Goal: Task Accomplishment & Management: Manage account settings

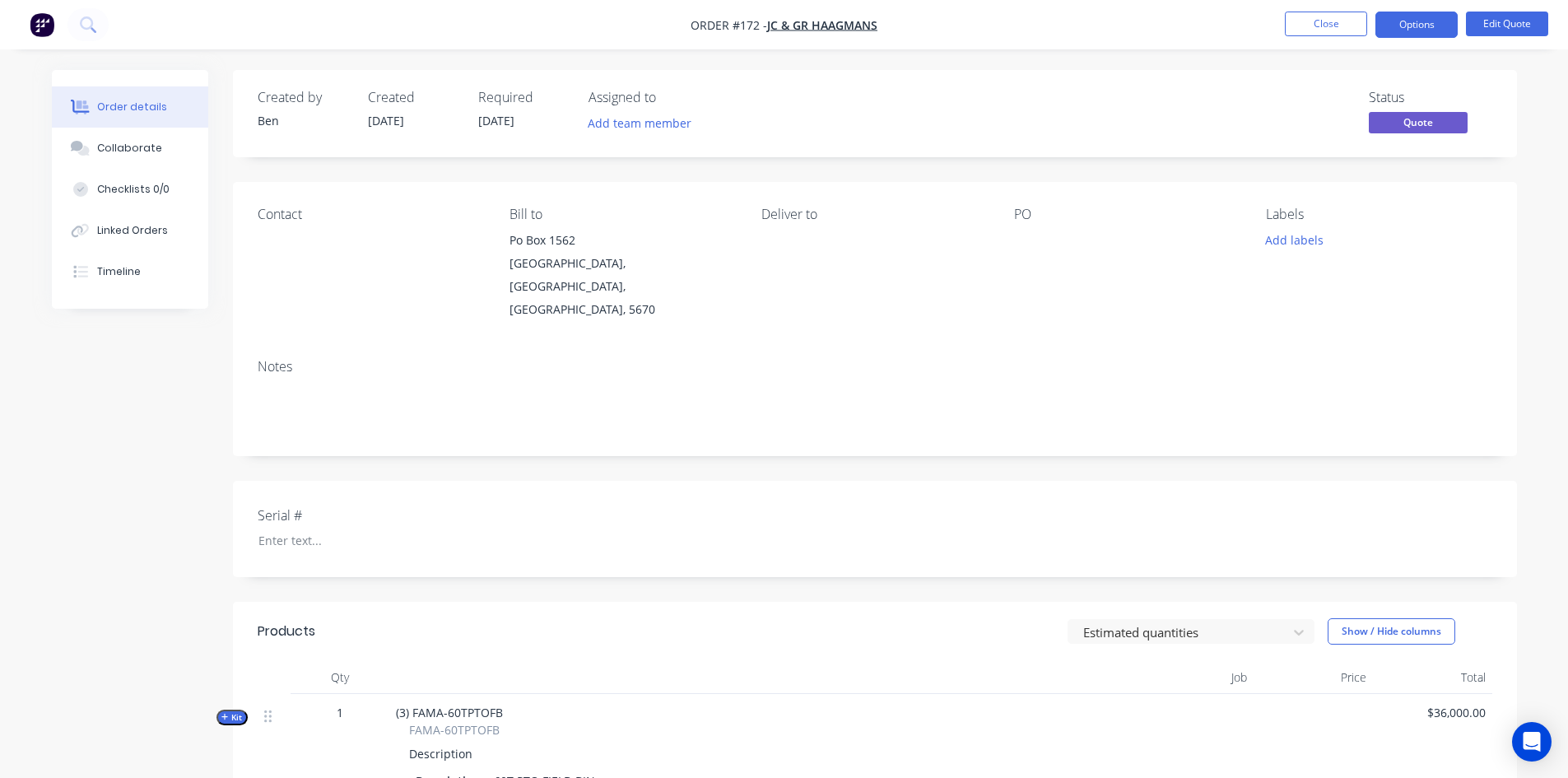
scroll to position [330, 0]
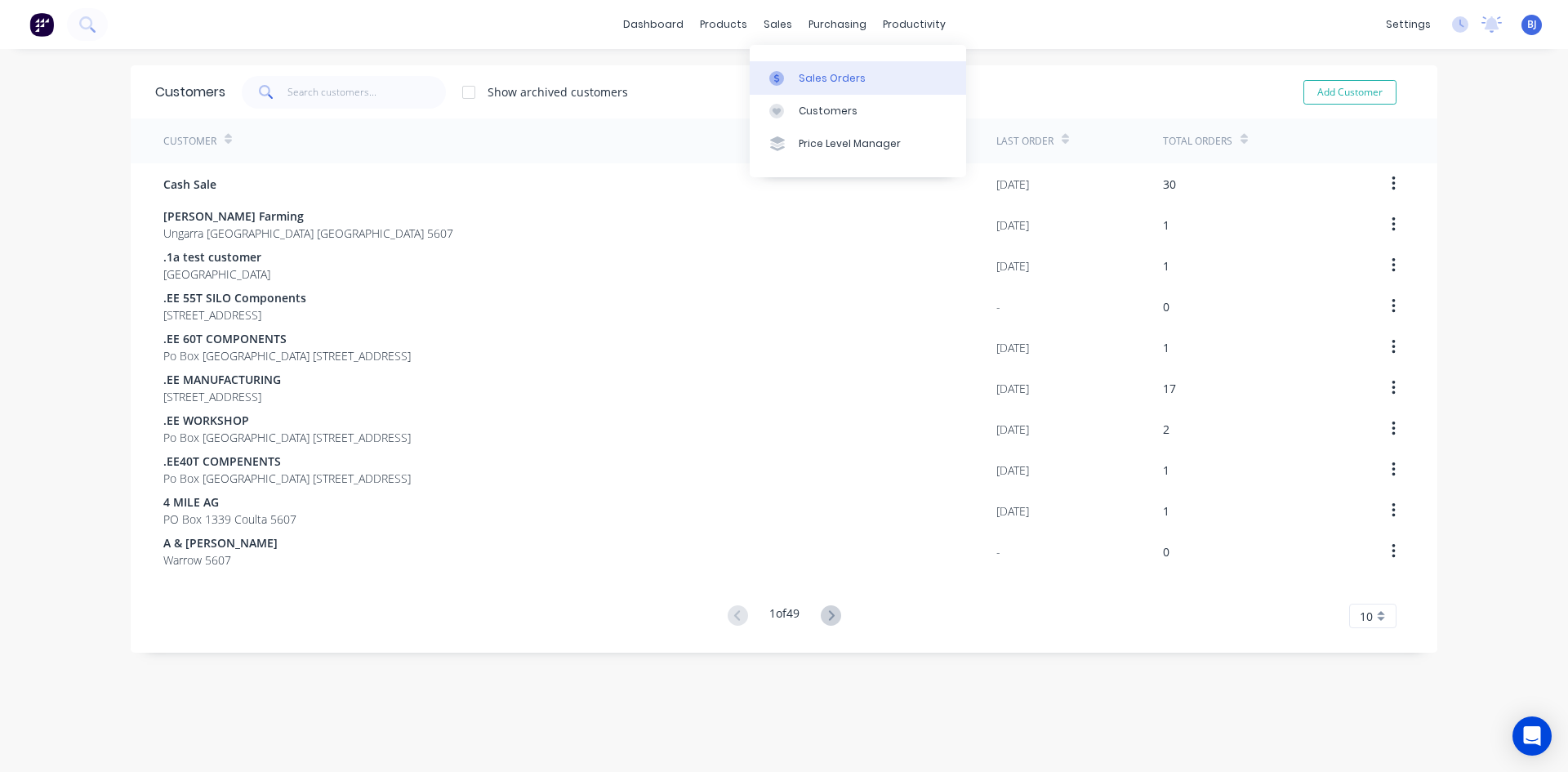
click at [784, 80] on div at bounding box center [781, 78] width 25 height 14
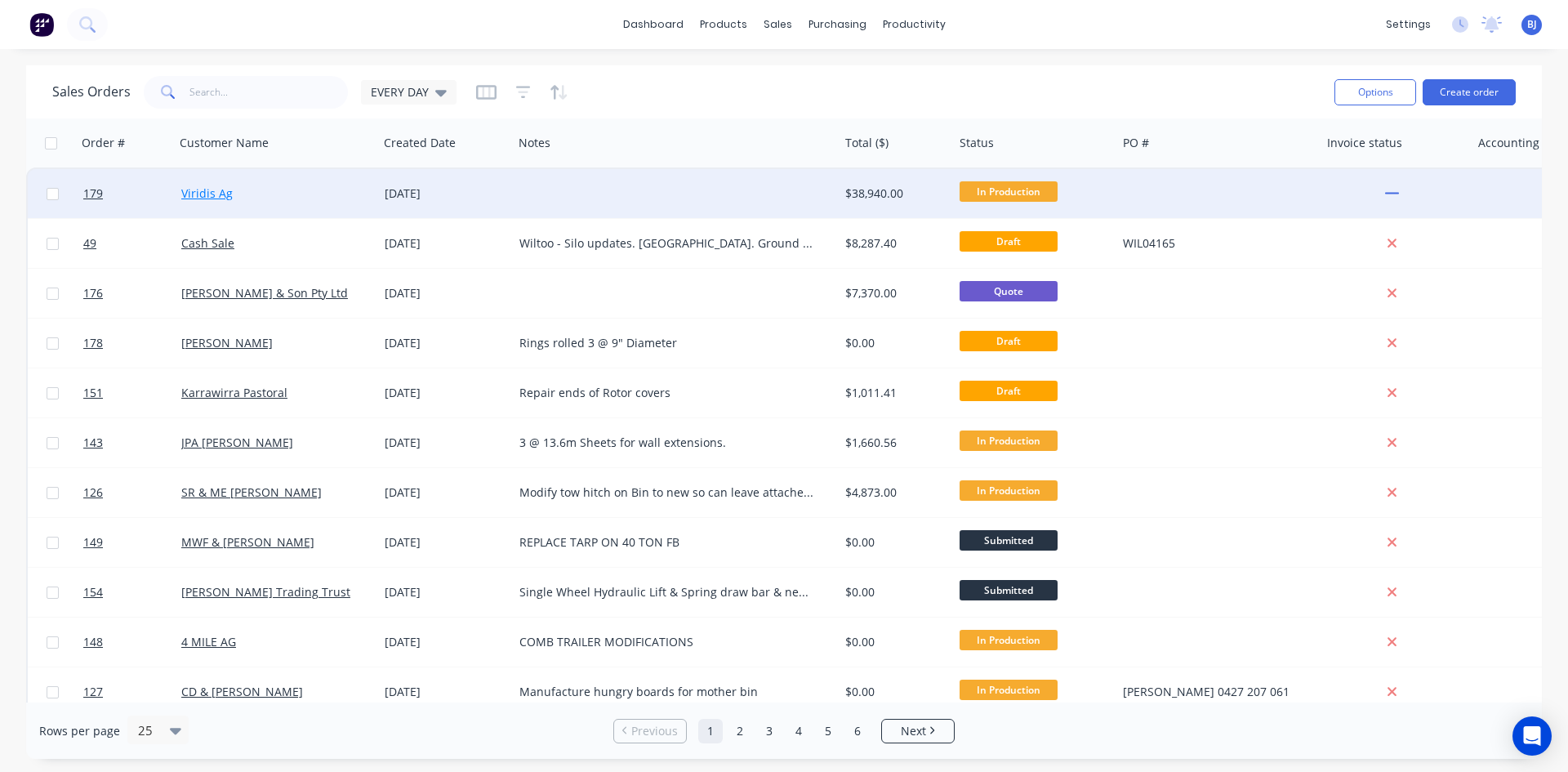
click at [219, 198] on link "Viridis Ag" at bounding box center [207, 193] width 52 height 15
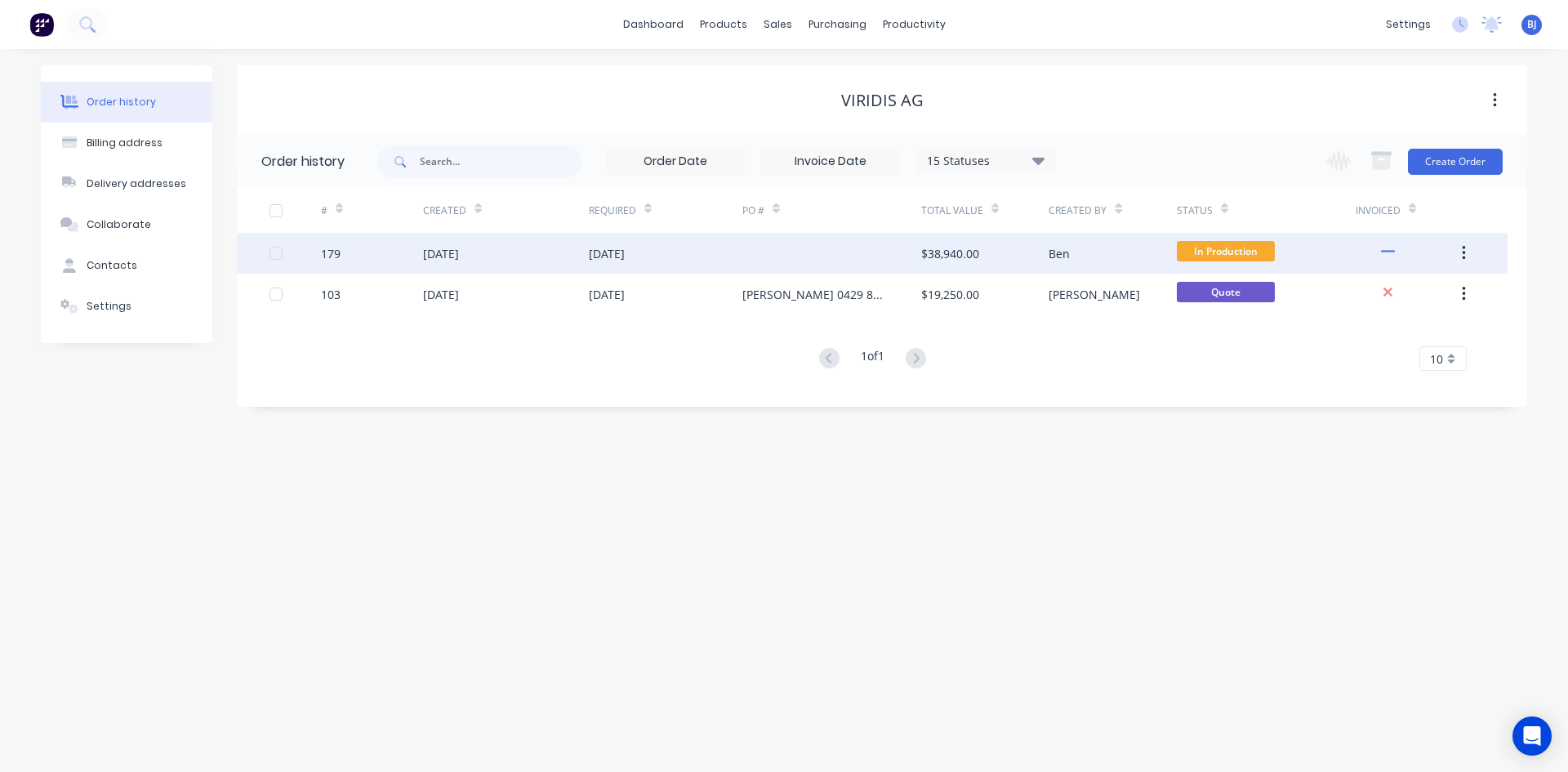
click at [459, 255] on div "23 Sep 2025" at bounding box center [440, 253] width 36 height 17
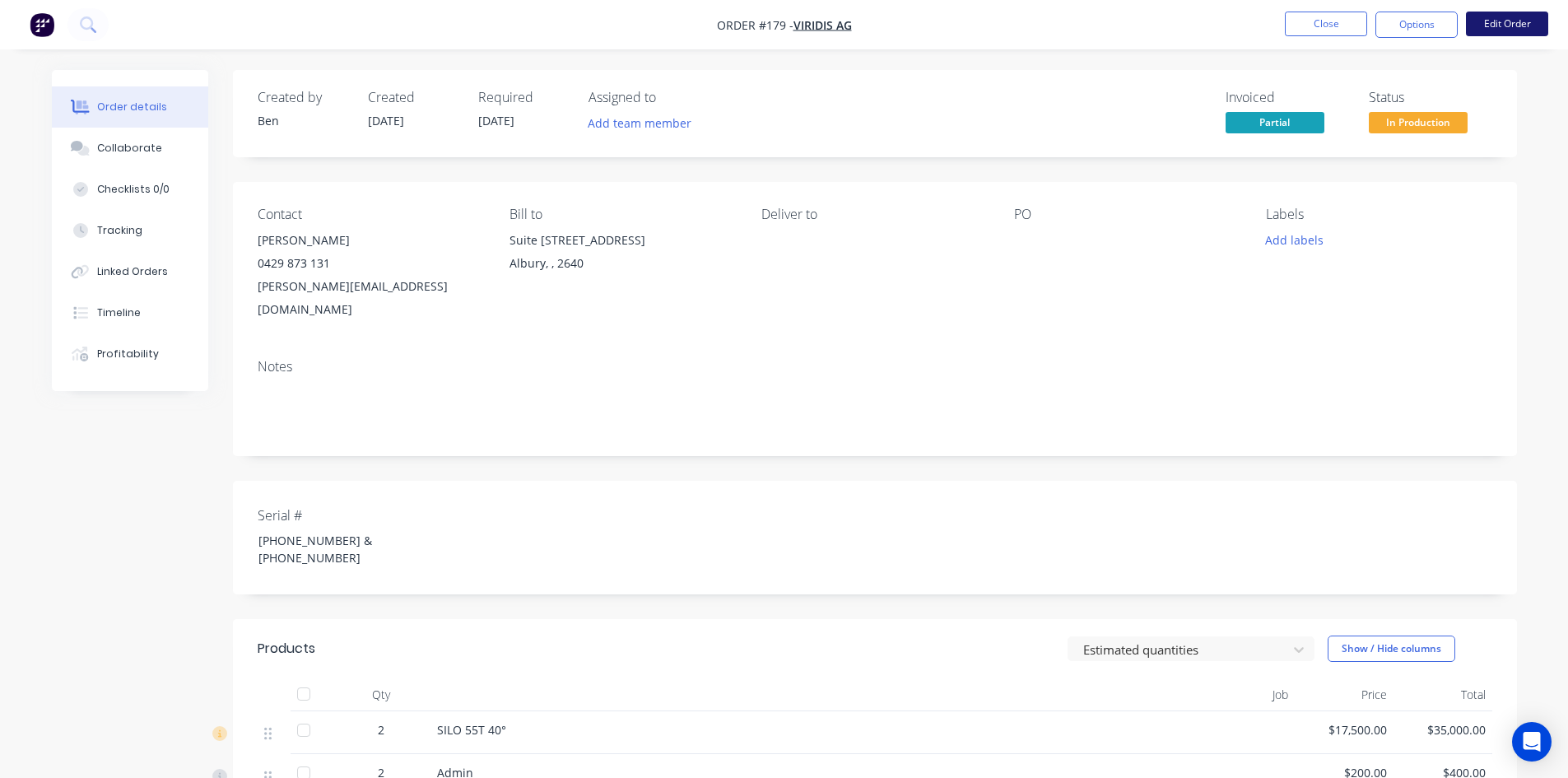
click at [1495, 20] on button "Edit Order" at bounding box center [1507, 23] width 82 height 25
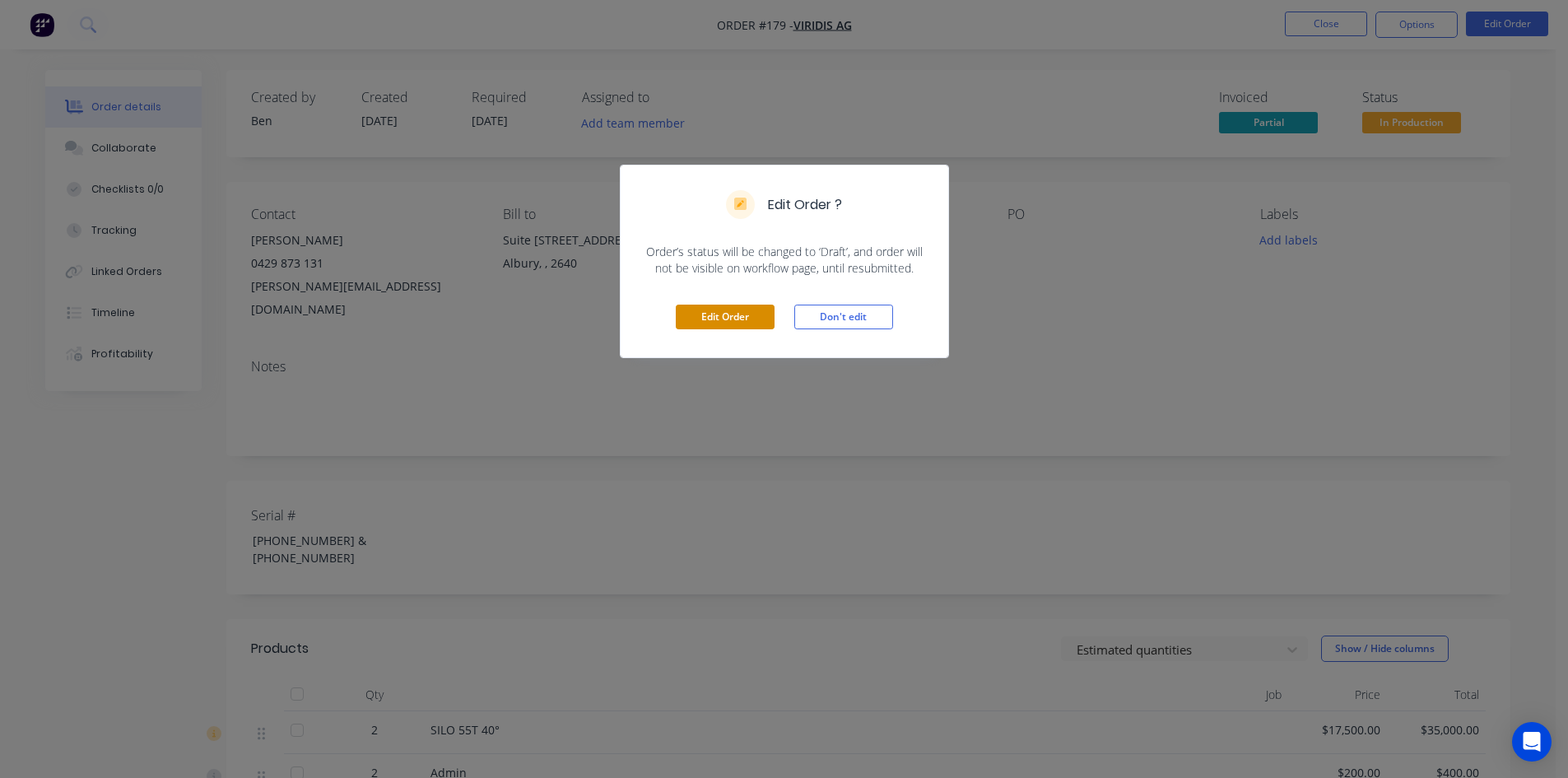
click at [767, 311] on button "Edit Order" at bounding box center [725, 317] width 99 height 25
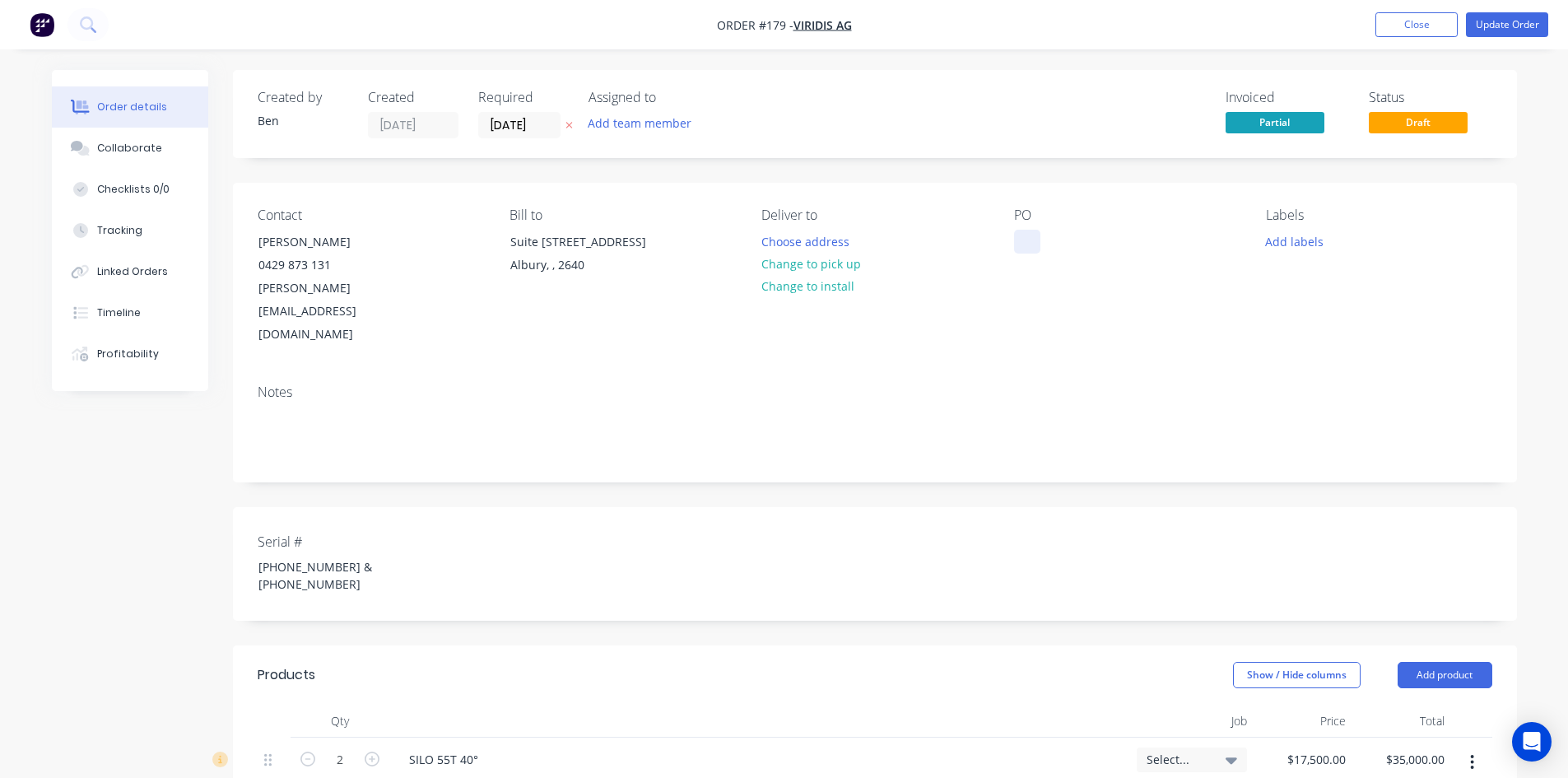
click at [1019, 241] on div at bounding box center [1027, 242] width 26 height 24
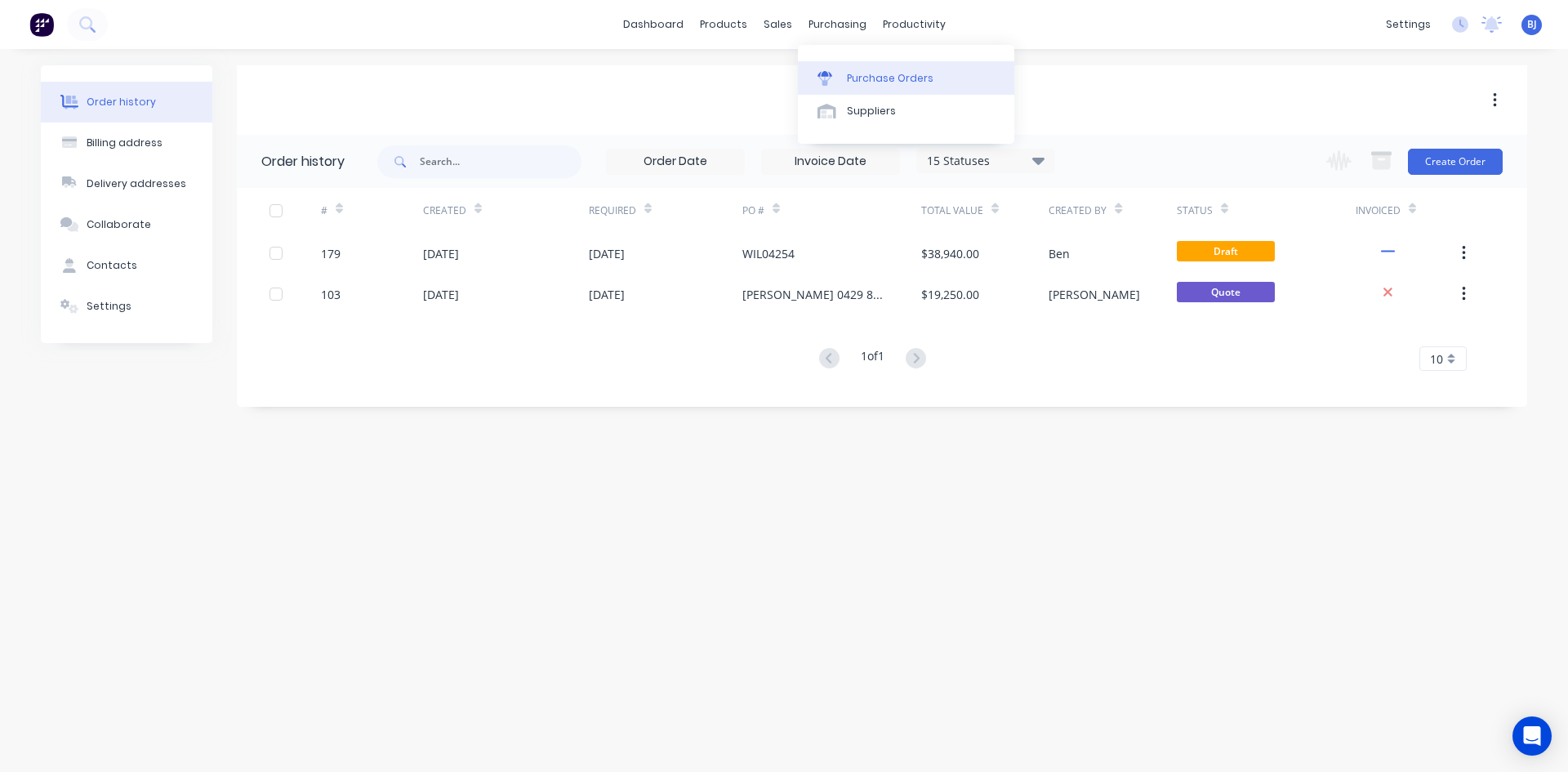
click at [848, 78] on div "Purchase Orders" at bounding box center [890, 78] width 86 height 14
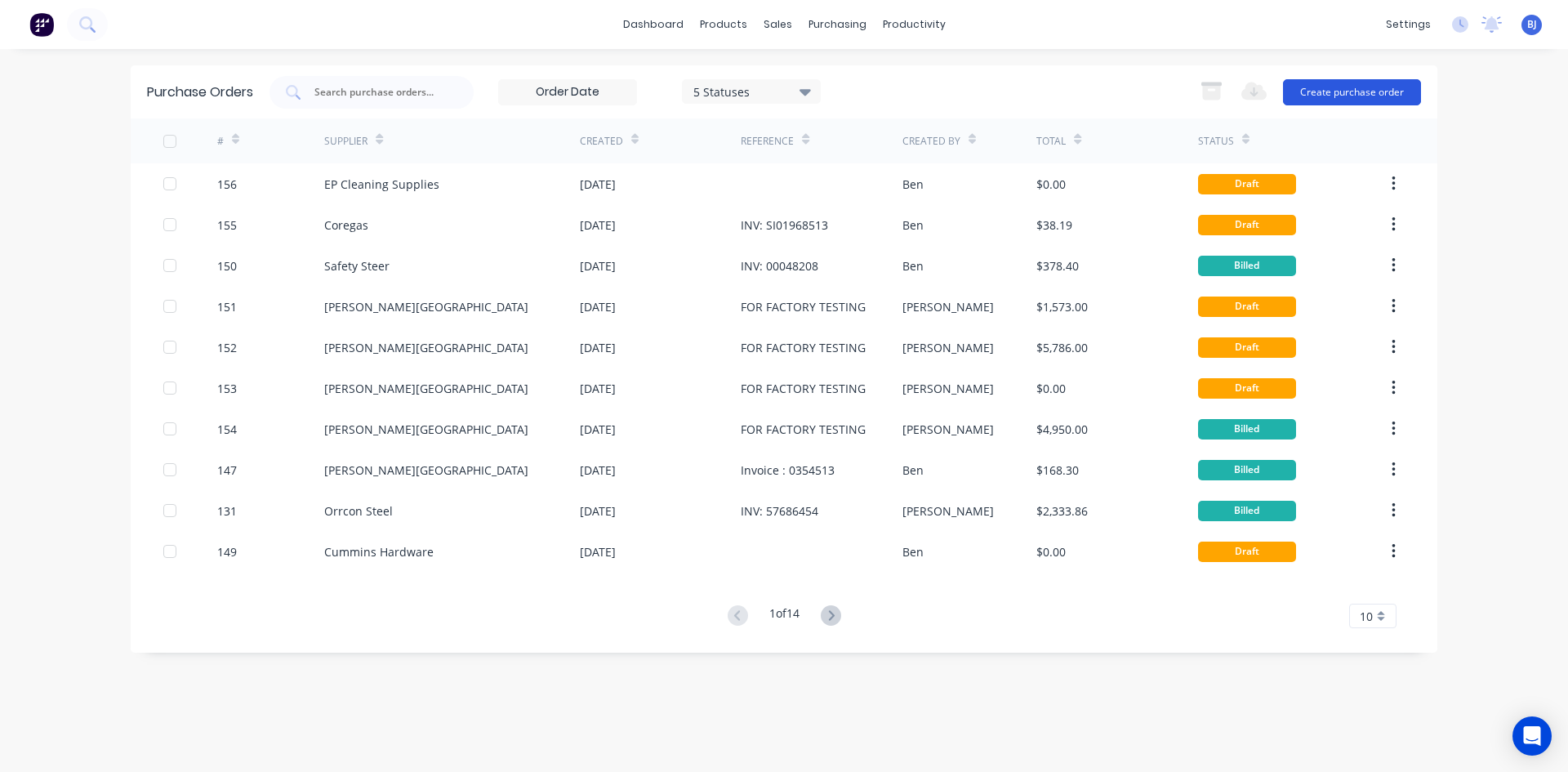
click at [1337, 93] on button "Create purchase order" at bounding box center [1351, 92] width 138 height 26
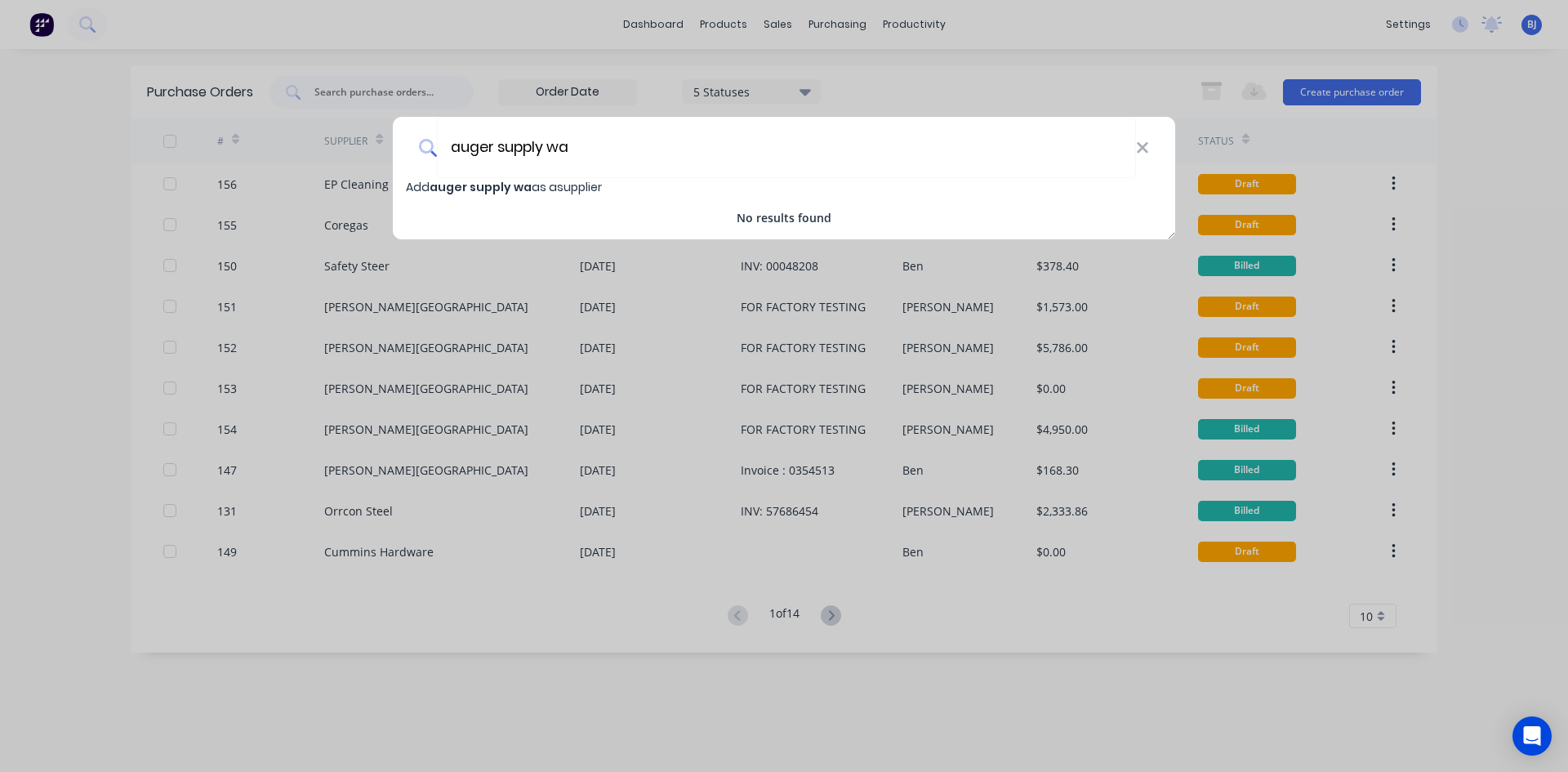
type input "auger supply wa"
click at [503, 188] on span "auger supply wa" at bounding box center [480, 186] width 102 height 16
select select "AU"
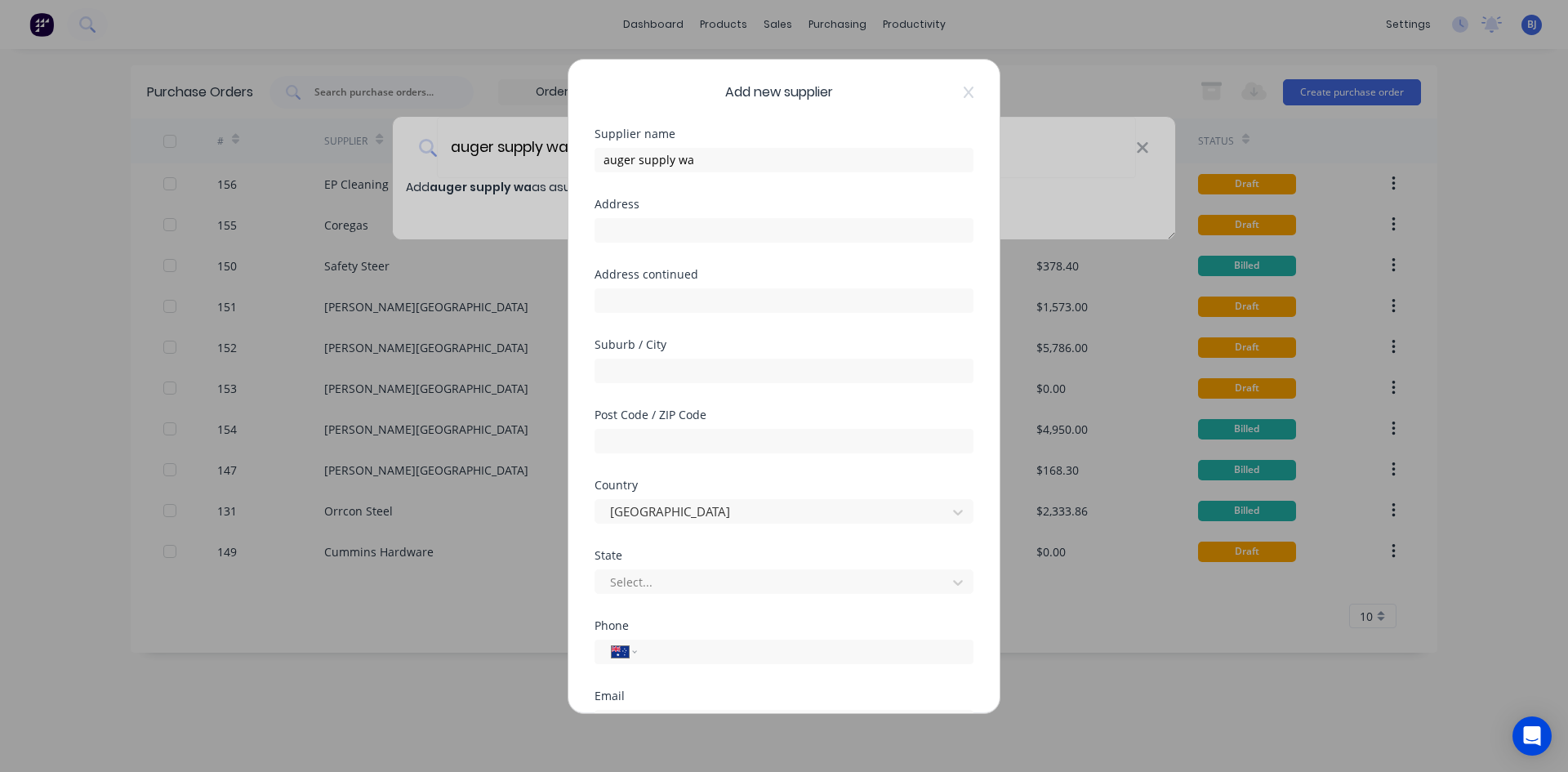
click at [961, 101] on div "Add new supplier Supplier name auger supply wa Address Address continued Suburb…" at bounding box center [784, 386] width 431 height 653
click at [1140, 147] on div "Add new supplier Supplier name auger supply wa Address Address continued Suburb…" at bounding box center [784, 386] width 1568 height 772
click at [963, 92] on icon at bounding box center [968, 92] width 10 height 13
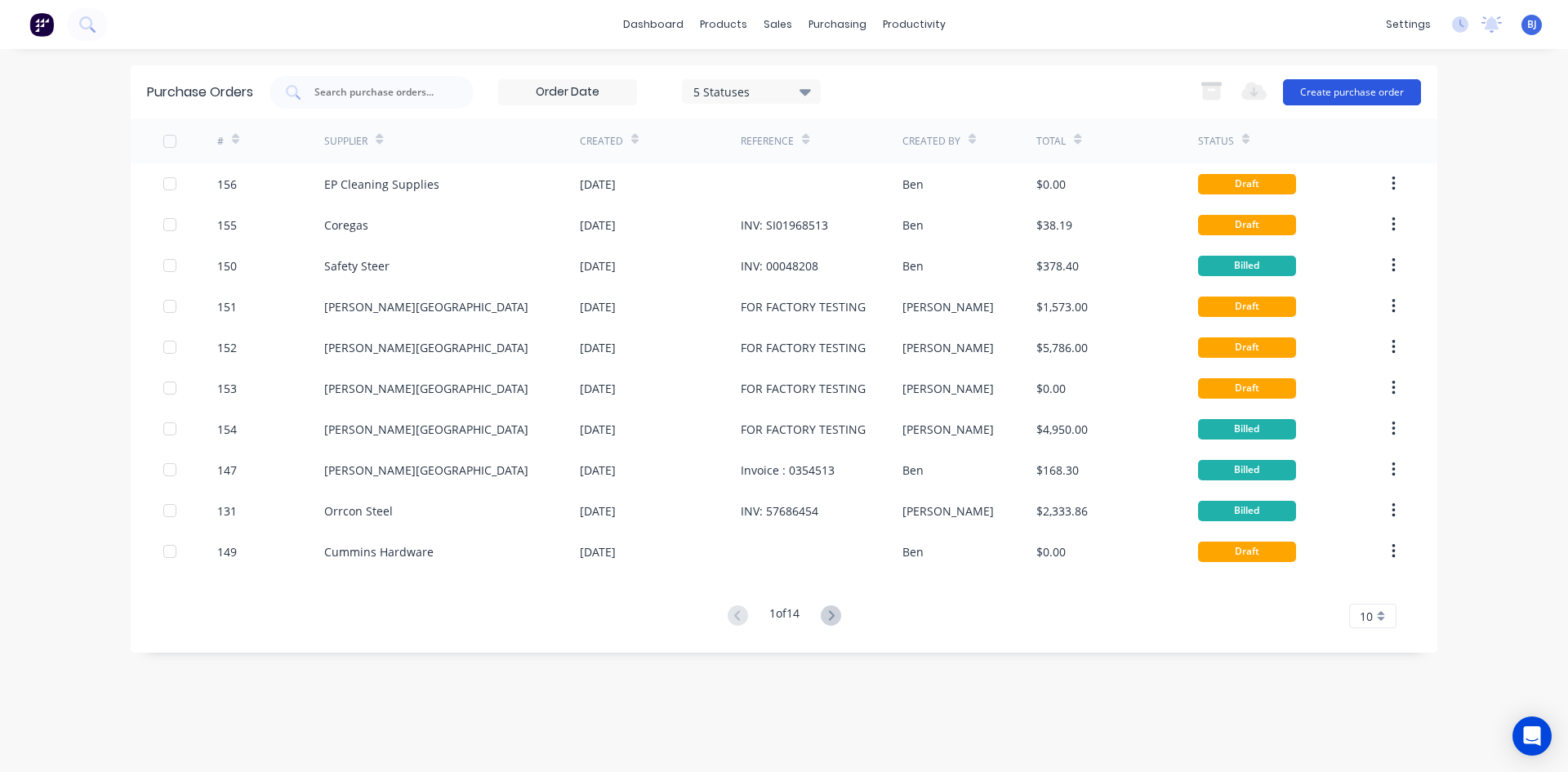
click at [1354, 95] on button "Create purchase order" at bounding box center [1351, 92] width 138 height 26
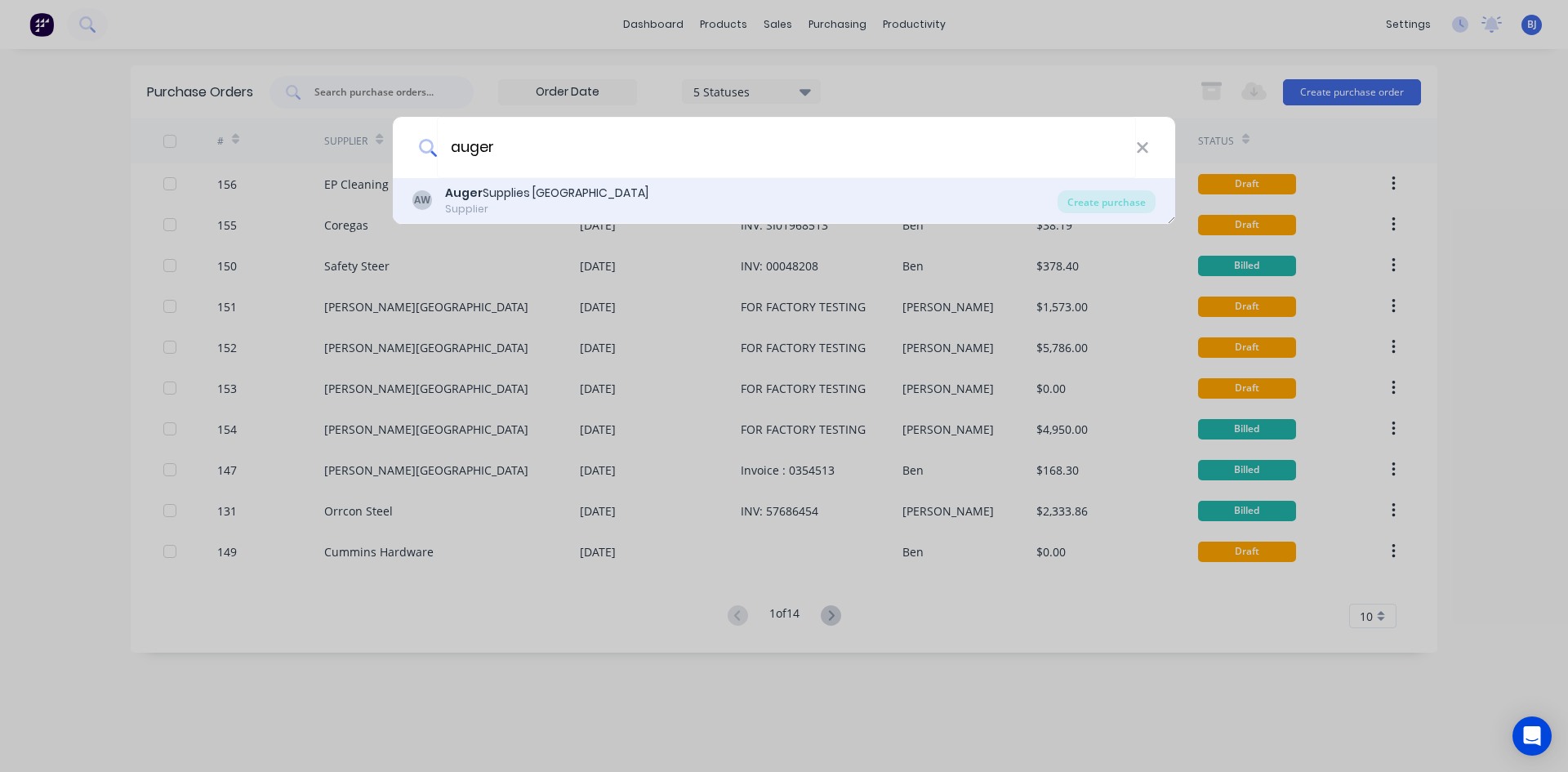
type input "auger"
click at [487, 193] on div "Auger Supplies WA" at bounding box center [546, 193] width 203 height 17
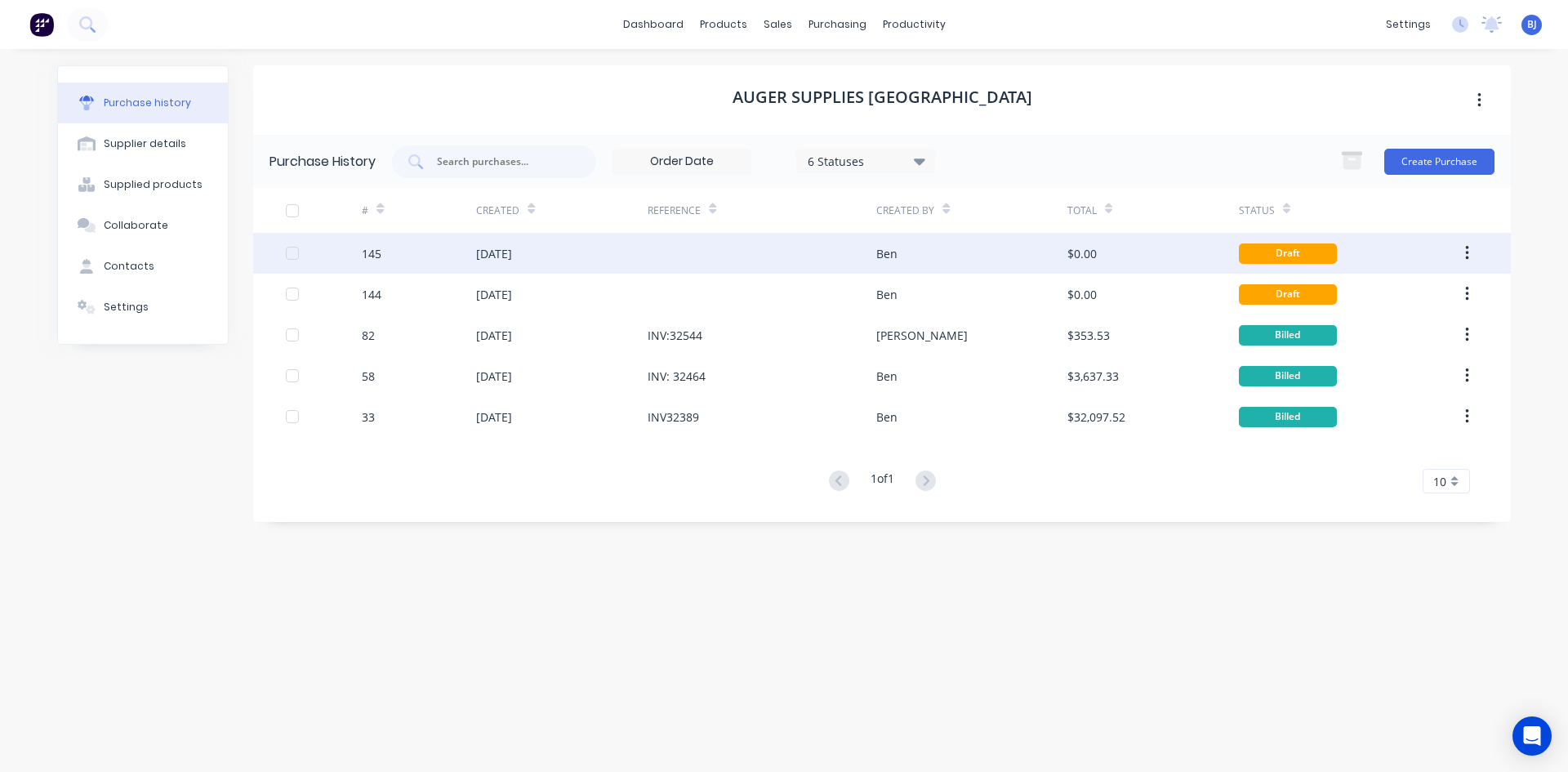
click at [512, 252] on div "19 Sep 2025" at bounding box center [494, 253] width 36 height 17
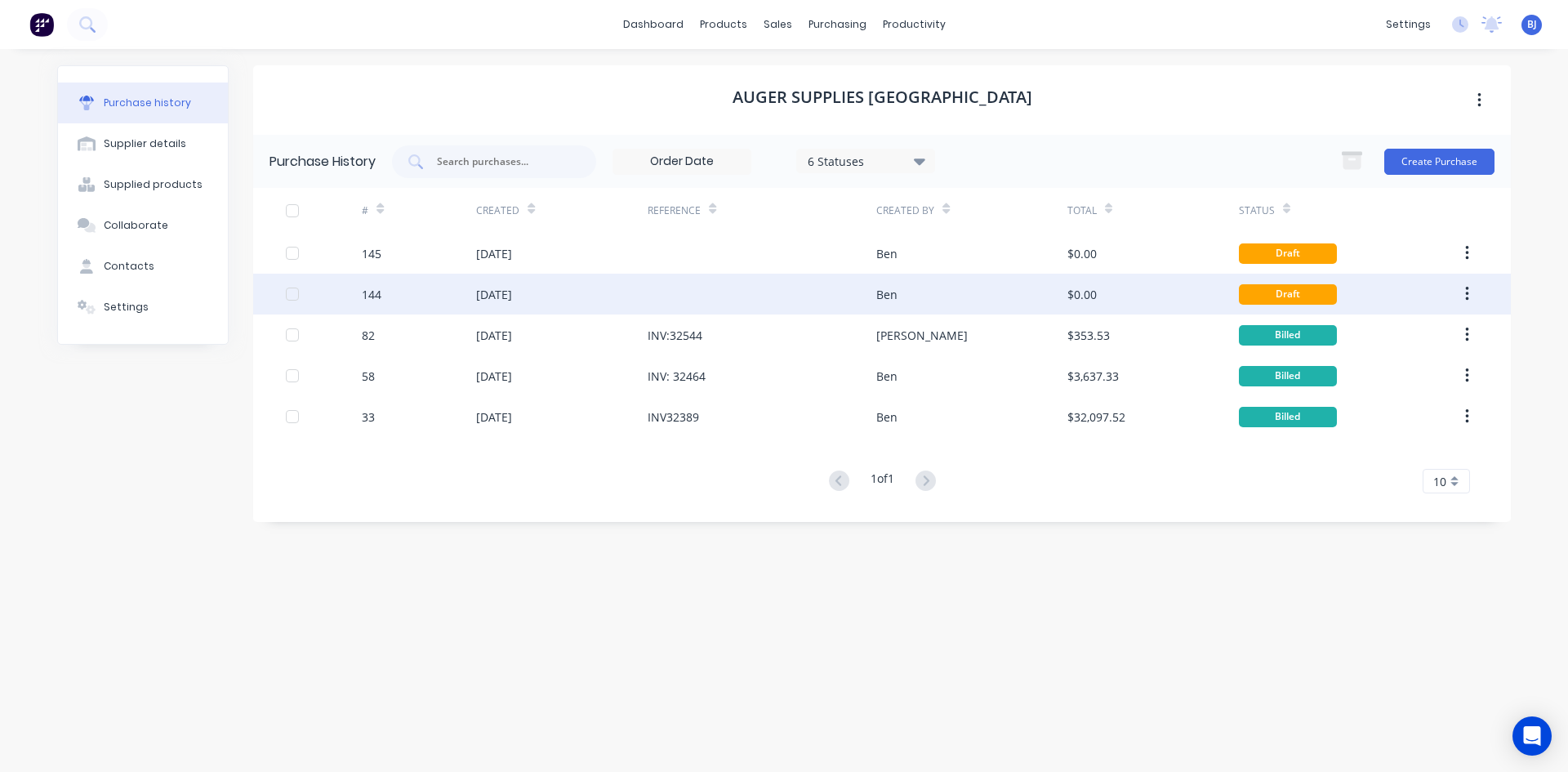
click at [546, 287] on div "19 Sep 2025" at bounding box center [562, 294] width 171 height 41
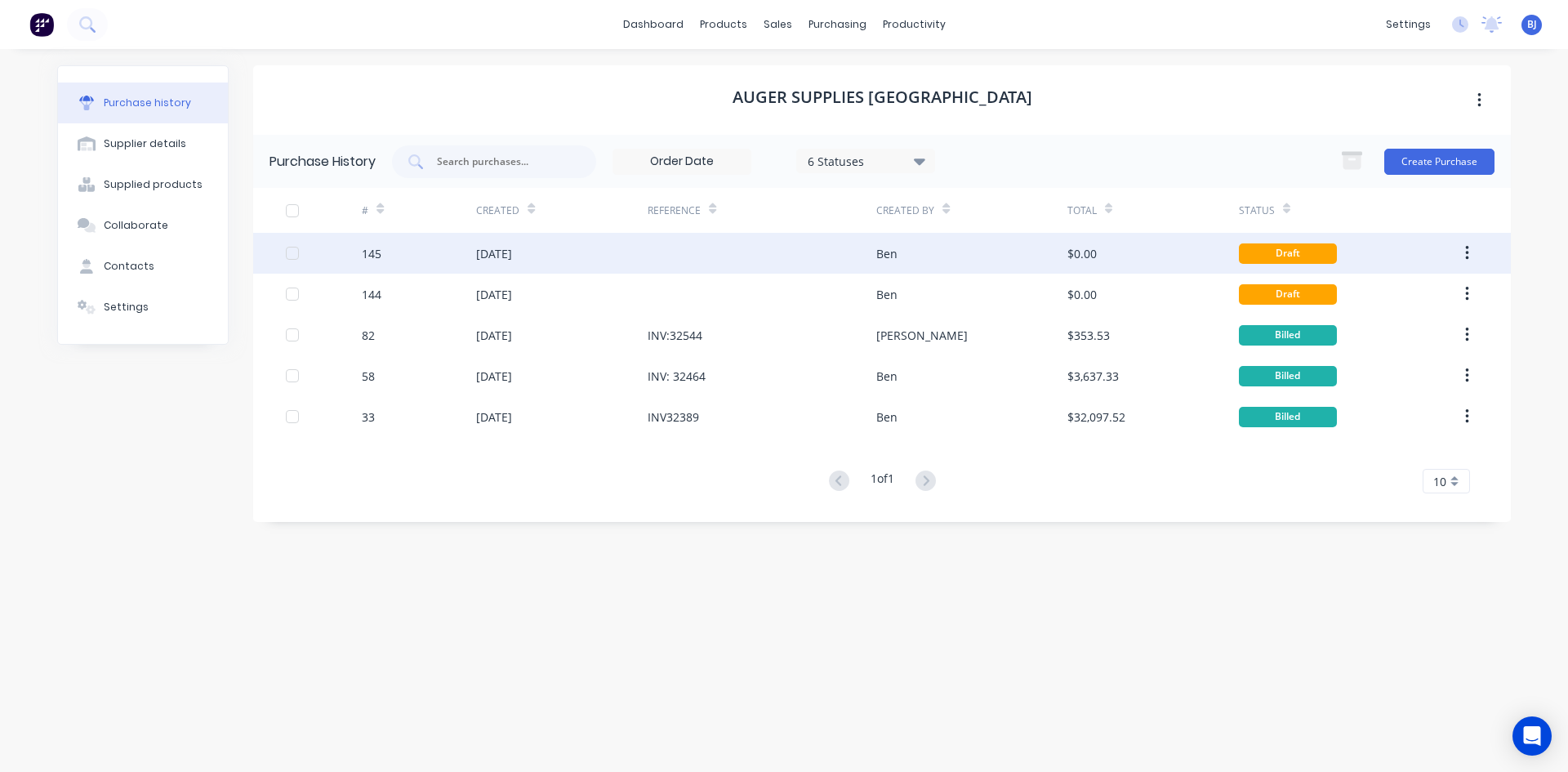
click at [487, 254] on div "19 Sep 2025" at bounding box center [494, 253] width 36 height 17
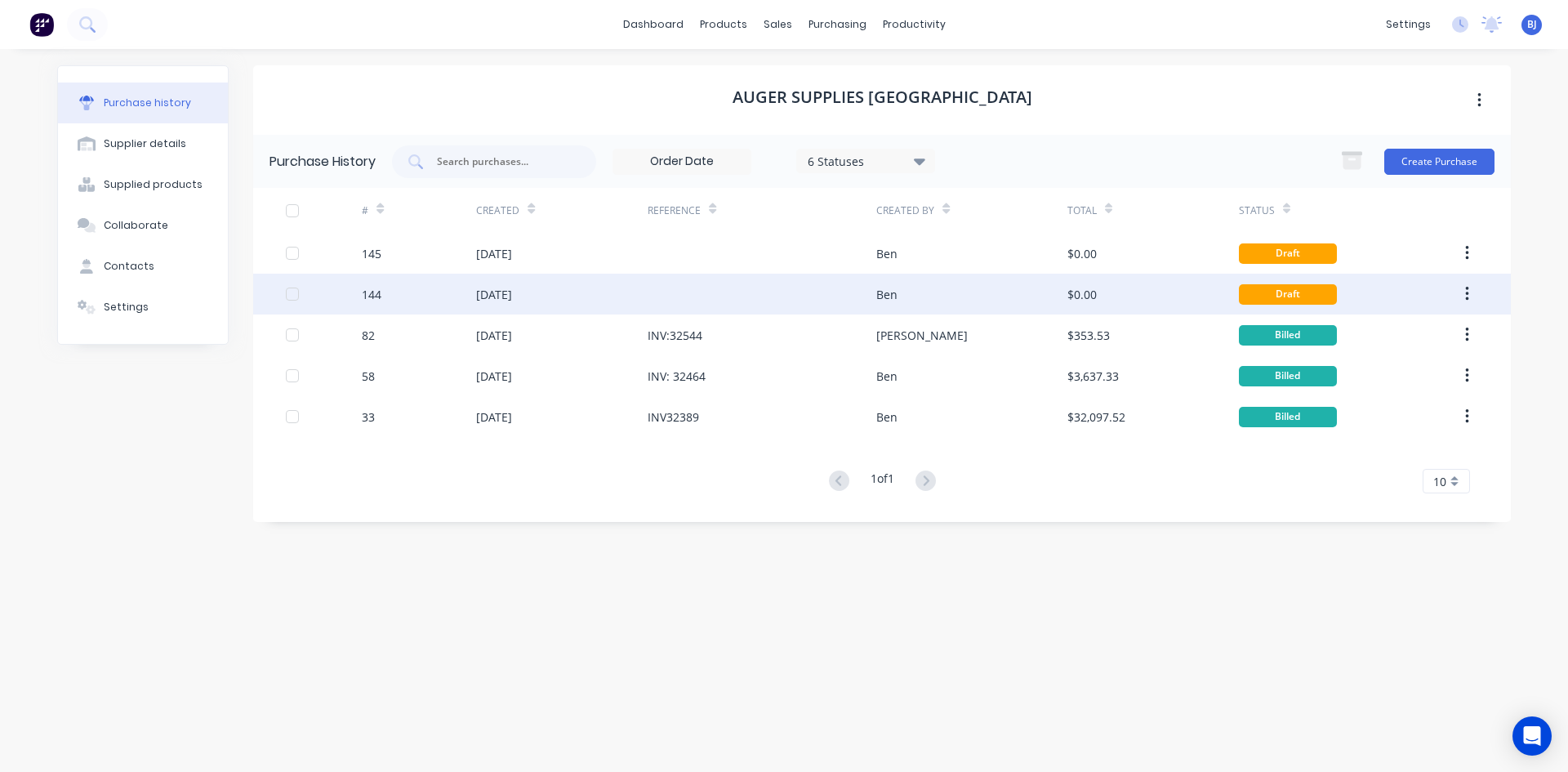
click at [425, 303] on div "144" at bounding box center [418, 294] width 114 height 41
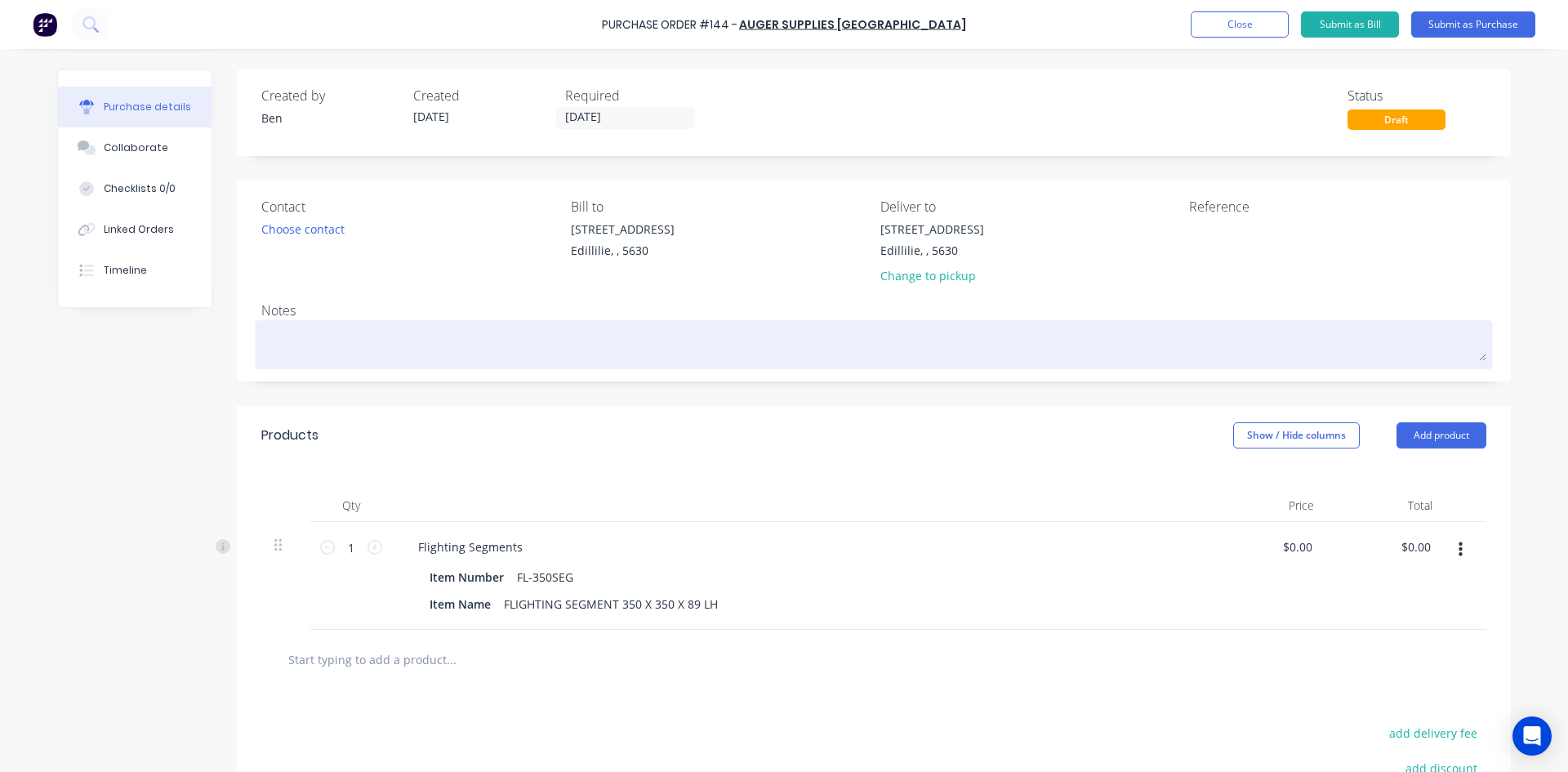
drag, startPoint x: 270, startPoint y: 325, endPoint x: 290, endPoint y: 322, distance: 20.2
click at [274, 325] on textarea at bounding box center [873, 342] width 1225 height 36
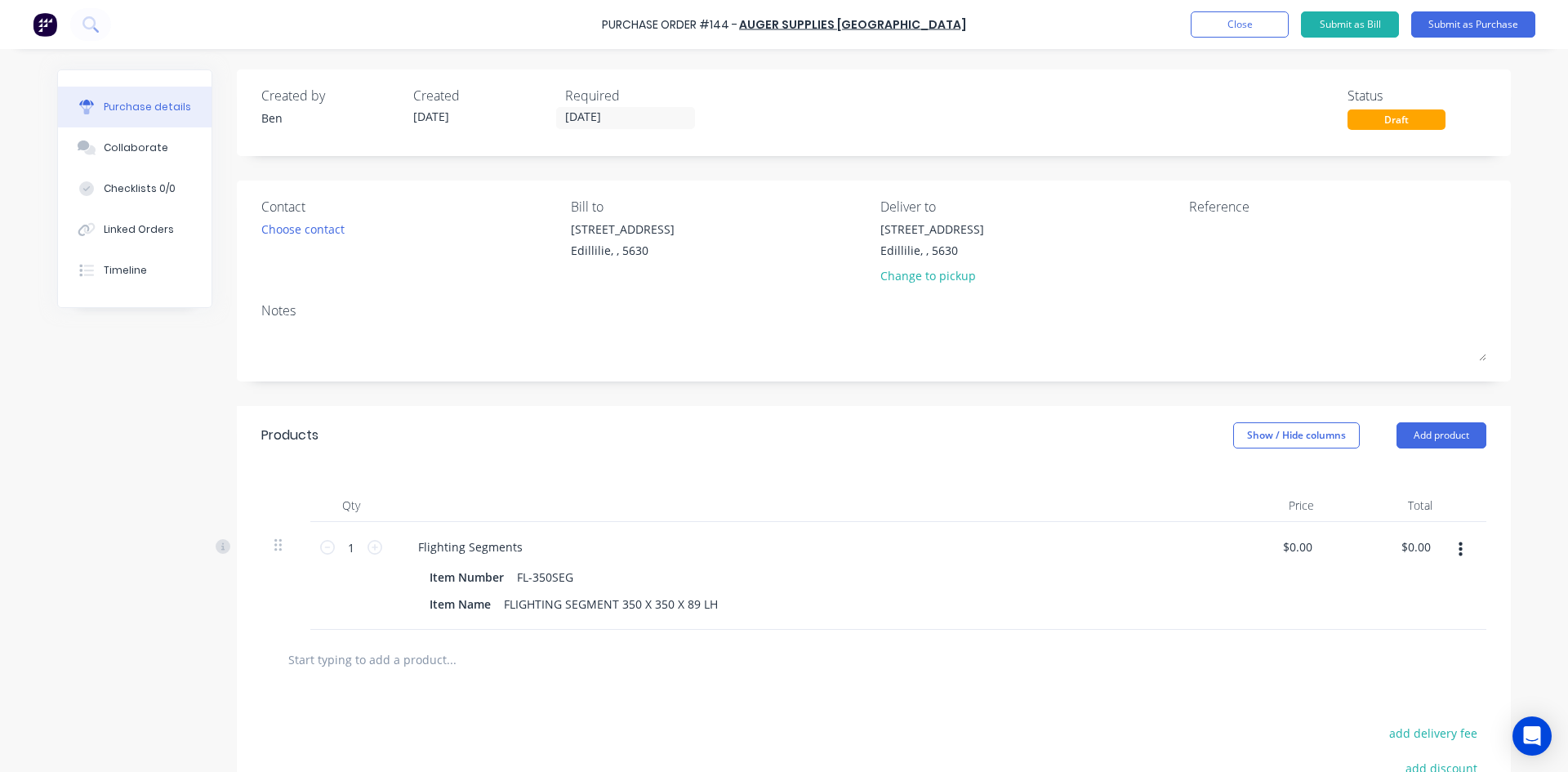
type textarea "x"
type textarea "A"
type textarea "x"
type textarea "As"
type textarea "x"
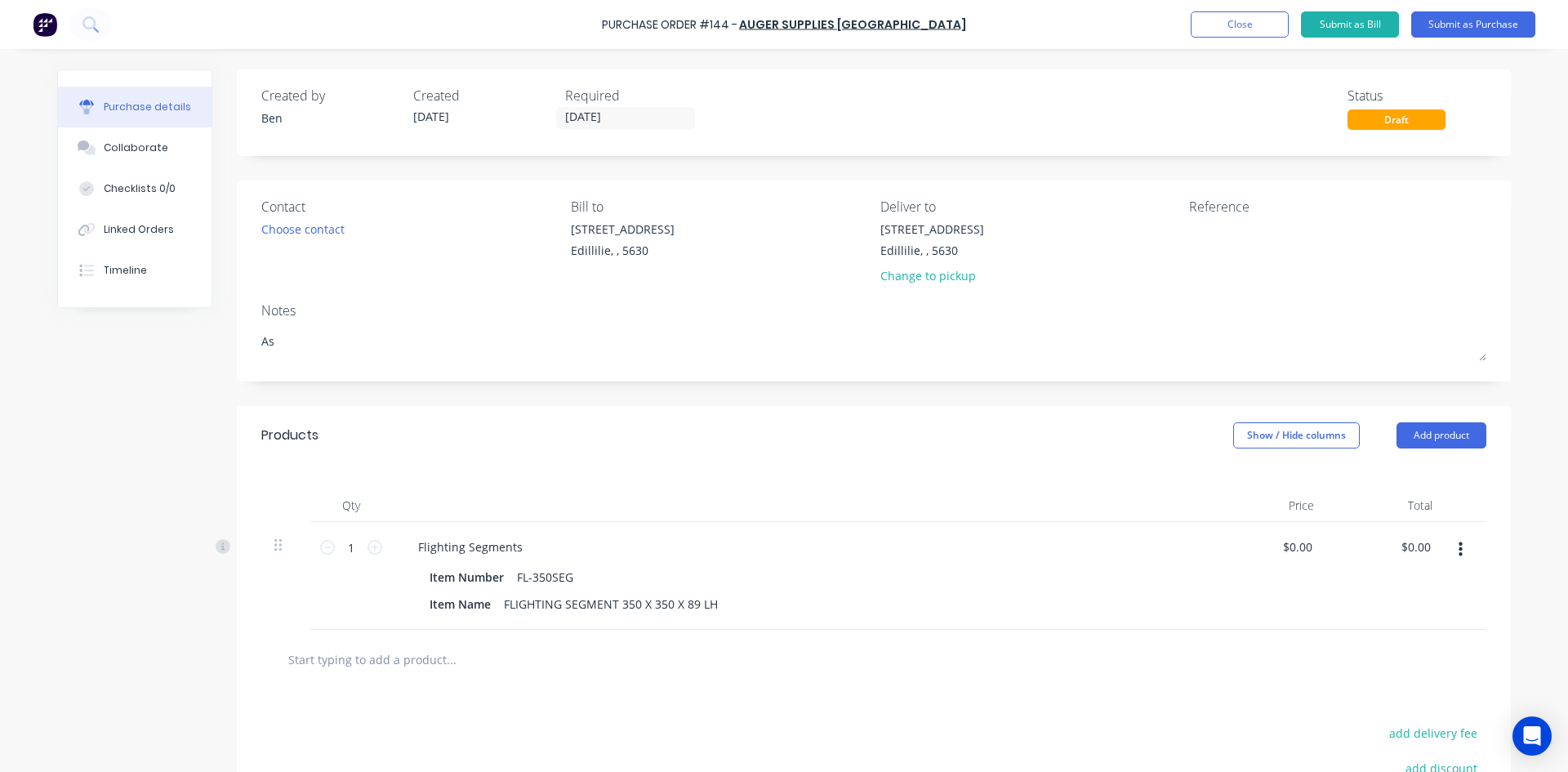
type textarea "Ash"
type textarea "x"
type textarea "Ashl"
type textarea "x"
type textarea "Ashle"
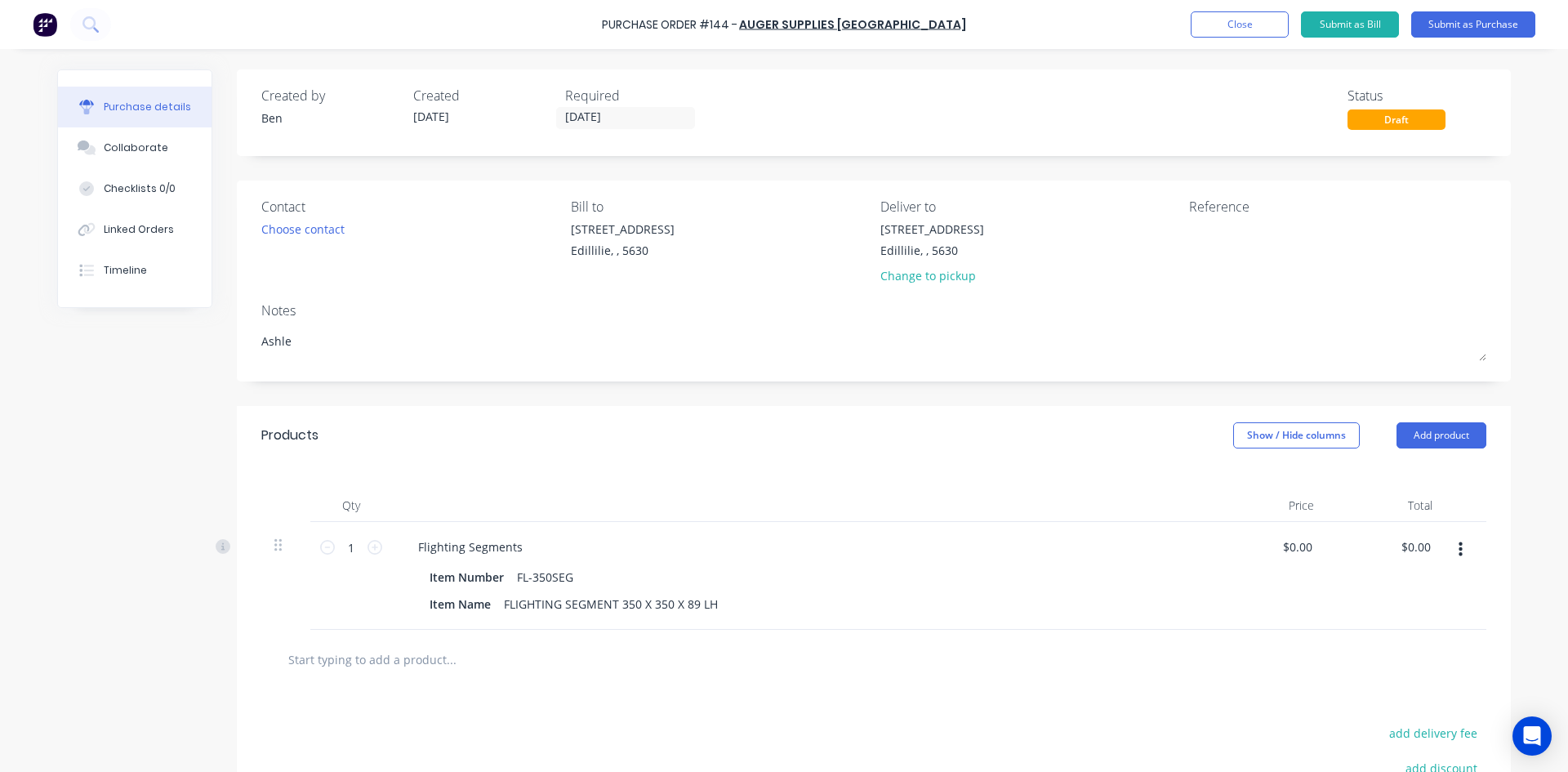
type textarea "x"
type textarea "Ashley"
type textarea "x"
type textarea "Ashley"
type textarea "x"
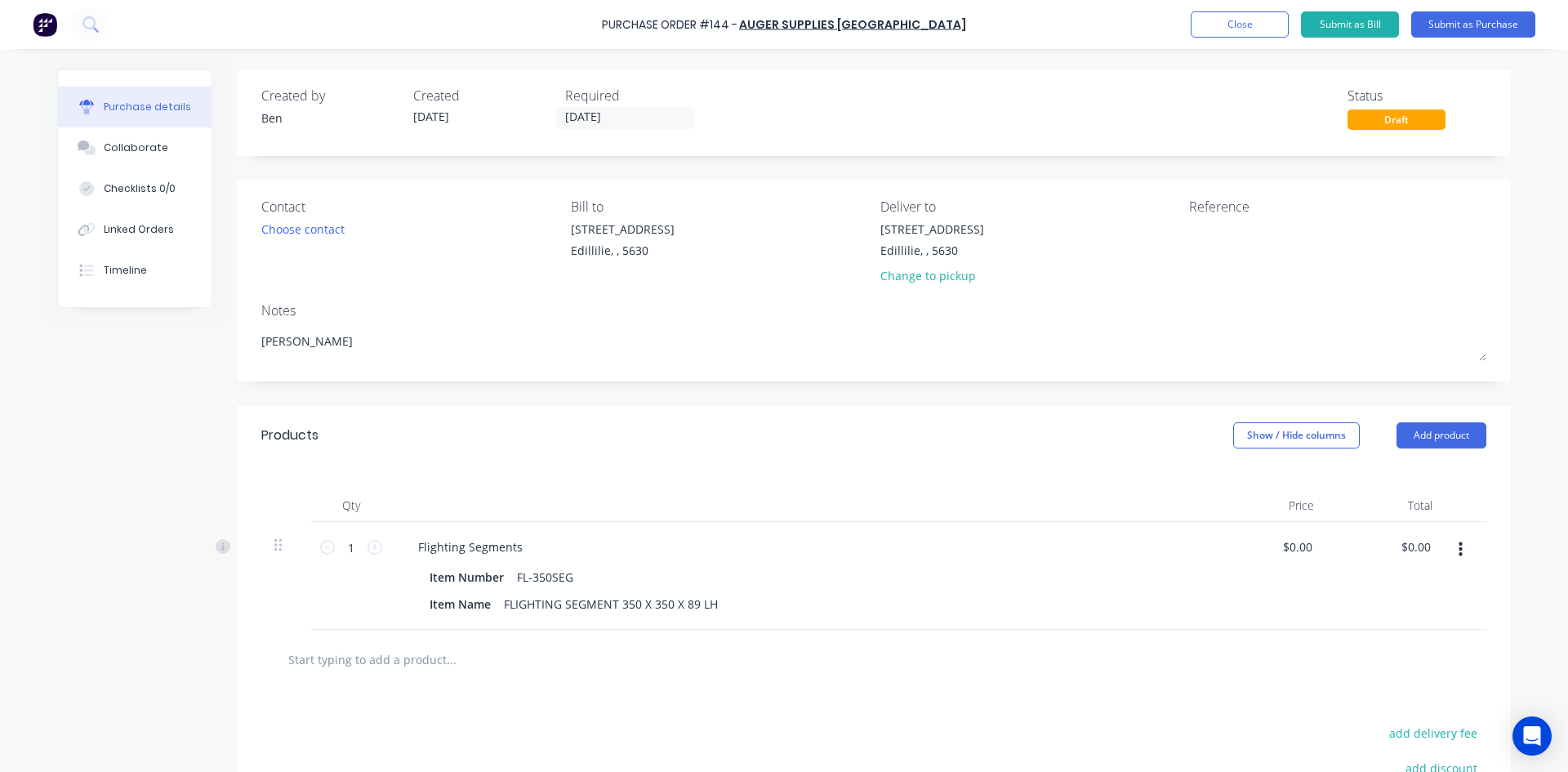
type textarea "Ashley S"
type textarea "x"
type textarea "Ashley St"
type textarea "x"
type textarea "Ashley Ste"
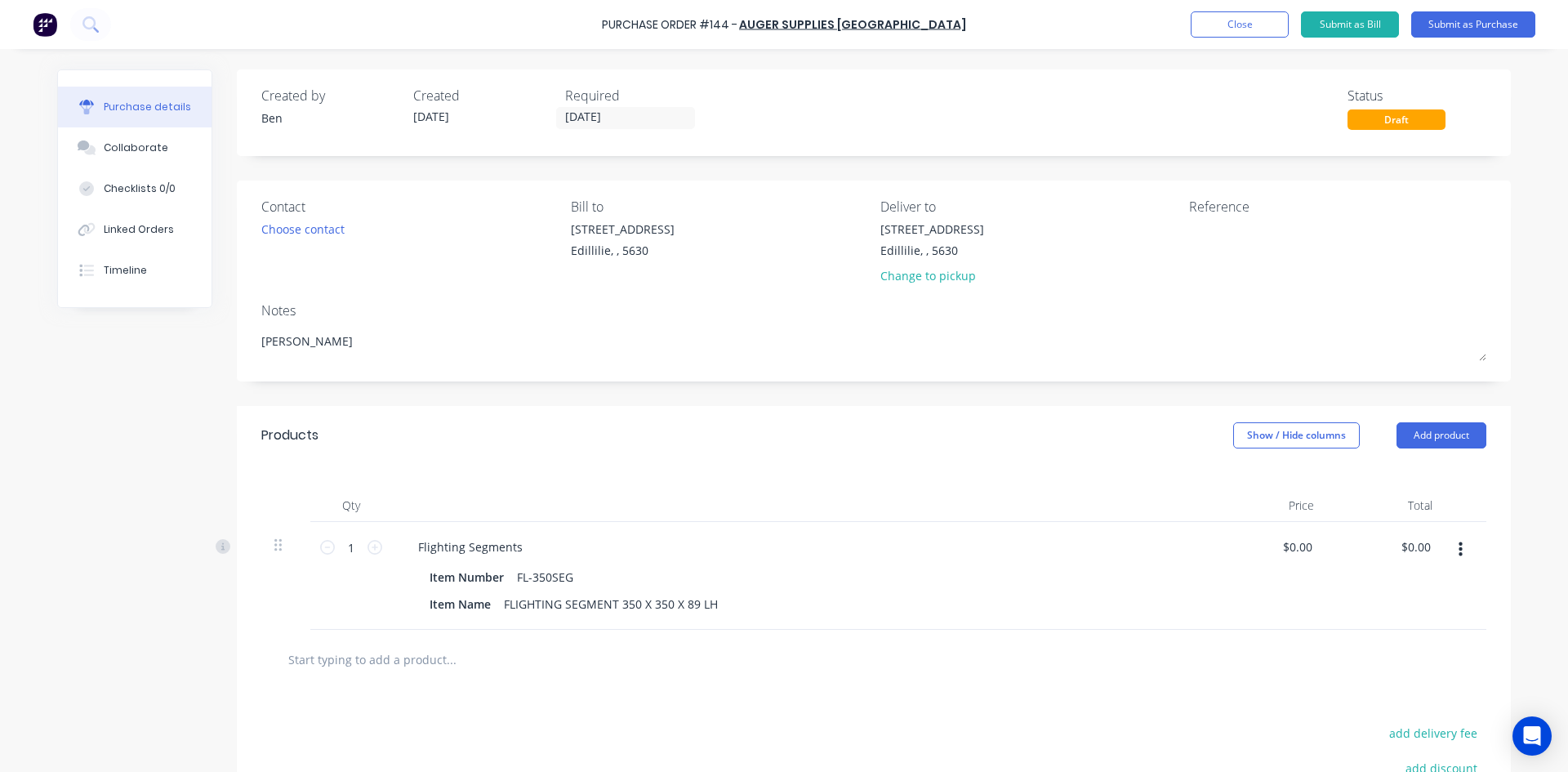
type textarea "x"
type textarea "Ashley Ste"
click at [1419, 436] on button "Add product" at bounding box center [1441, 435] width 90 height 26
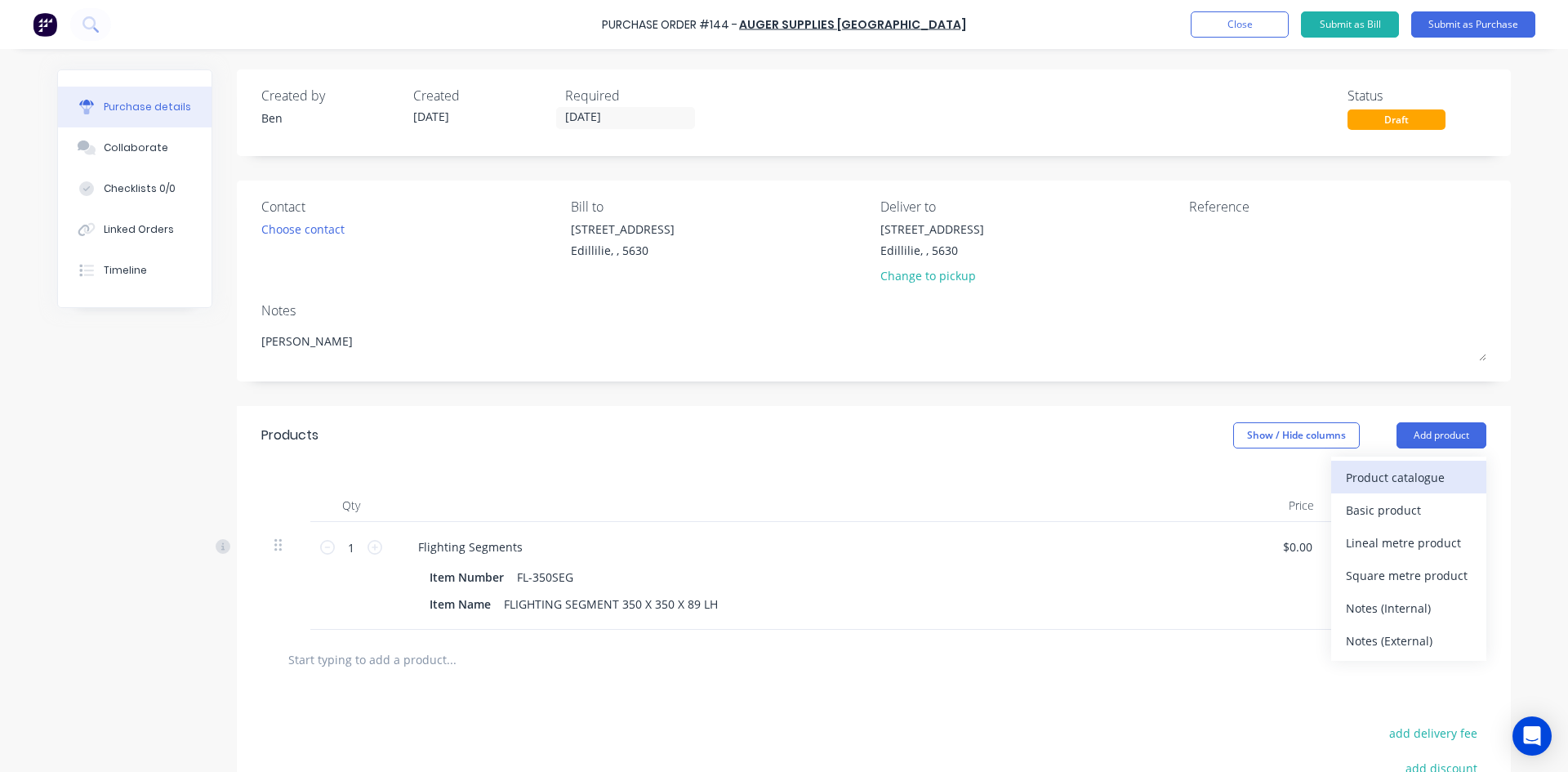
click at [1348, 474] on div "Product catalogue" at bounding box center [1408, 477] width 125 height 24
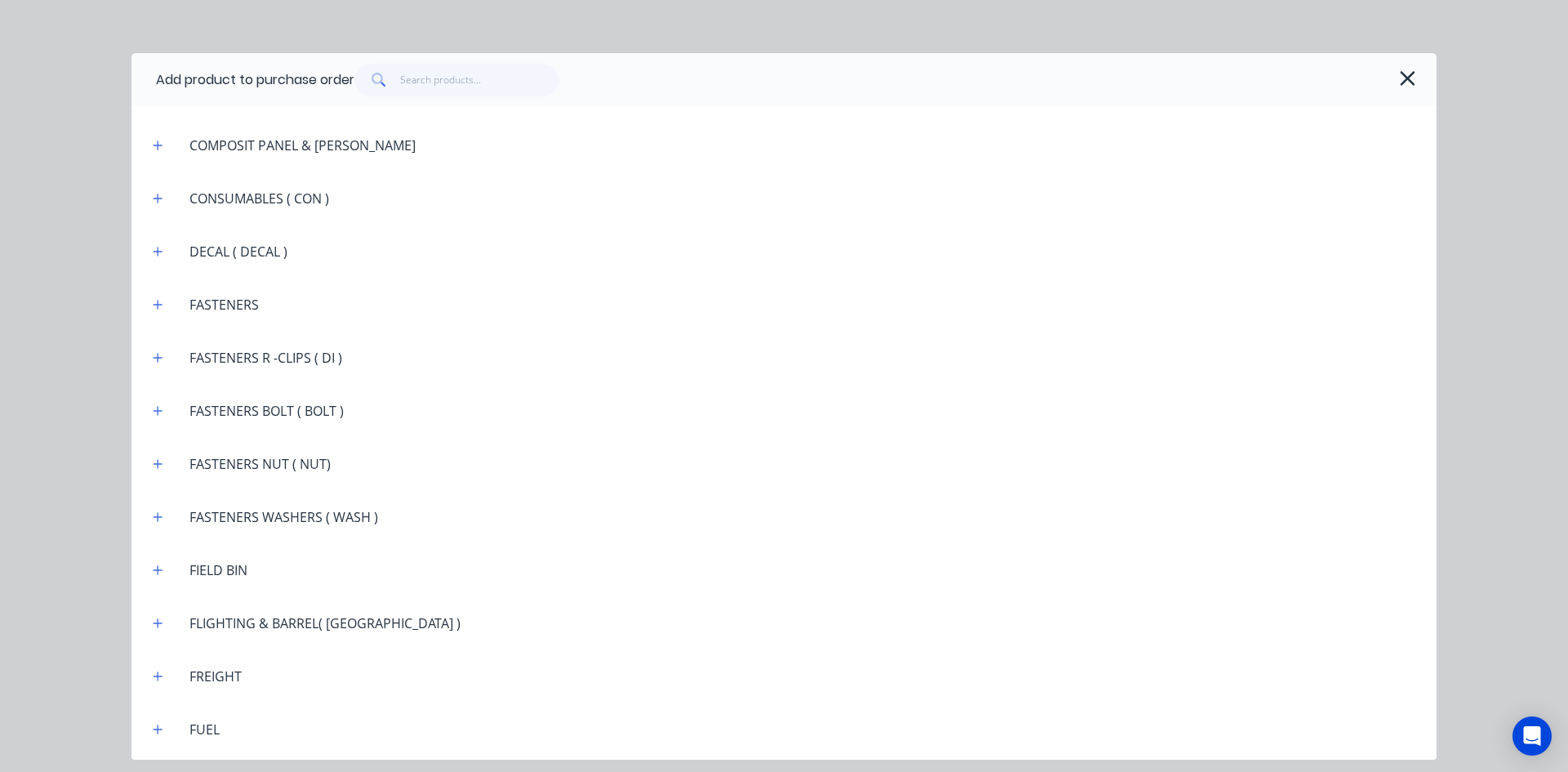
scroll to position [1552, 0]
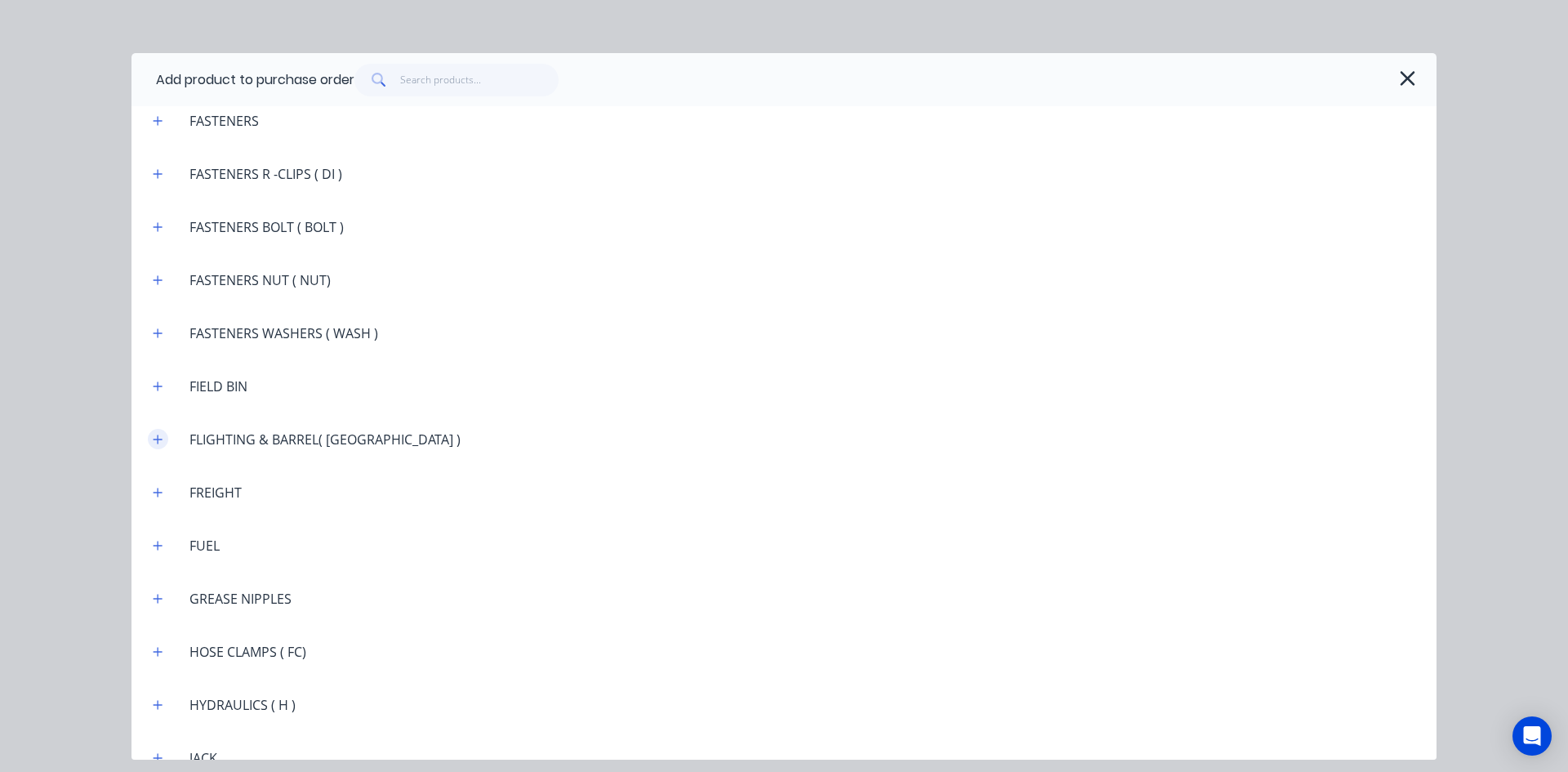
click at [160, 439] on icon "button" at bounding box center [158, 439] width 9 height 9
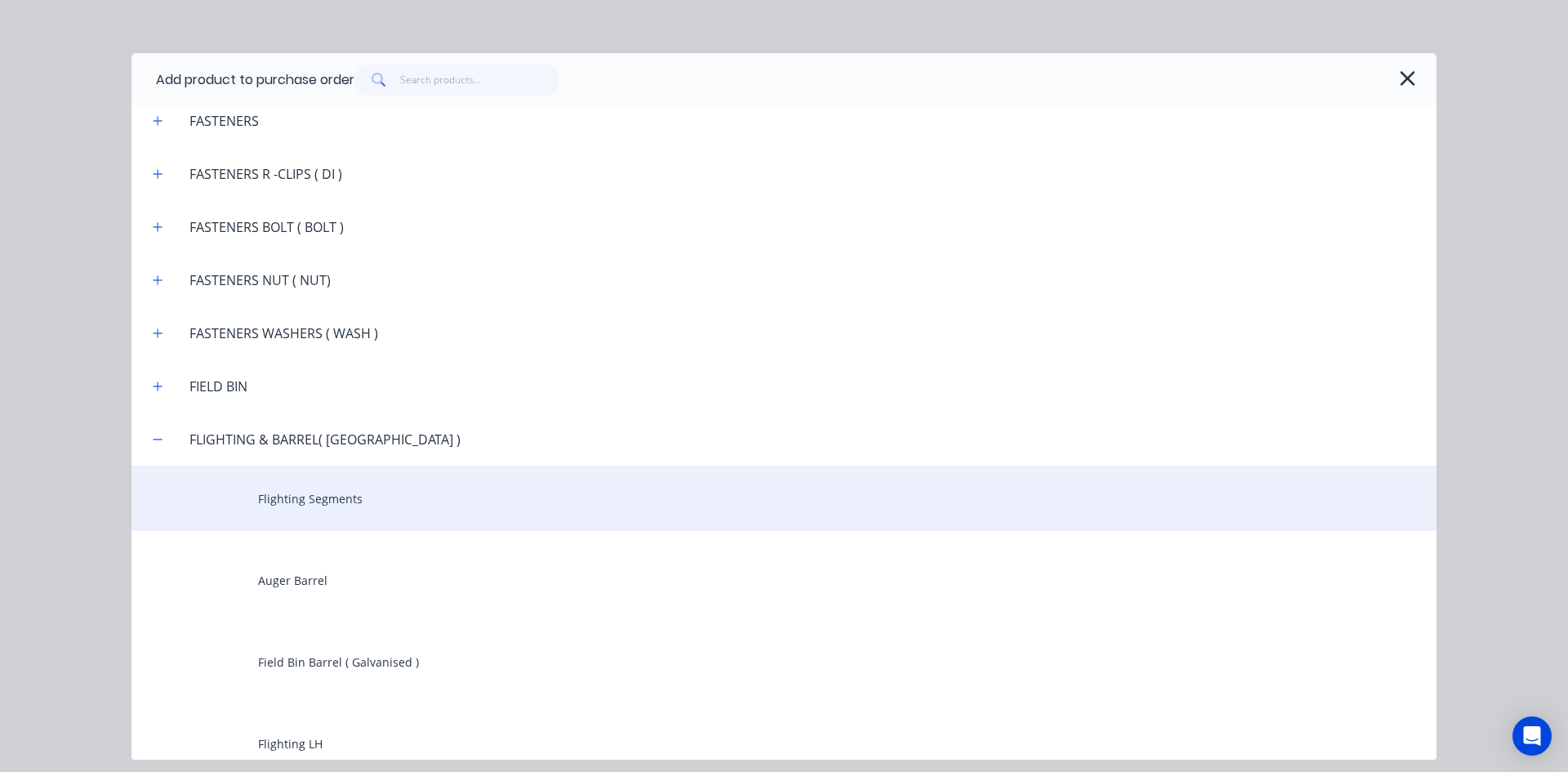
click at [280, 500] on div "Flighting Segments" at bounding box center [784, 497] width 1305 height 65
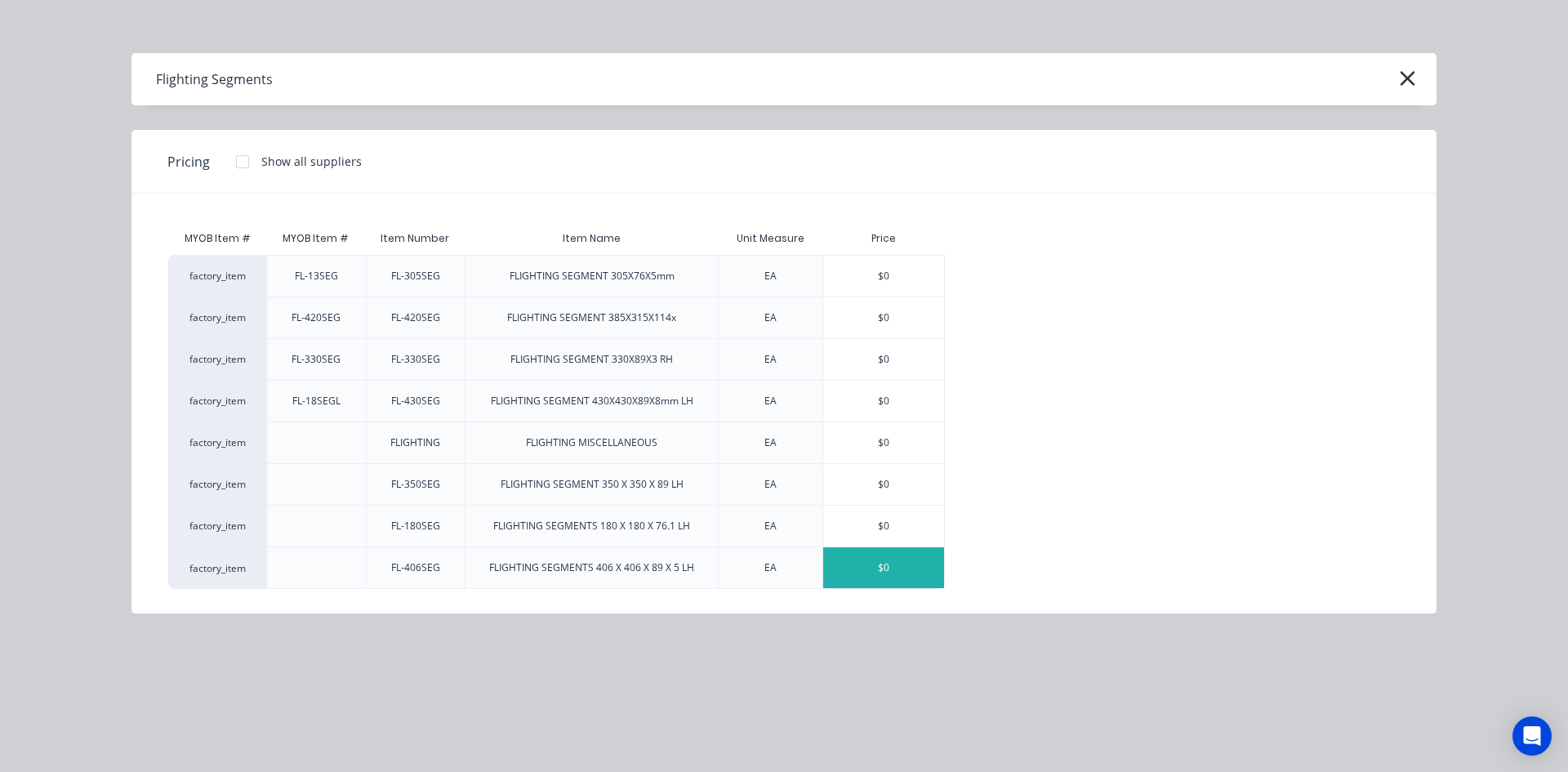
click at [858, 570] on div "$0" at bounding box center [884, 568] width 121 height 41
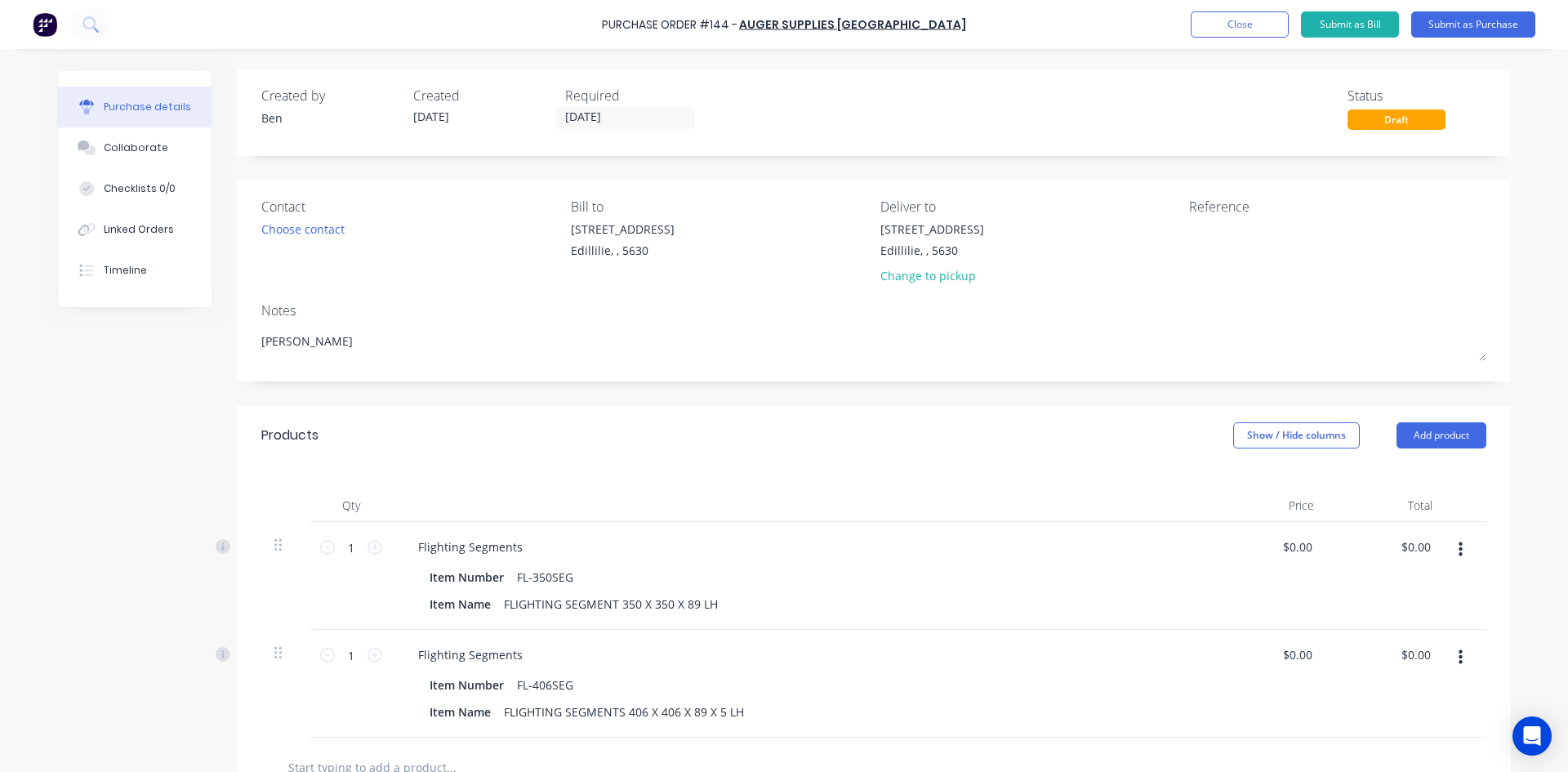
click at [1457, 553] on button "button" at bounding box center [1460, 549] width 38 height 30
click at [1392, 689] on button "Delete" at bounding box center [1410, 691] width 139 height 33
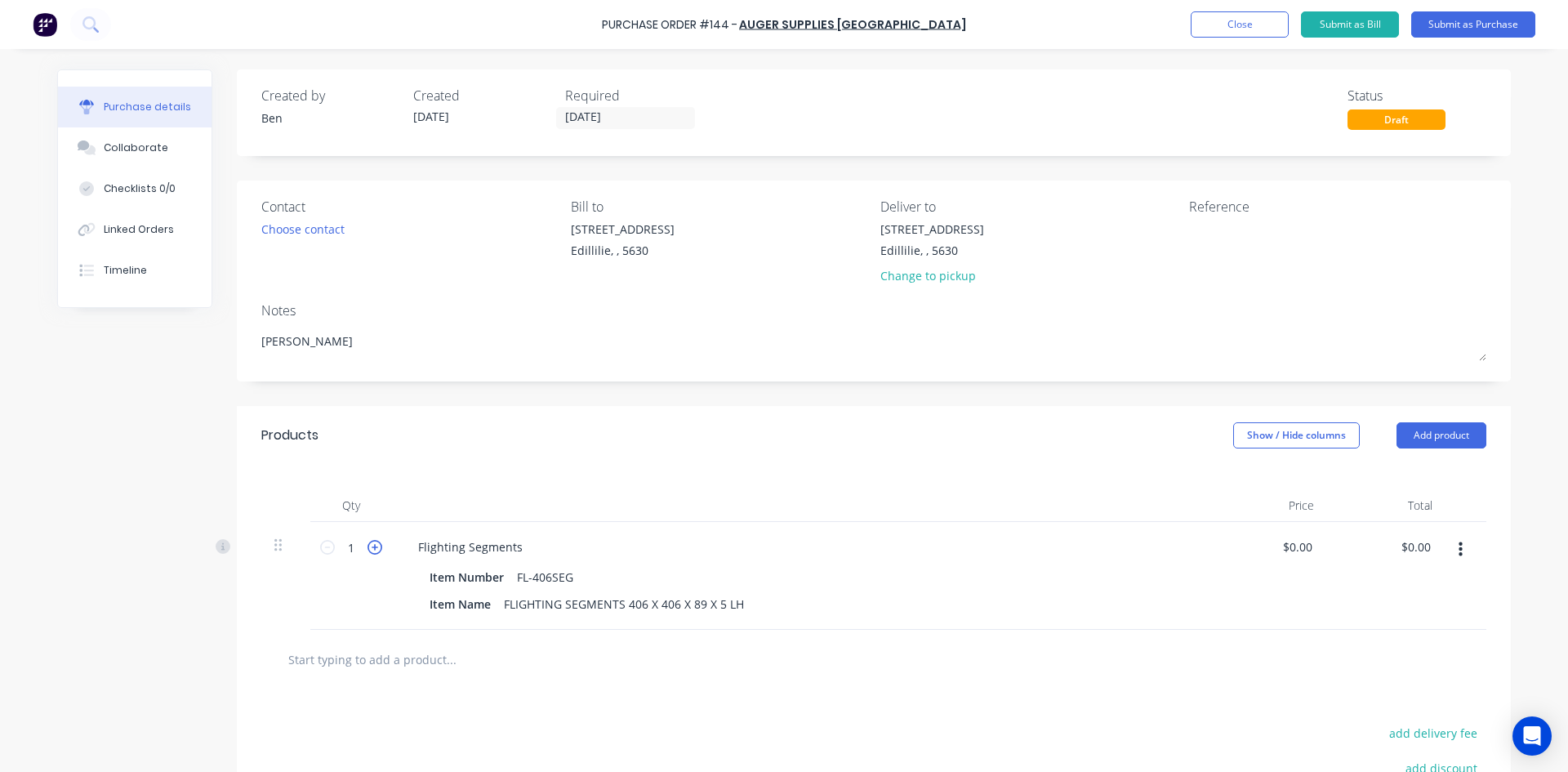
click at [368, 546] on icon at bounding box center [374, 547] width 14 height 14
type textarea "x"
type input "2"
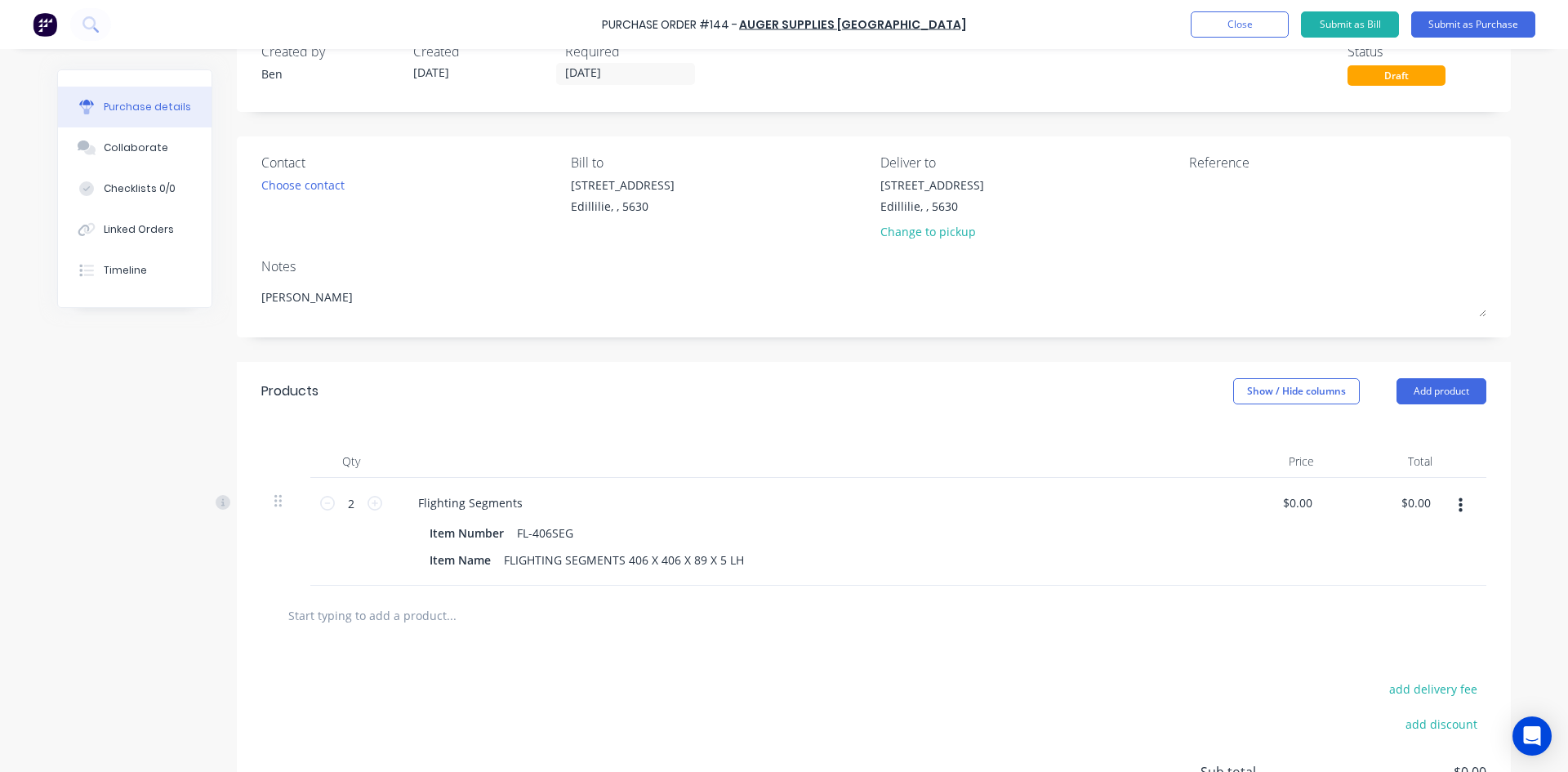
scroll to position [81, 0]
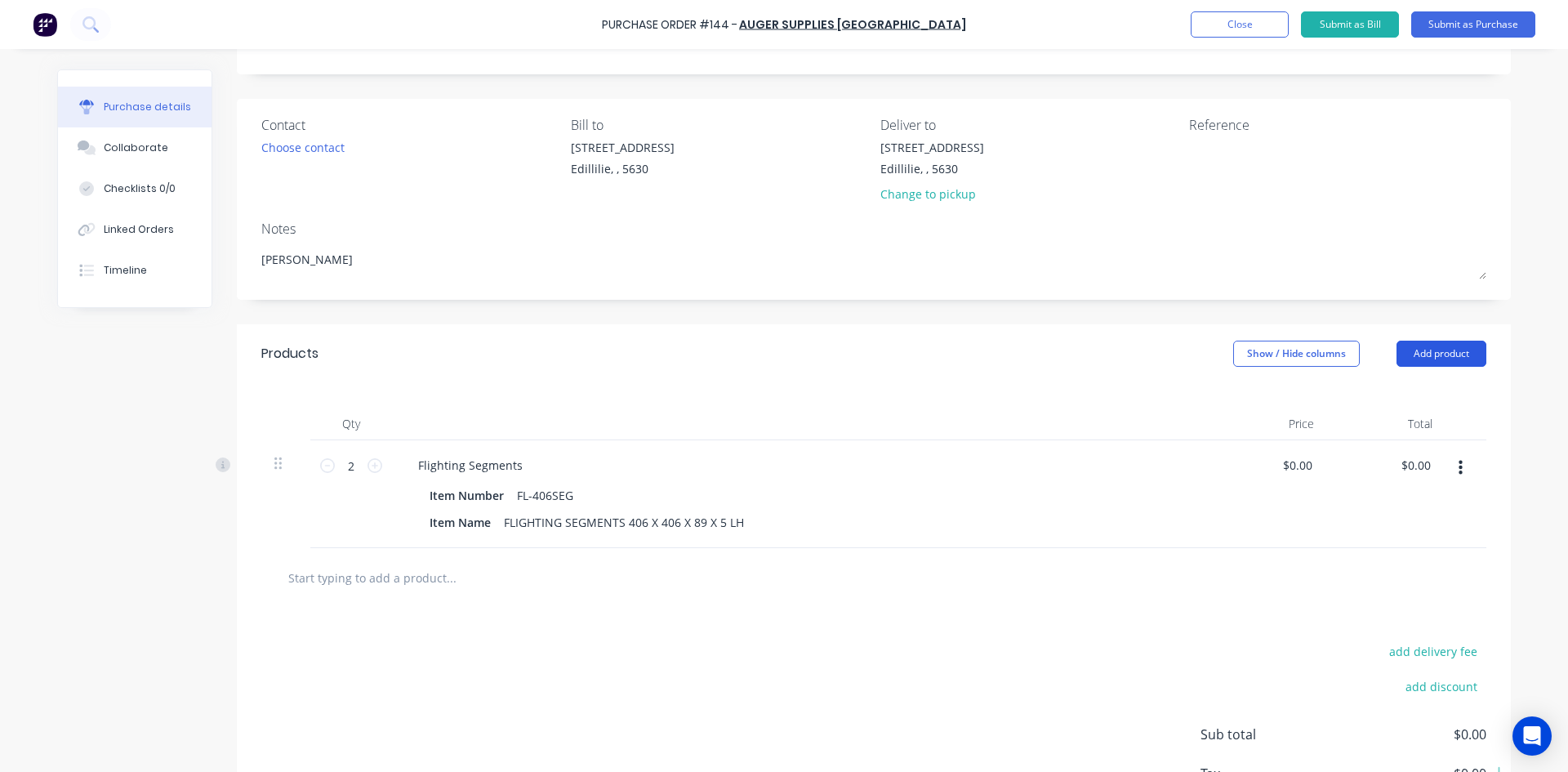
click at [1416, 350] on button "Add product" at bounding box center [1441, 353] width 90 height 26
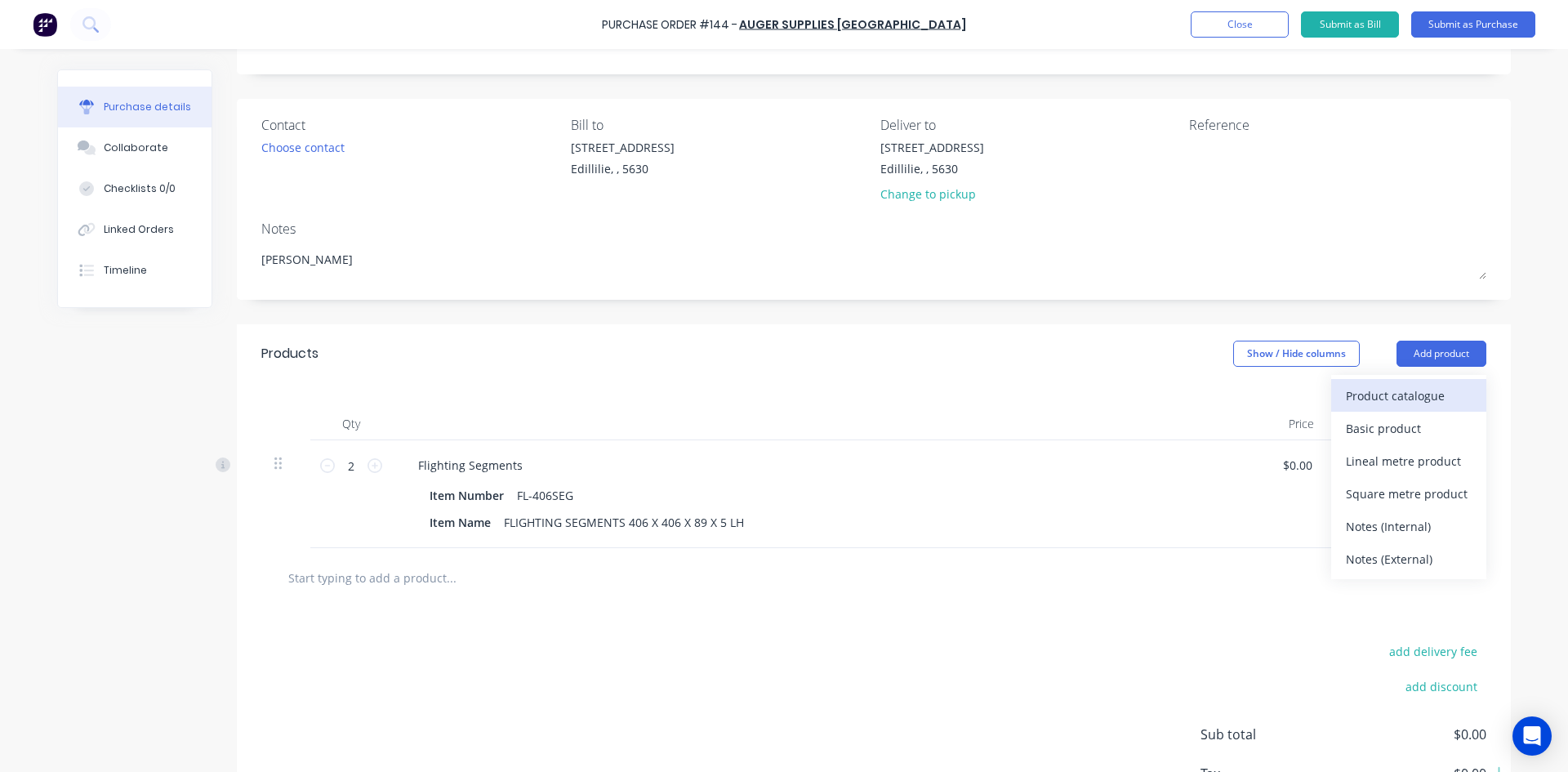
click at [1387, 388] on div "Product catalogue" at bounding box center [1408, 396] width 125 height 24
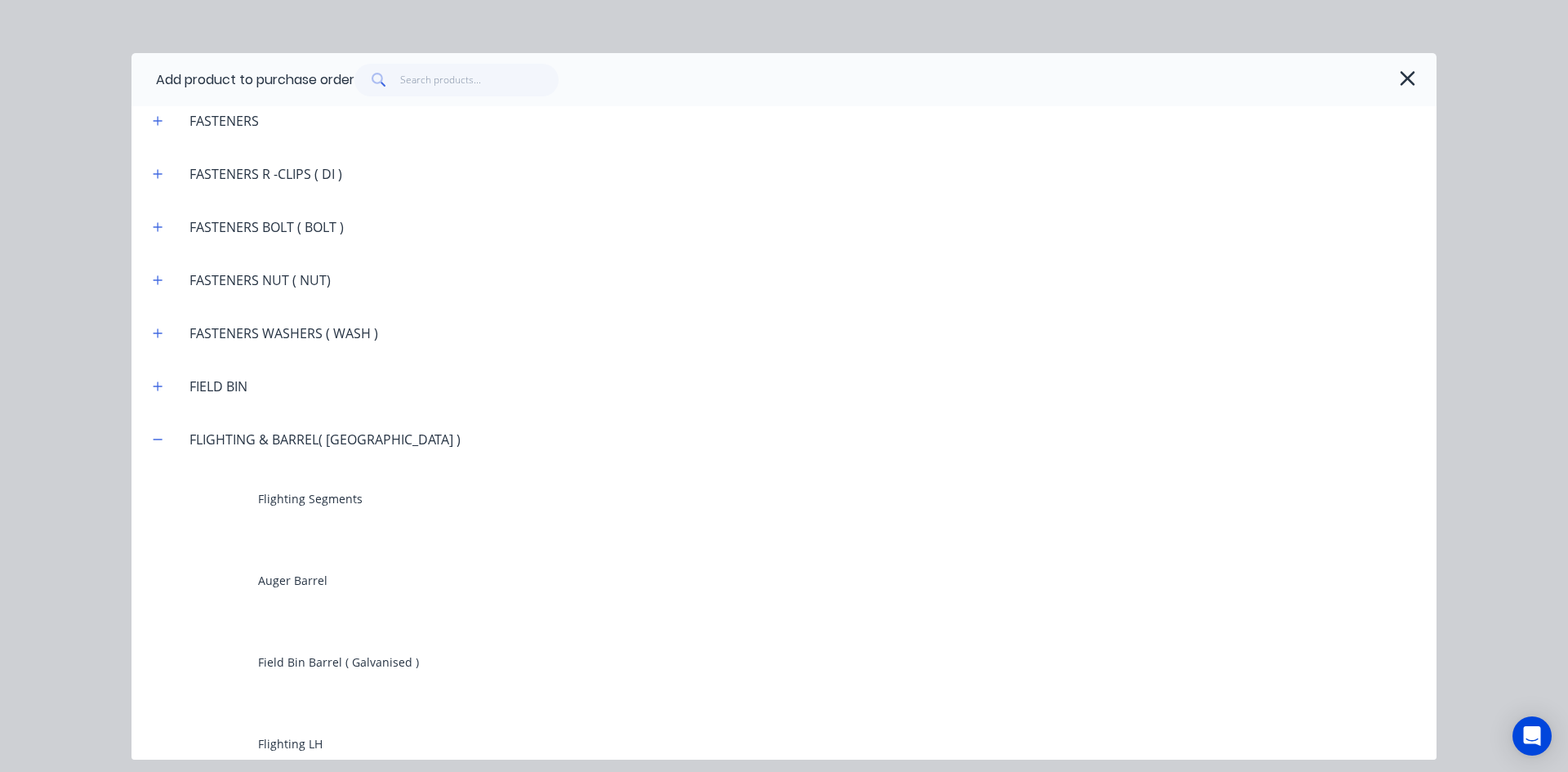
scroll to position [1715, 0]
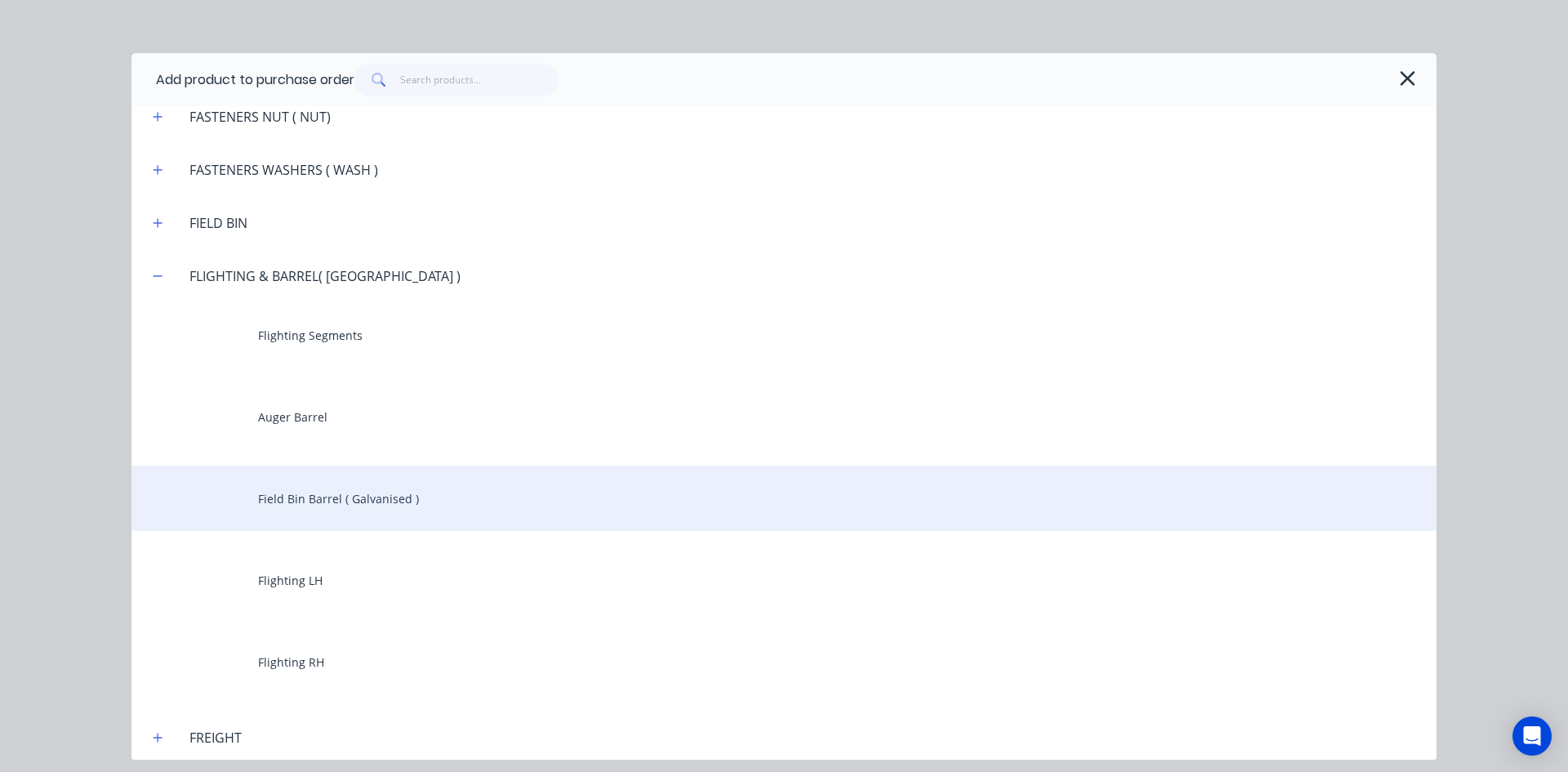
click at [320, 500] on div "Field Bin Barrel ( Galvanised )" at bounding box center [784, 497] width 1305 height 65
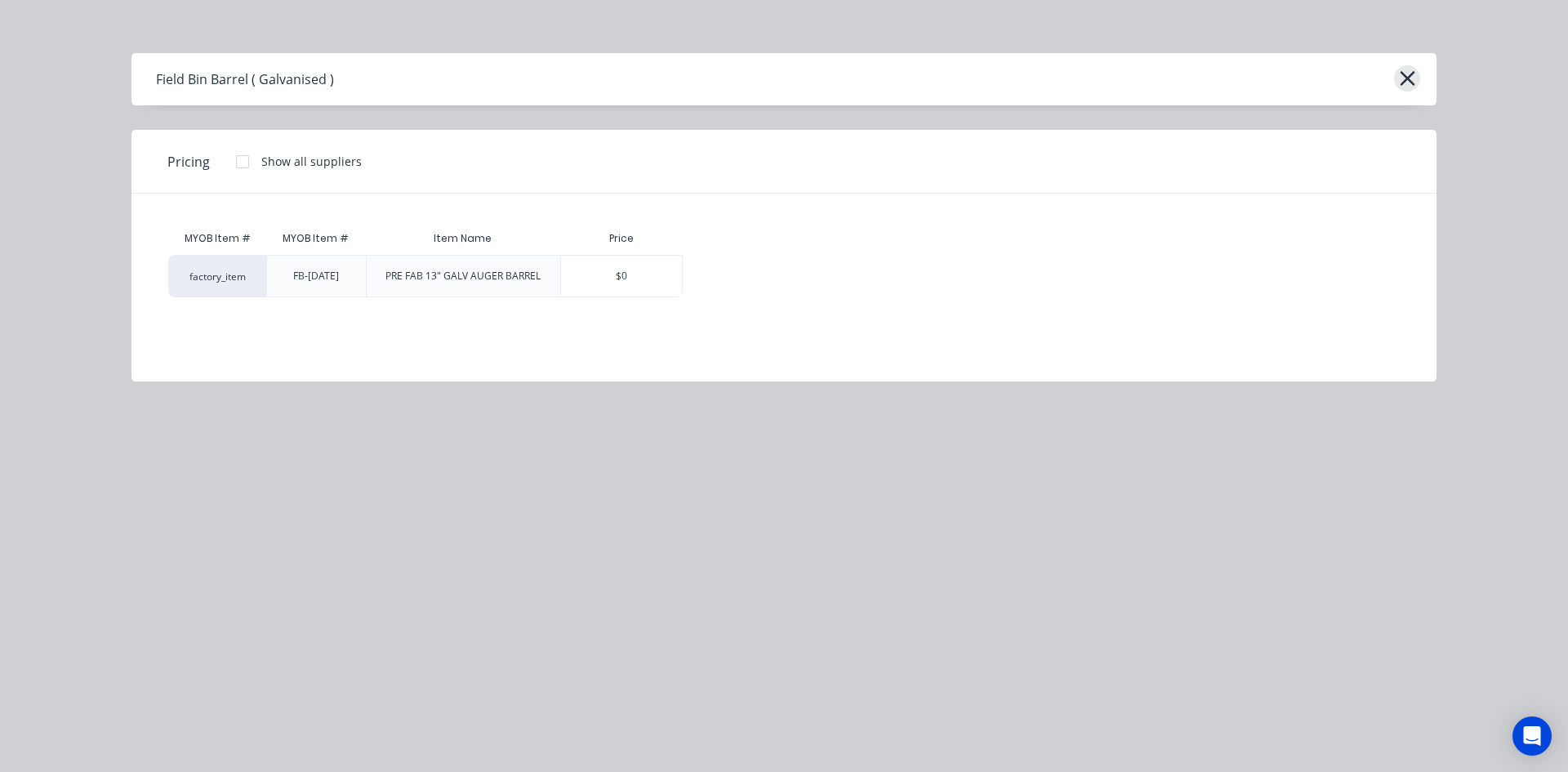
click at [1412, 77] on icon "button" at bounding box center [1407, 78] width 17 height 23
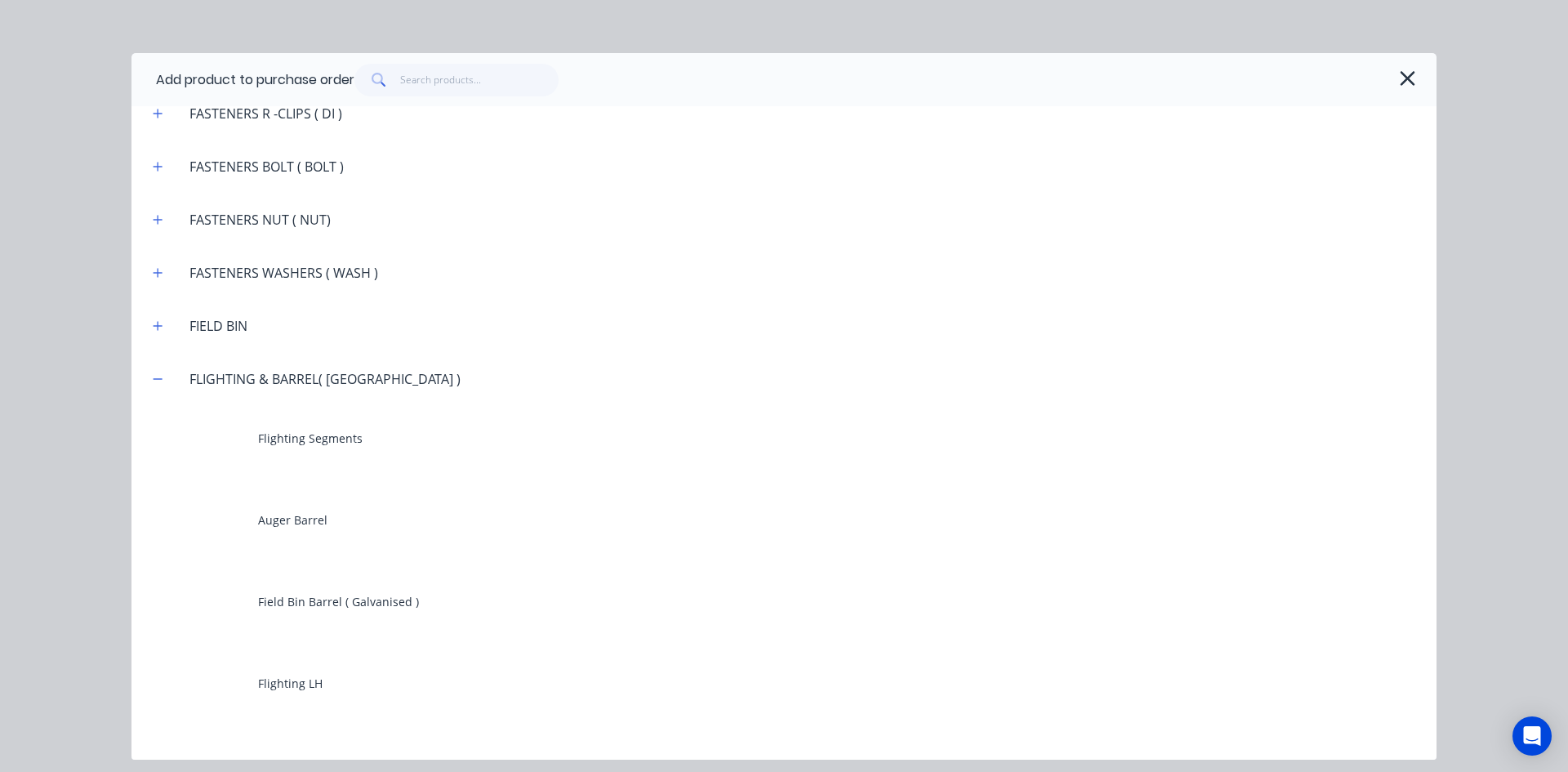
scroll to position [1634, 0]
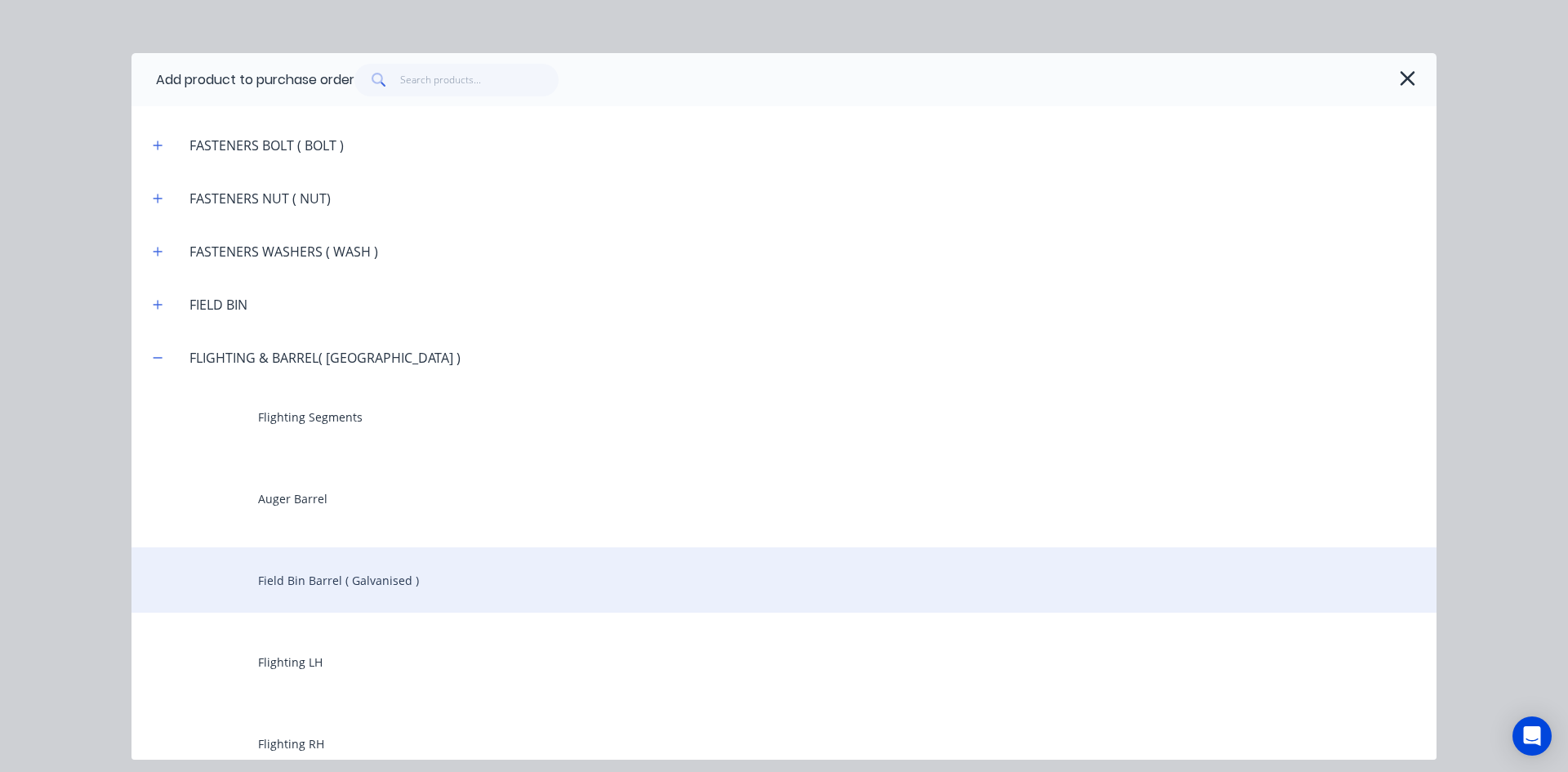
click at [308, 580] on div "Field Bin Barrel ( Galvanised )" at bounding box center [784, 580] width 1305 height 65
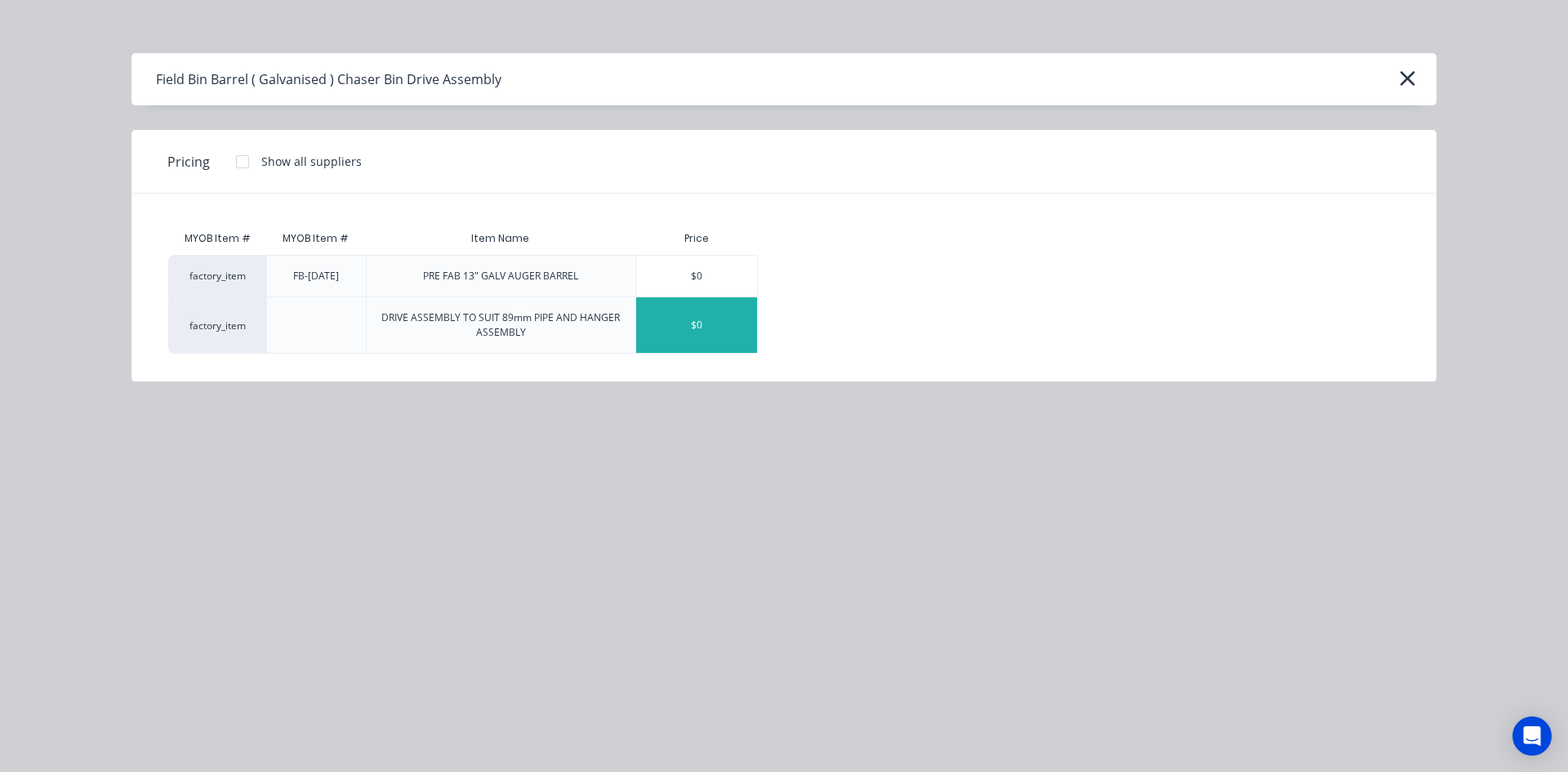
click at [671, 324] on div "$0" at bounding box center [696, 325] width 121 height 56
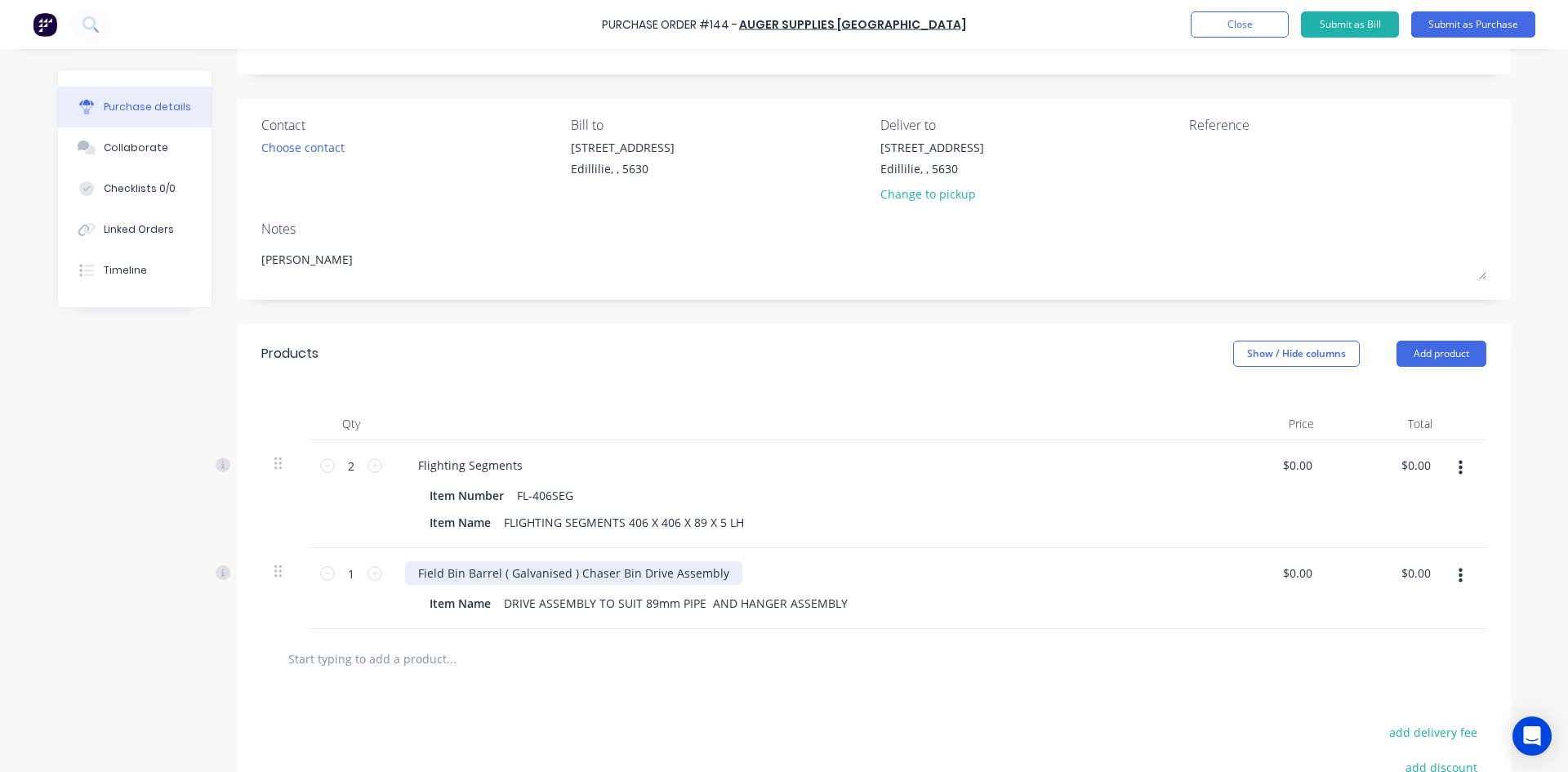
type textarea "x"
click at [565, 575] on div "Field Bin Barrel ( Galvanised ) Chaser Bin Drive Assembly" at bounding box center [573, 573] width 337 height 24
type textarea "x"
click at [845, 600] on div "Item Name DRIVE ASSEMBLY TO SUIT 89mm PIPE AND HANGER ASSEMBLY" at bounding box center [796, 603] width 748 height 24
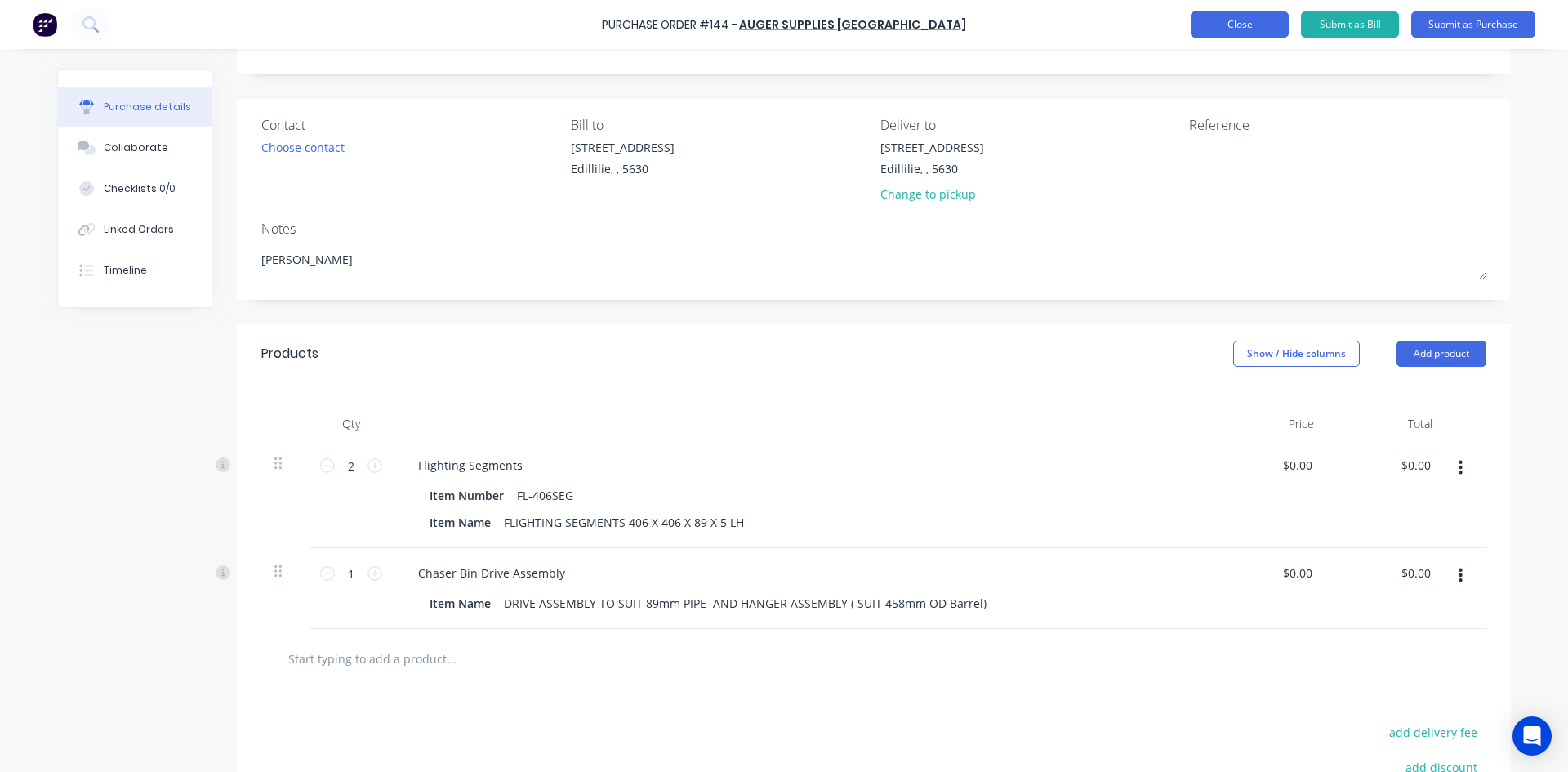
click at [1238, 19] on button "Close" at bounding box center [1239, 24] width 98 height 26
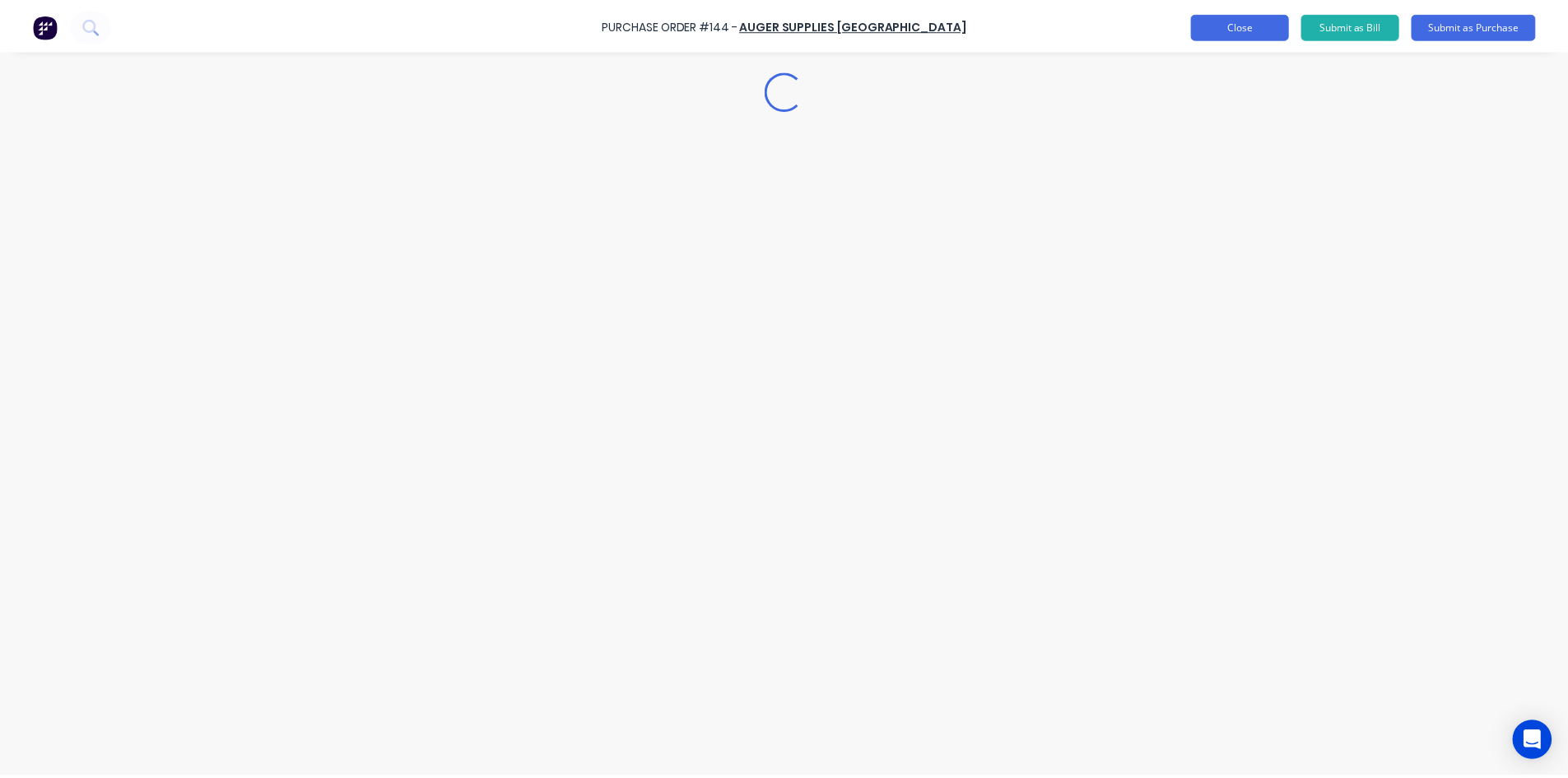
scroll to position [0, 0]
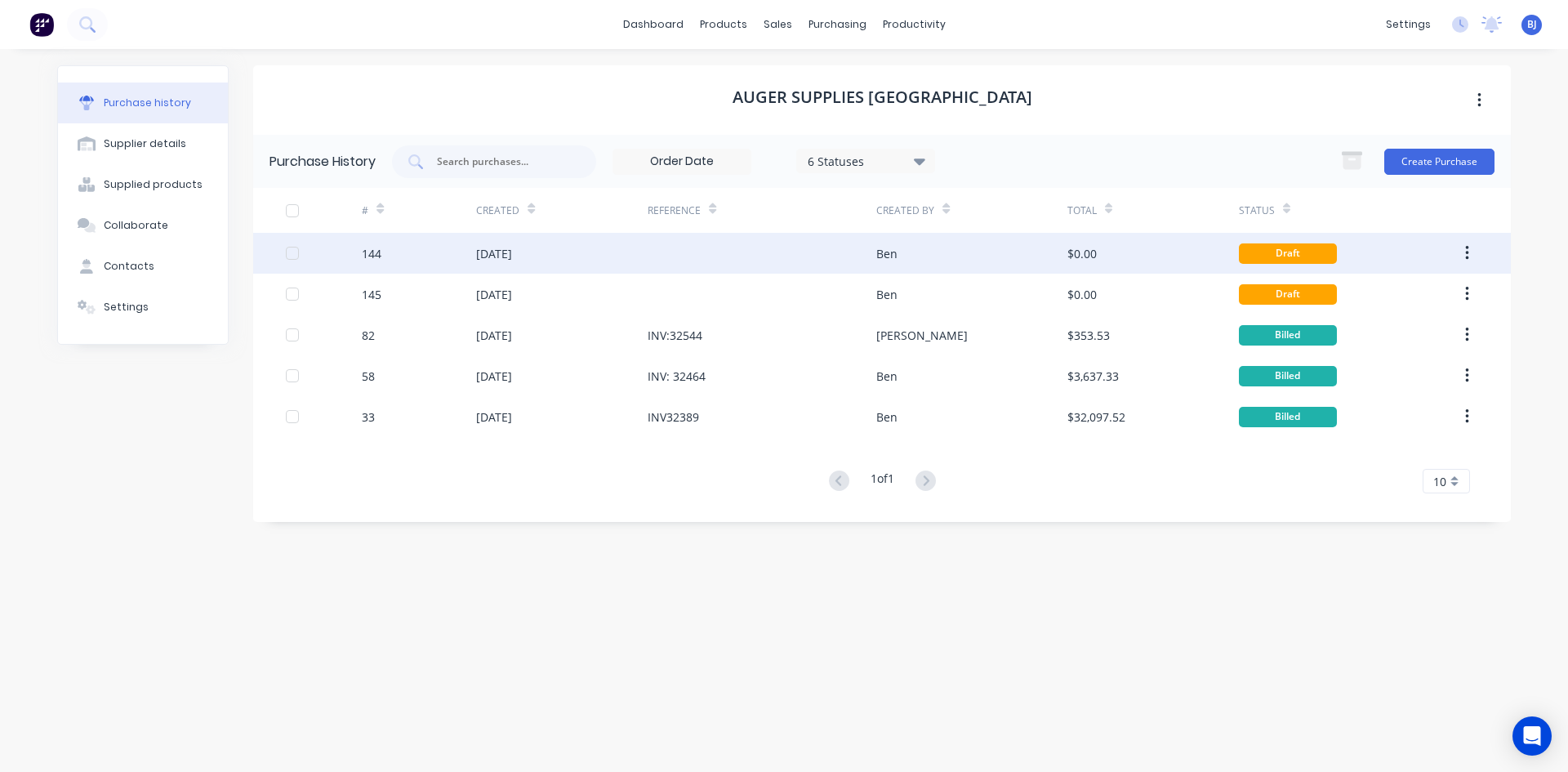
click at [508, 253] on div "19 Sep 2025" at bounding box center [494, 253] width 36 height 17
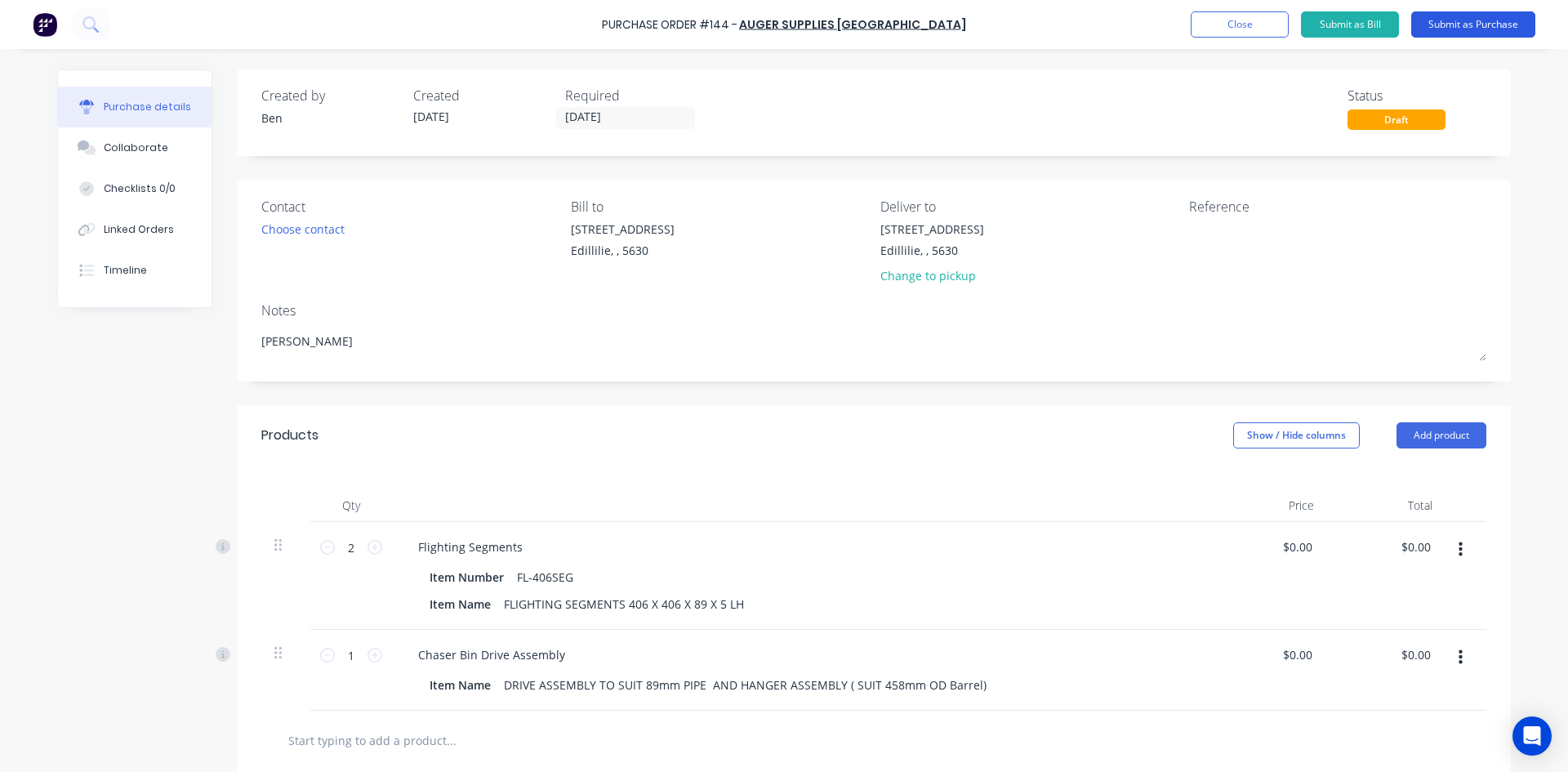
click at [1468, 27] on button "Submit as Purchase" at bounding box center [1473, 24] width 125 height 26
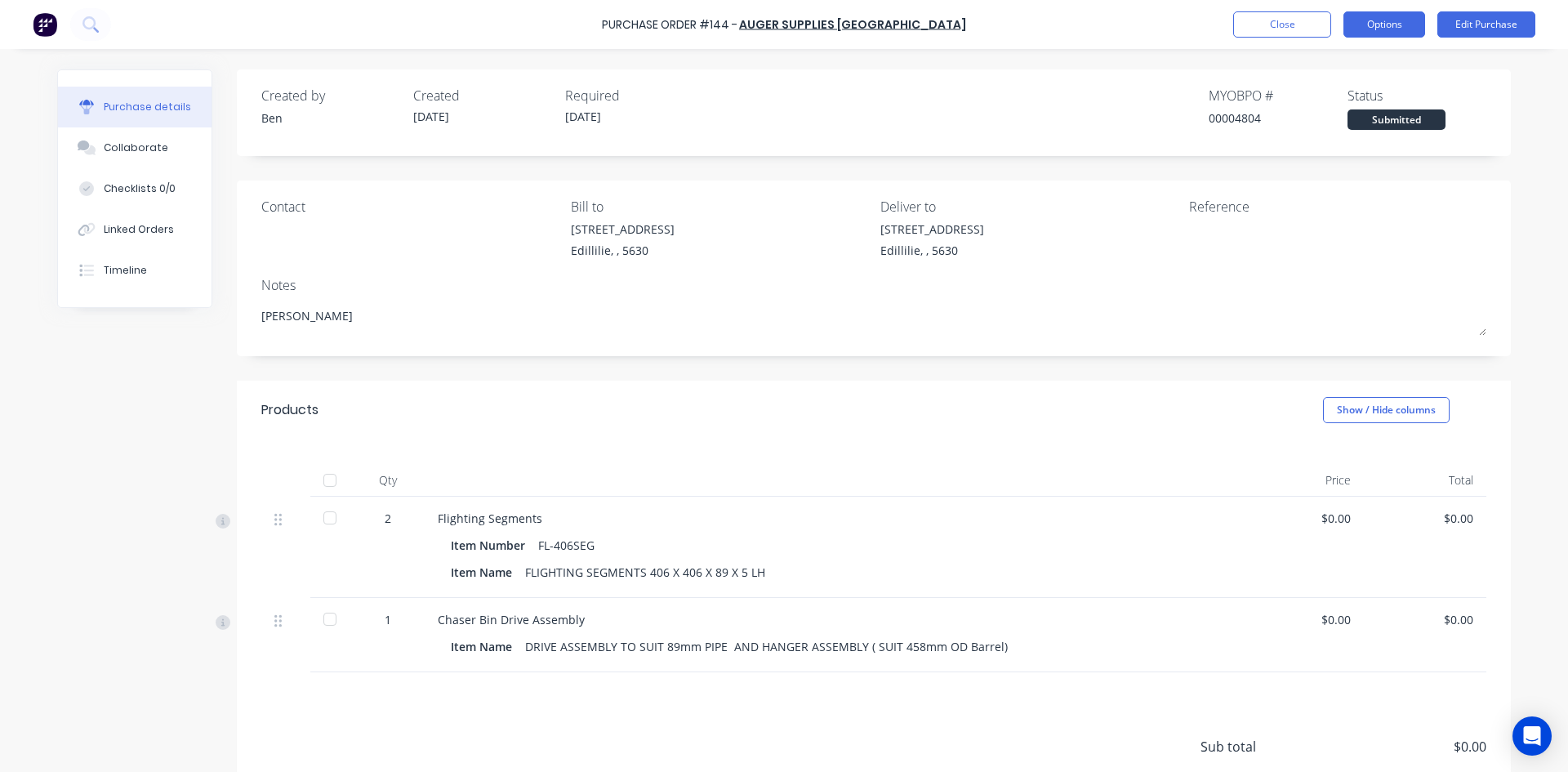
click at [1411, 31] on button "Options" at bounding box center [1384, 24] width 81 height 26
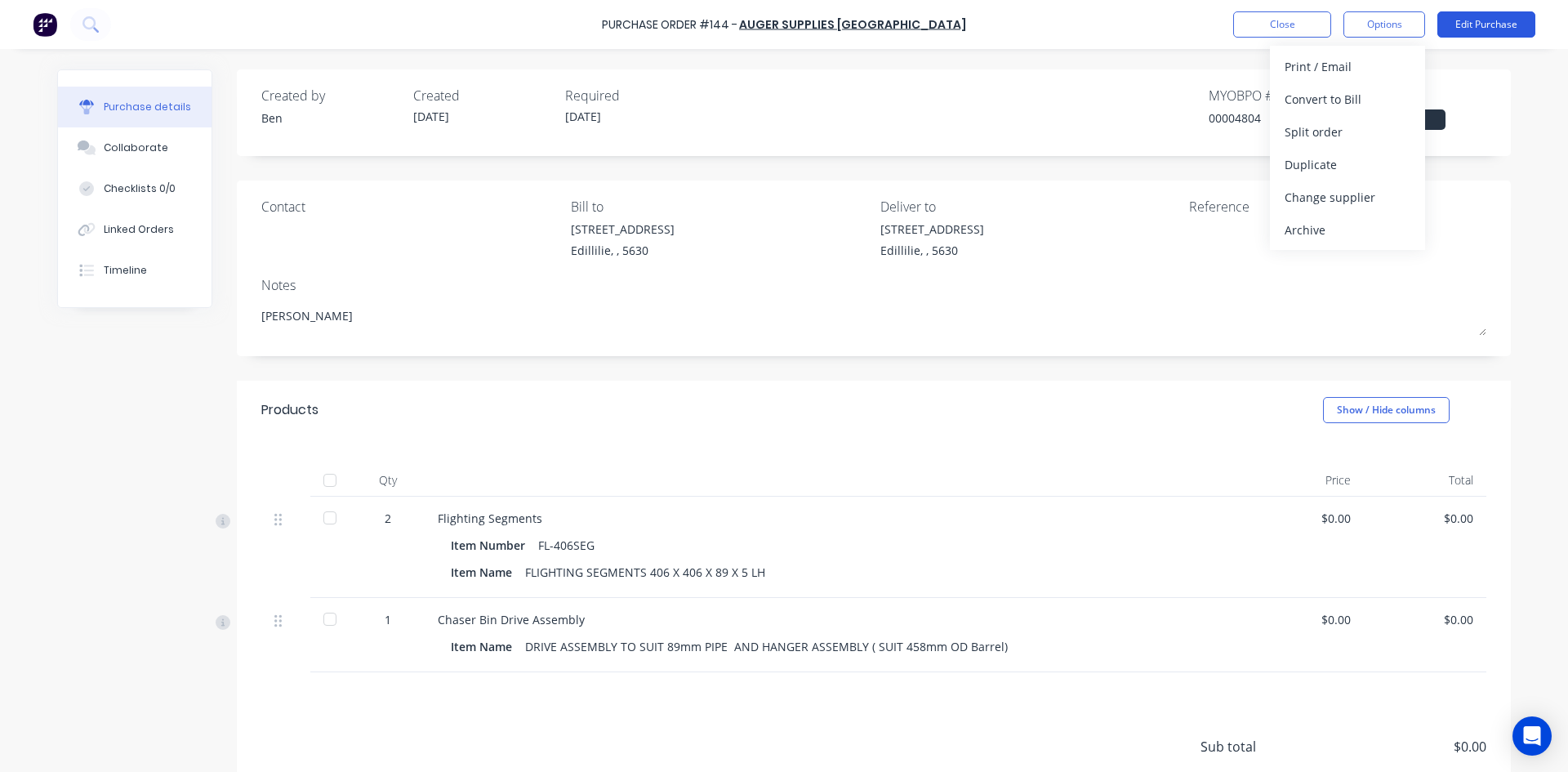
click at [1491, 25] on button "Edit Purchase" at bounding box center [1486, 24] width 98 height 26
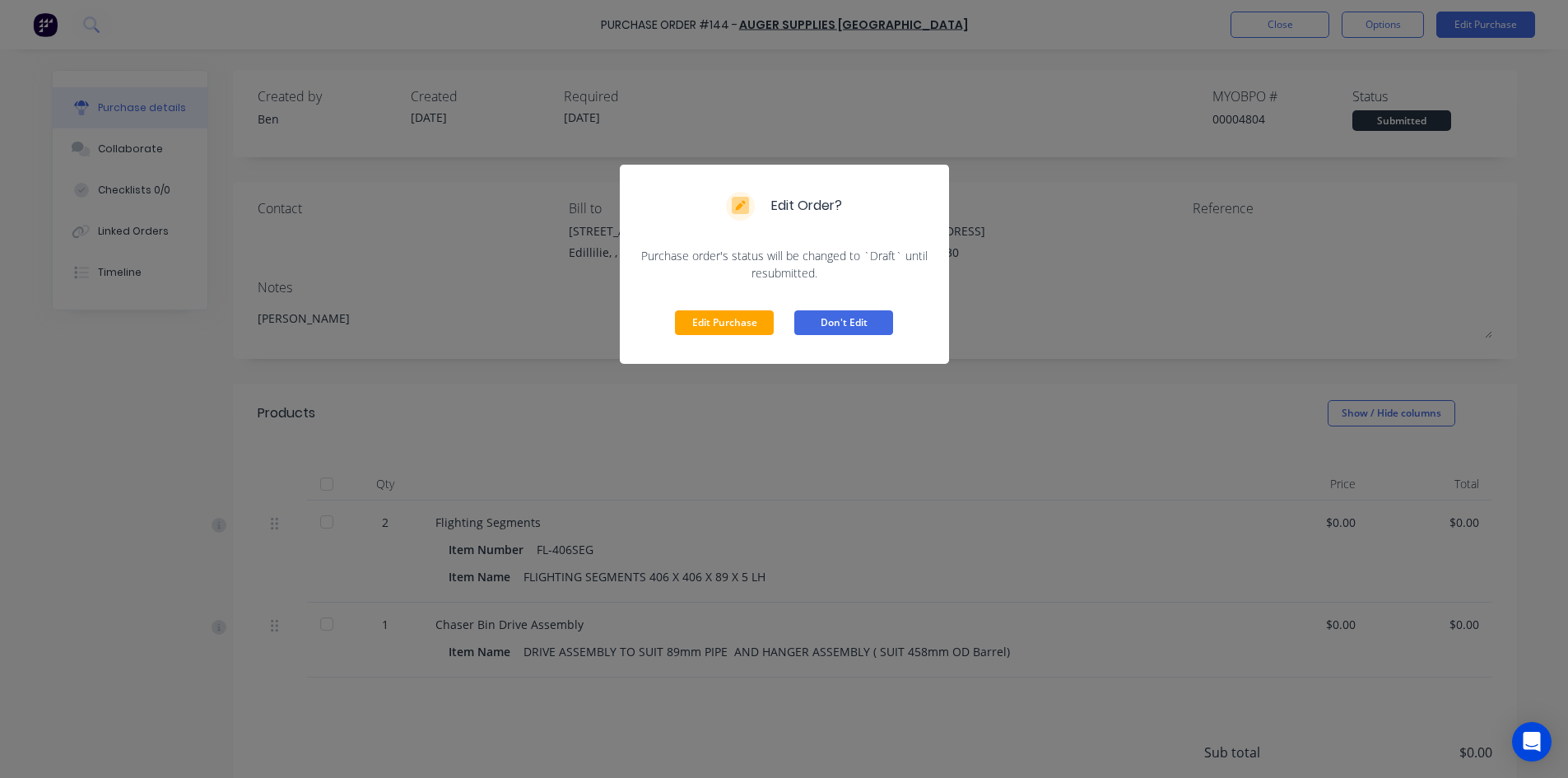
click at [806, 326] on button "Don't Edit" at bounding box center [844, 322] width 99 height 25
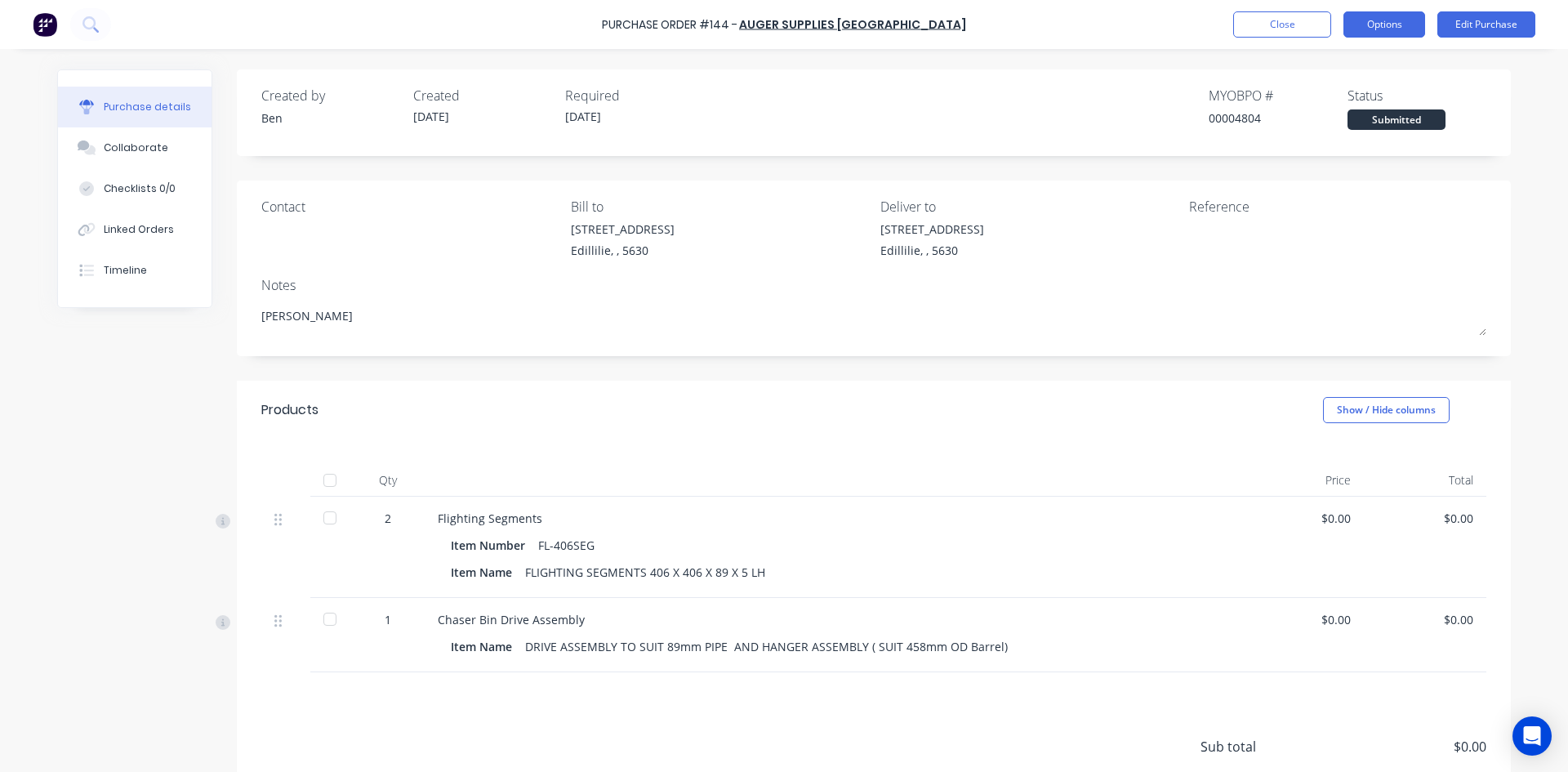
click at [1412, 31] on button "Options" at bounding box center [1384, 24] width 81 height 26
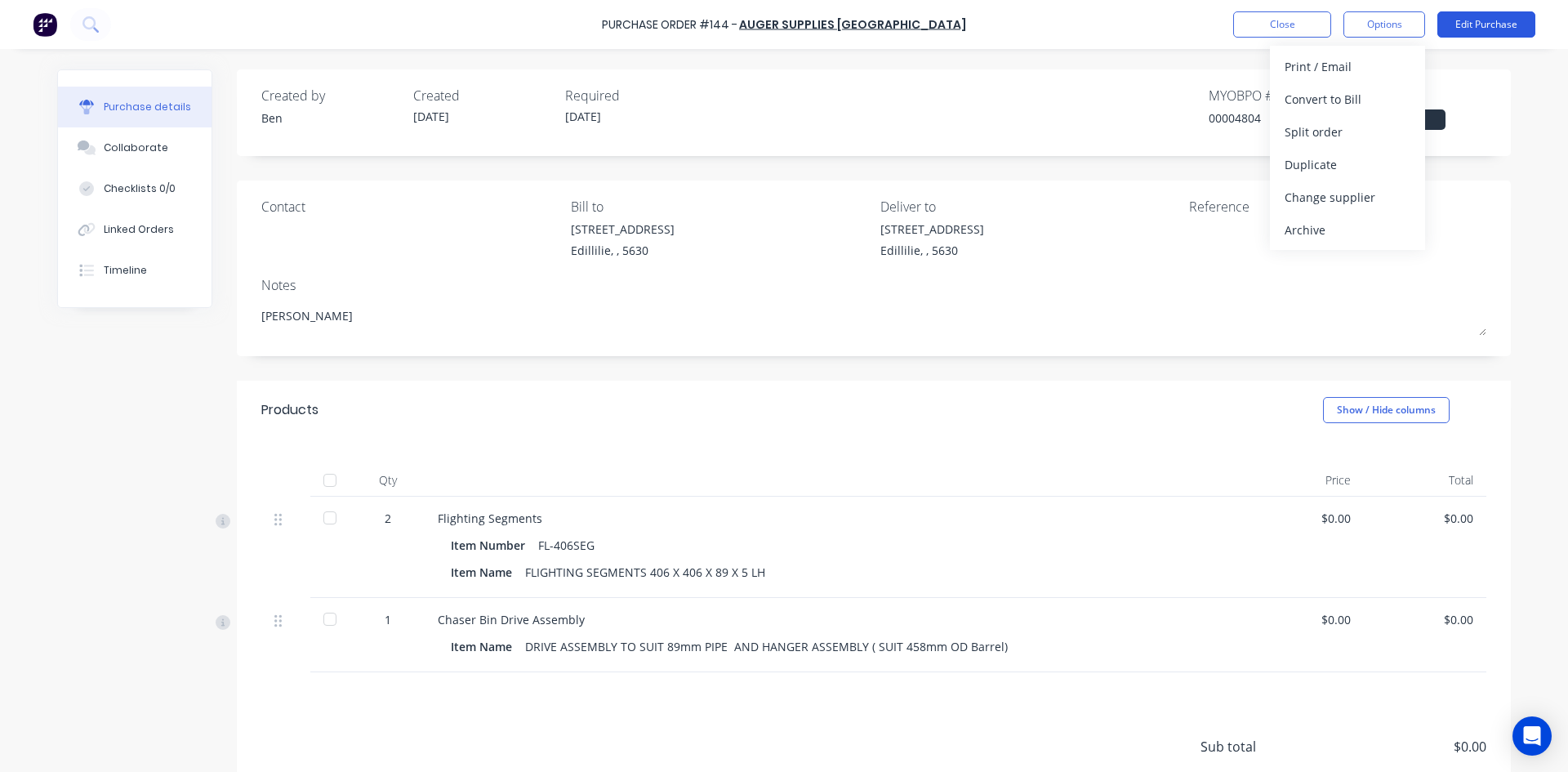
click at [1462, 27] on button "Edit Purchase" at bounding box center [1486, 24] width 98 height 26
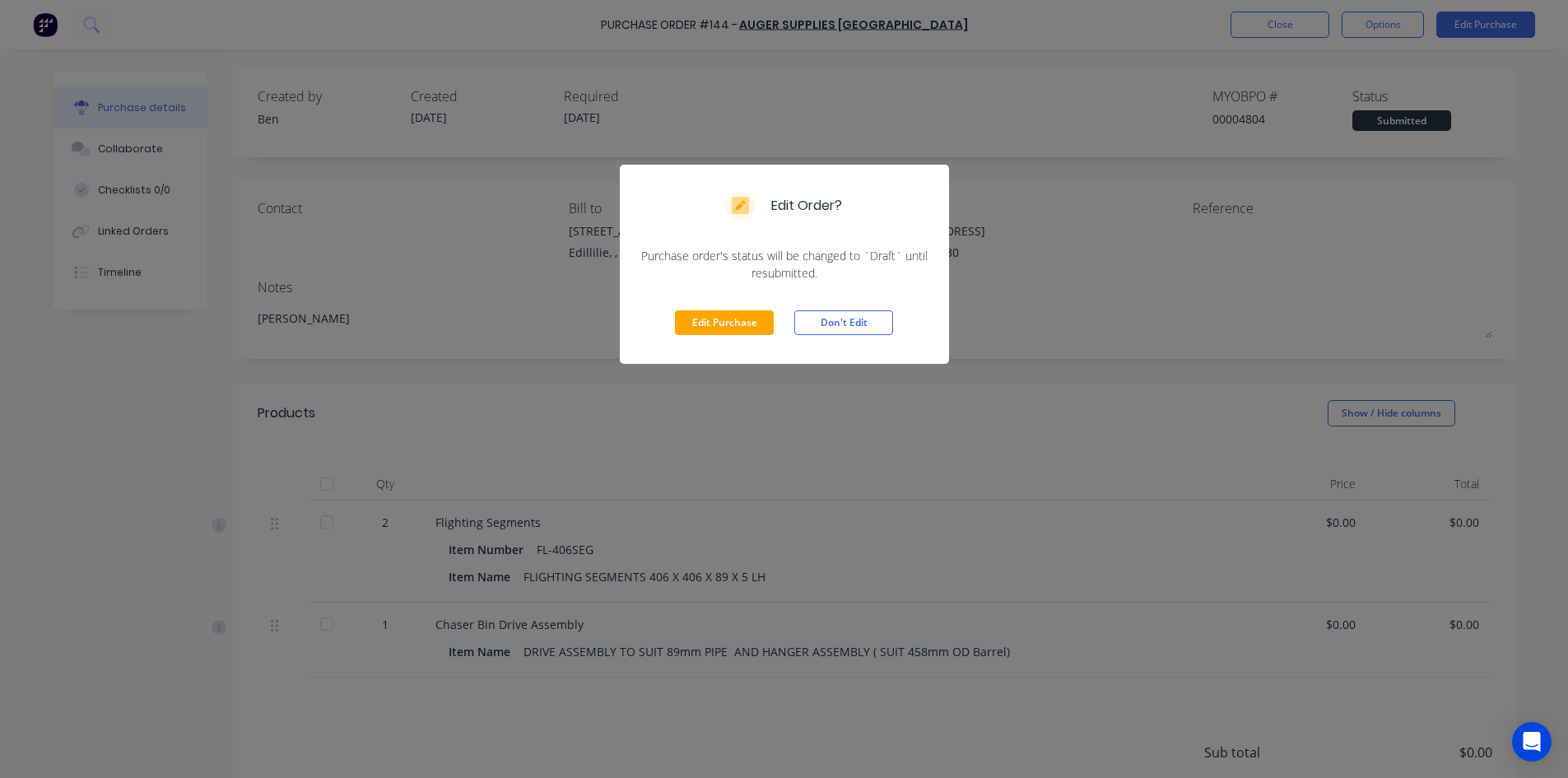
drag, startPoint x: 860, startPoint y: 319, endPoint x: 1027, endPoint y: 194, distance: 208.6
click at [861, 318] on button "Don't Edit" at bounding box center [844, 322] width 99 height 25
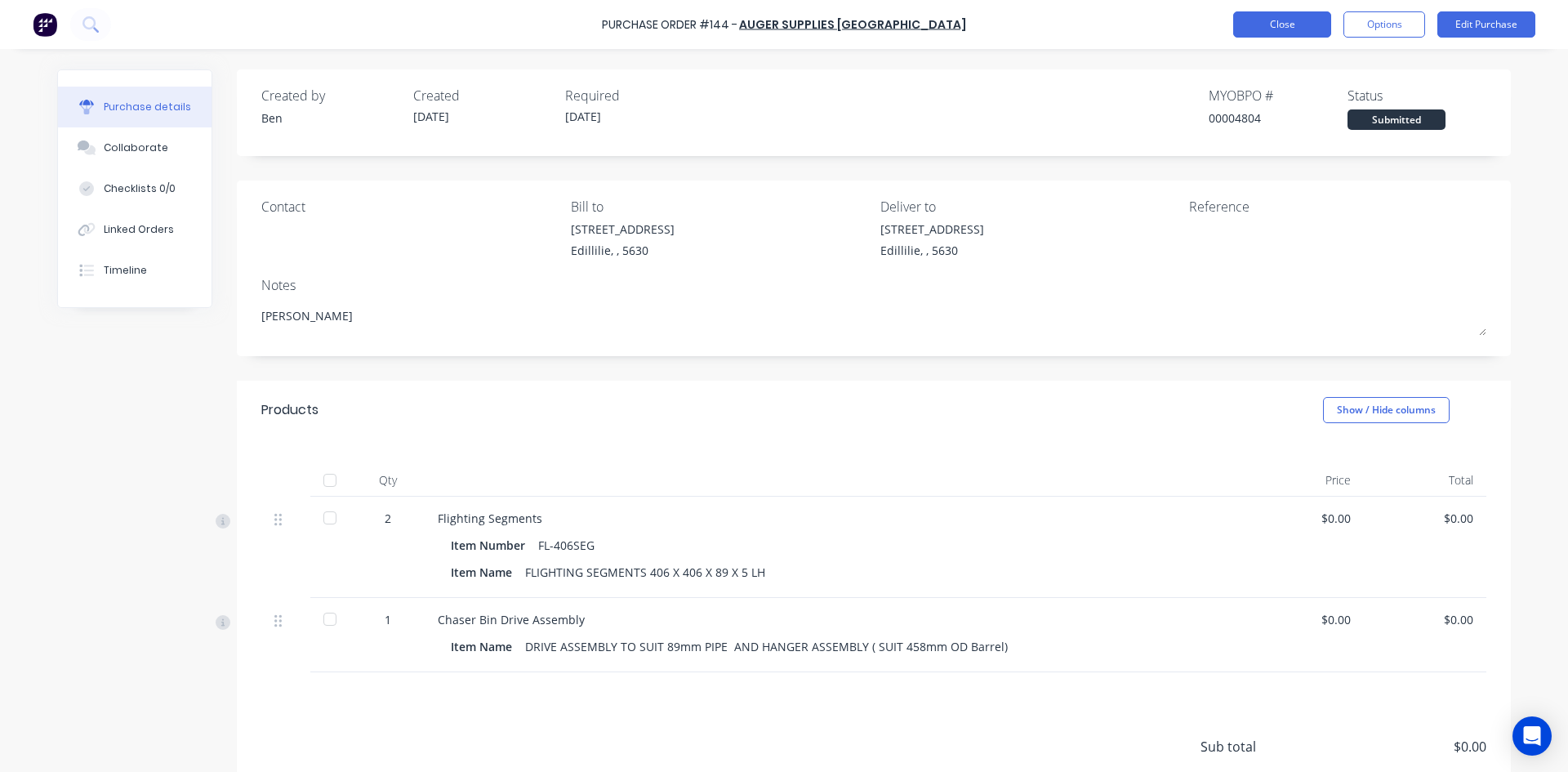
click at [1308, 29] on button "Close" at bounding box center [1282, 24] width 98 height 26
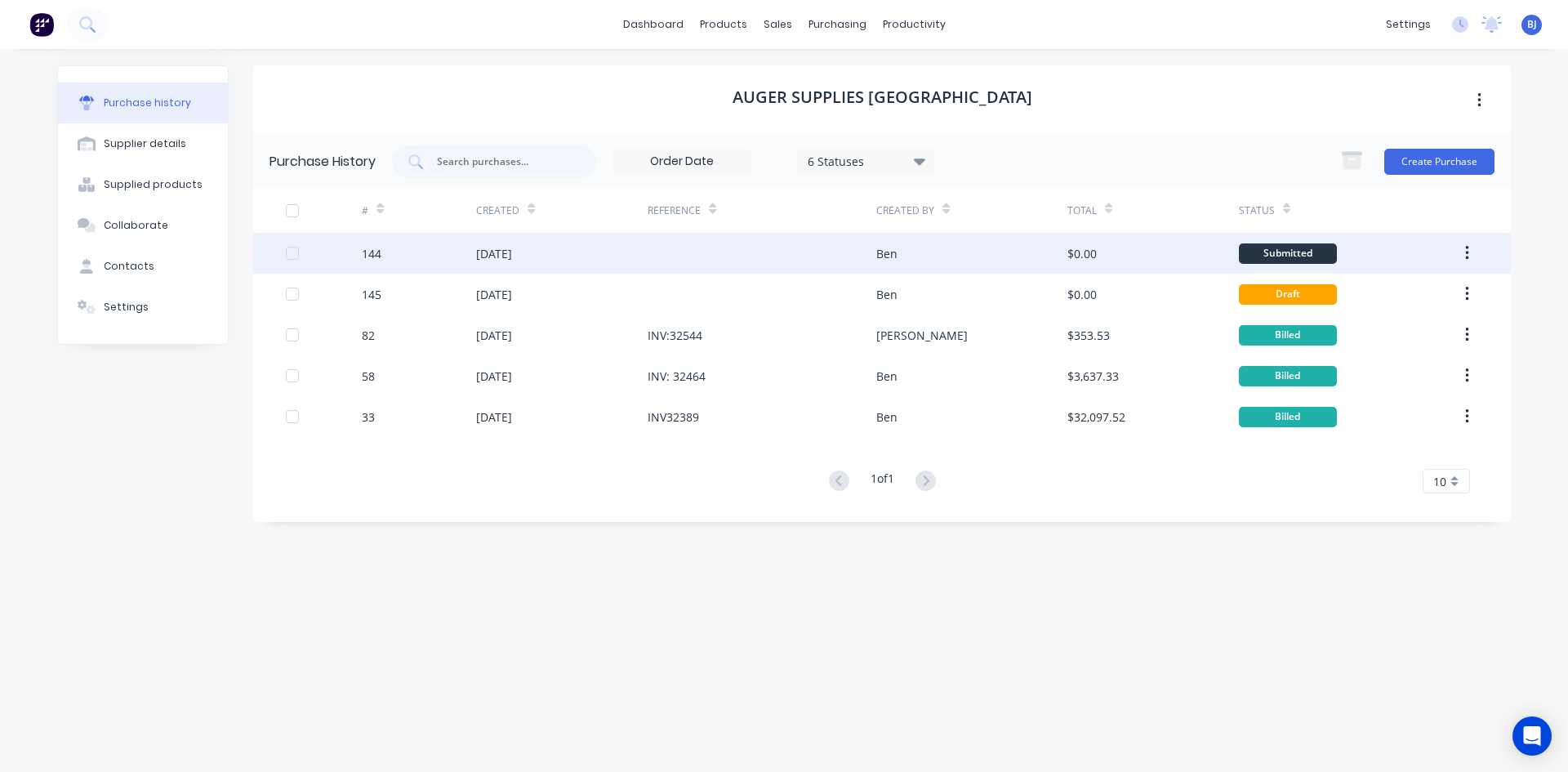
click at [901, 248] on div "Ben" at bounding box center [971, 253] width 191 height 41
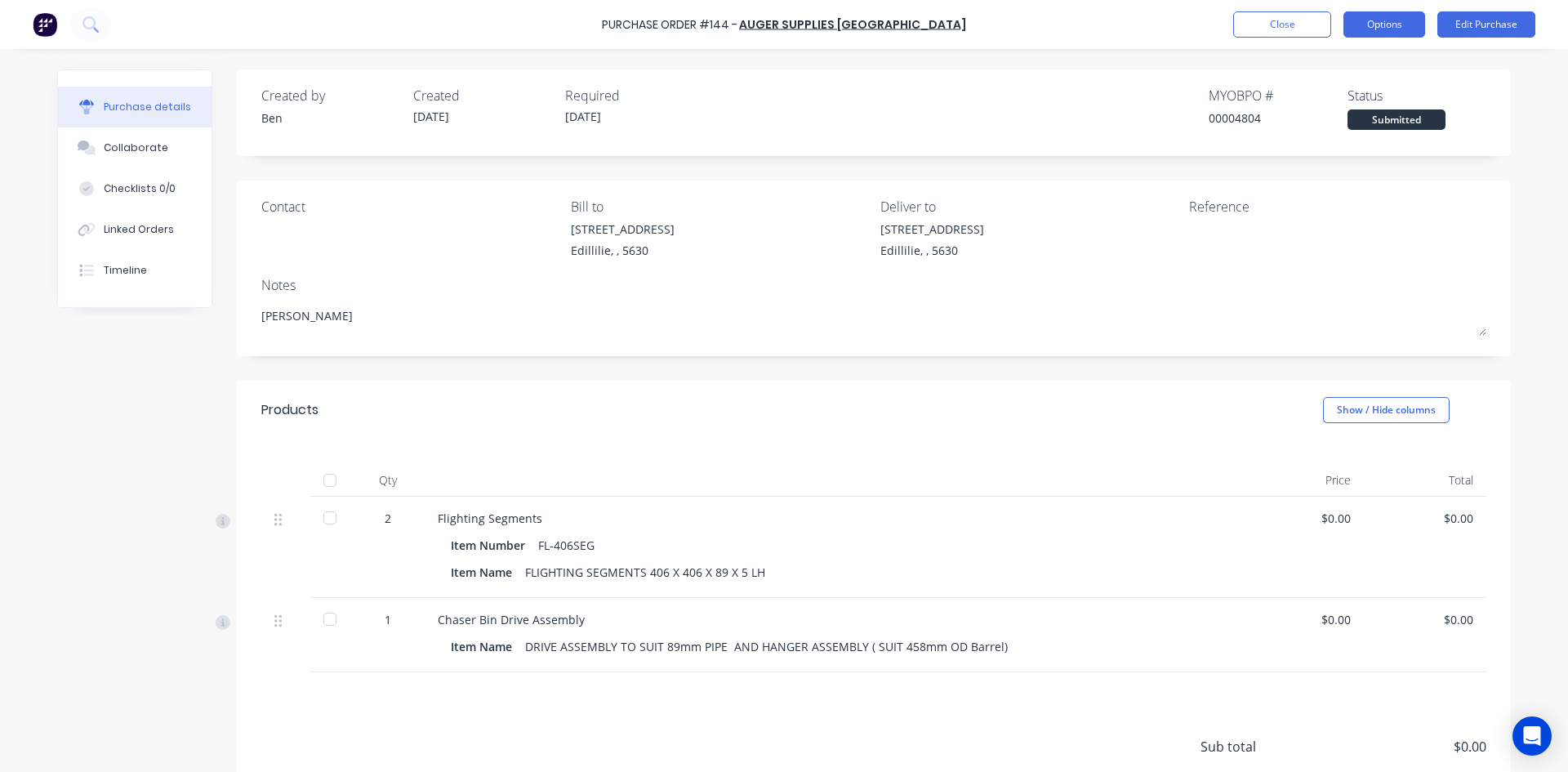
click at [1416, 34] on button "Options" at bounding box center [1384, 24] width 81 height 26
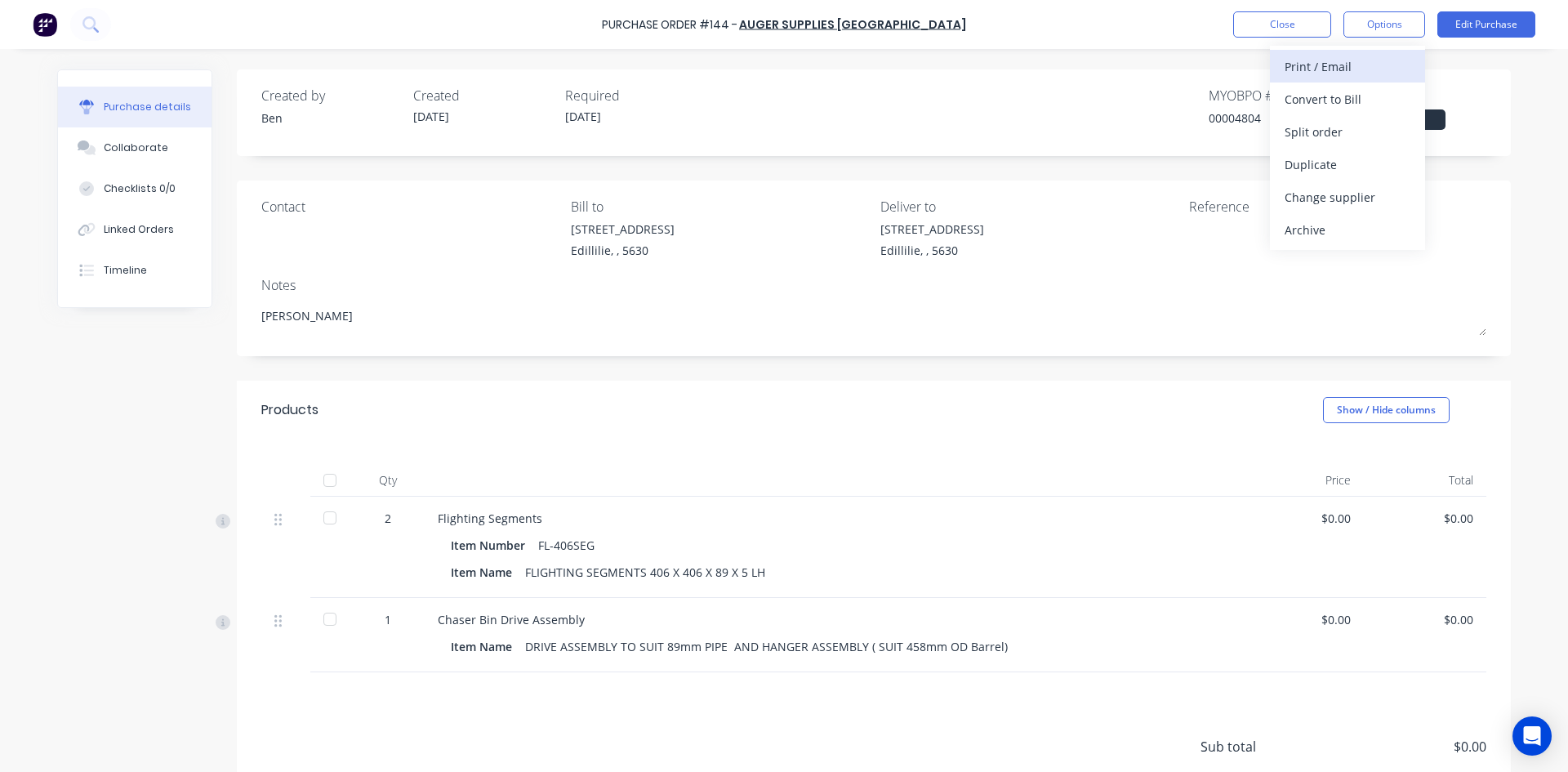
click at [1331, 69] on div "Print / Email" at bounding box center [1347, 67] width 125 height 24
click at [1331, 136] on div "Without pricing" at bounding box center [1347, 132] width 125 height 24
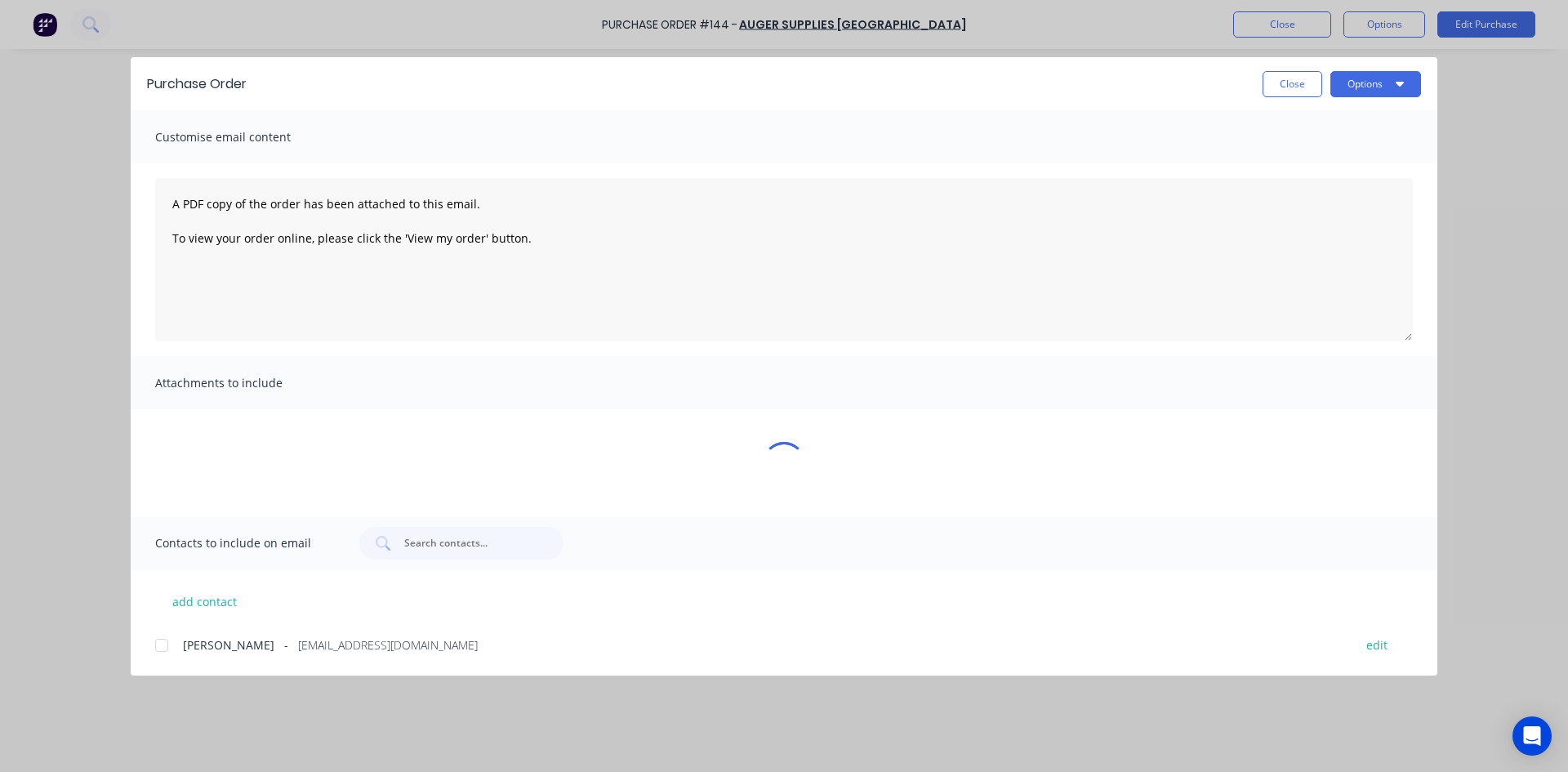
type textarea "x"
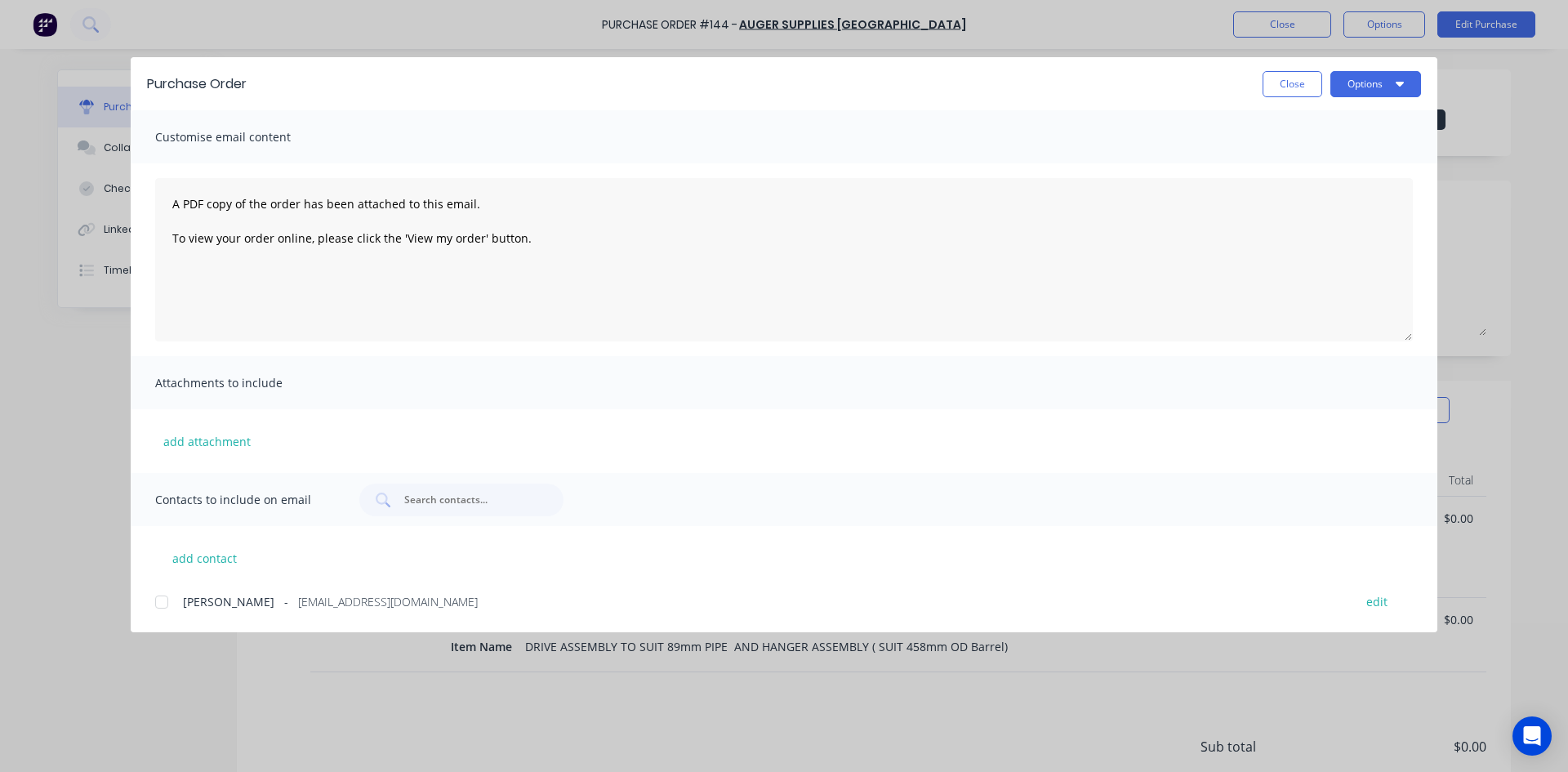
click at [163, 603] on div at bounding box center [162, 602] width 33 height 33
drag, startPoint x: 523, startPoint y: 238, endPoint x: 533, endPoint y: 238, distance: 10.0
click at [528, 238] on textarea "A PDF copy of the order has been attached to this email. To view your order onl…" at bounding box center [784, 259] width 1257 height 164
type textarea "A"
click at [734, 236] on textarea "Hi Kirsty Spoke to my customer we will go with the order as per P/O . If you ha…" at bounding box center [784, 259] width 1257 height 164
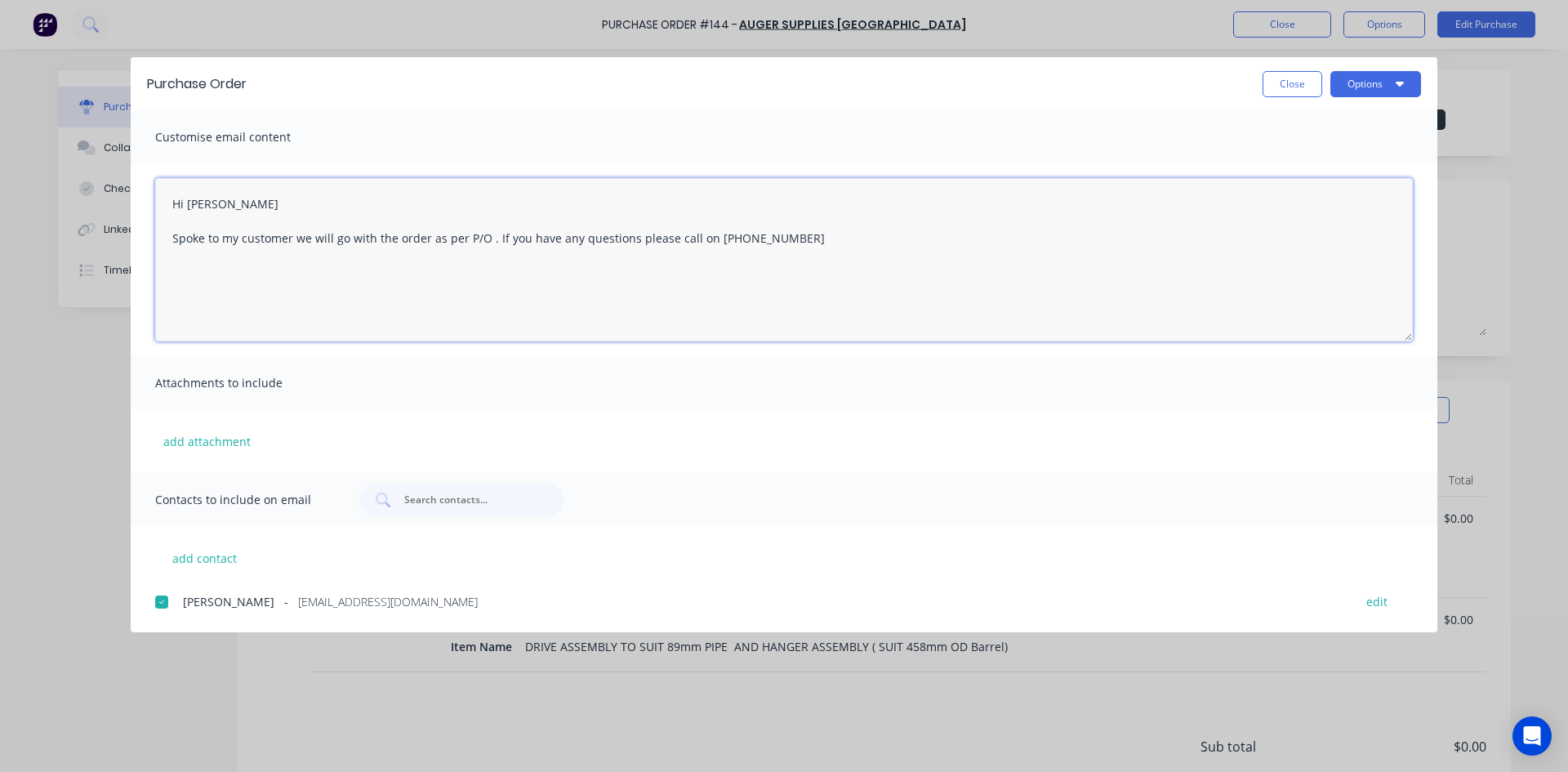
click at [754, 239] on textarea "Hi Kirsty Spoke to my customer we will go with the order as per P/O . If you ha…" at bounding box center [784, 259] width 1257 height 164
click at [798, 241] on textarea "Hi Kirsty Spoke to my customer we will go with the order as per P/O . If you ha…" at bounding box center [784, 259] width 1257 height 164
click at [929, 238] on textarea "Hi Kirsty Spoke to my customer we will go with the order as per P/O . If you ha…" at bounding box center [784, 259] width 1257 height 164
click at [988, 242] on textarea "Hi Kirsty Spoke to my customer we will go with the order as per P/O . If you ha…" at bounding box center [784, 259] width 1257 height 164
type textarea "Hi Kirsty Spoke to my customer we will go with the order as per P/O . If you ha…"
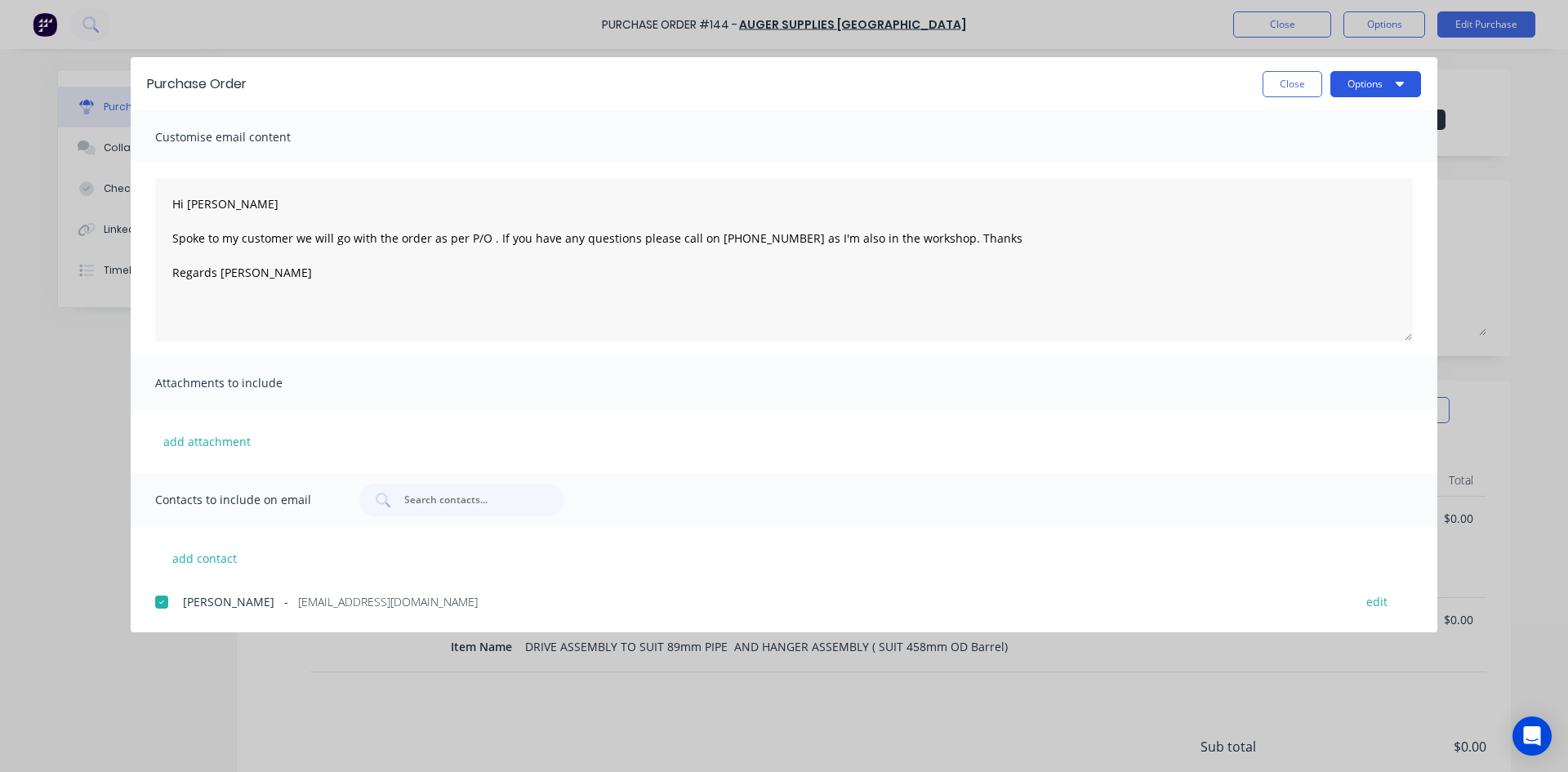
click at [1350, 86] on button "Options" at bounding box center [1375, 84] width 91 height 26
click at [1305, 189] on div "Email" at bounding box center [1343, 191] width 125 height 24
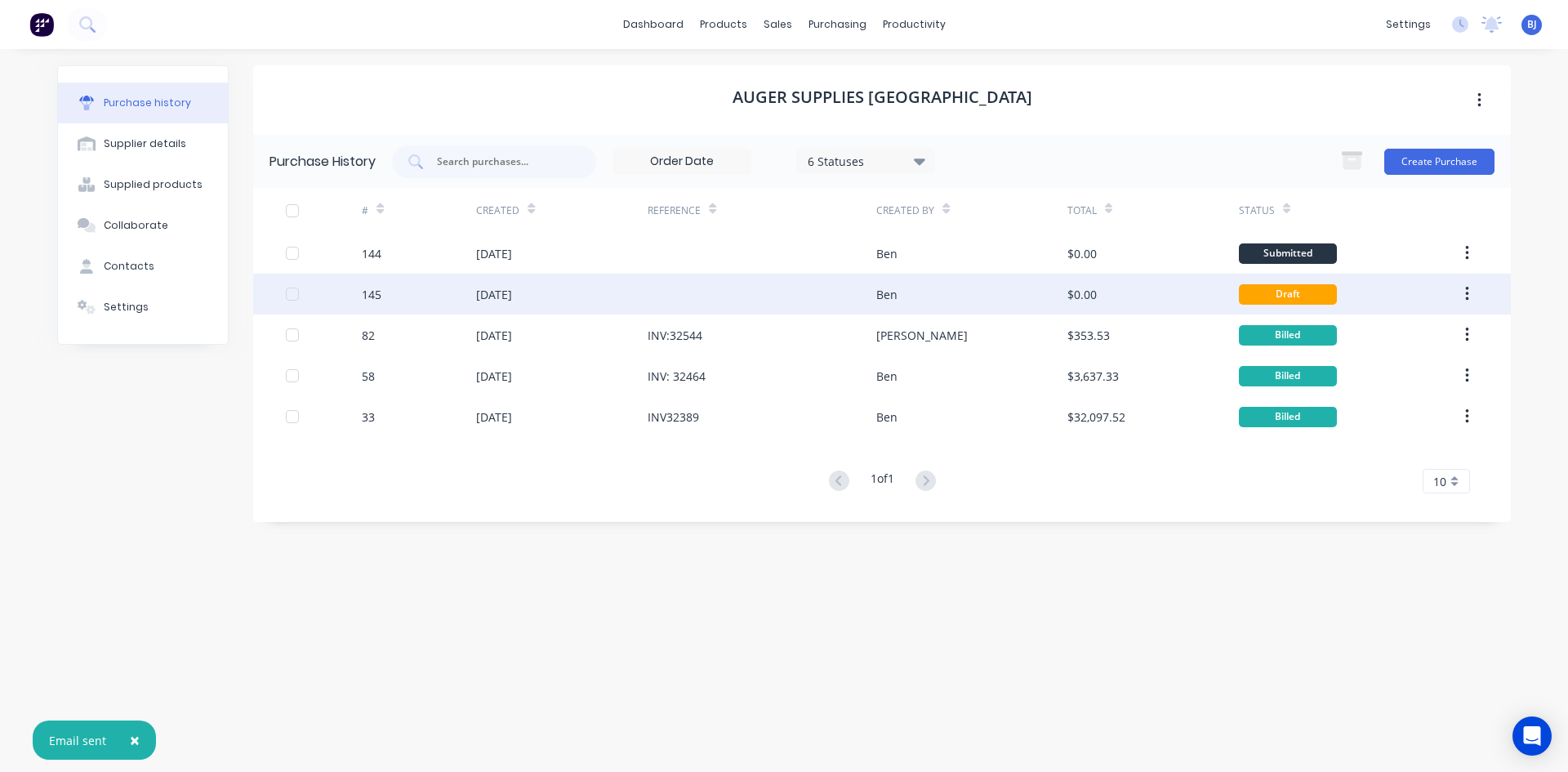
click at [867, 299] on div at bounding box center [762, 294] width 229 height 41
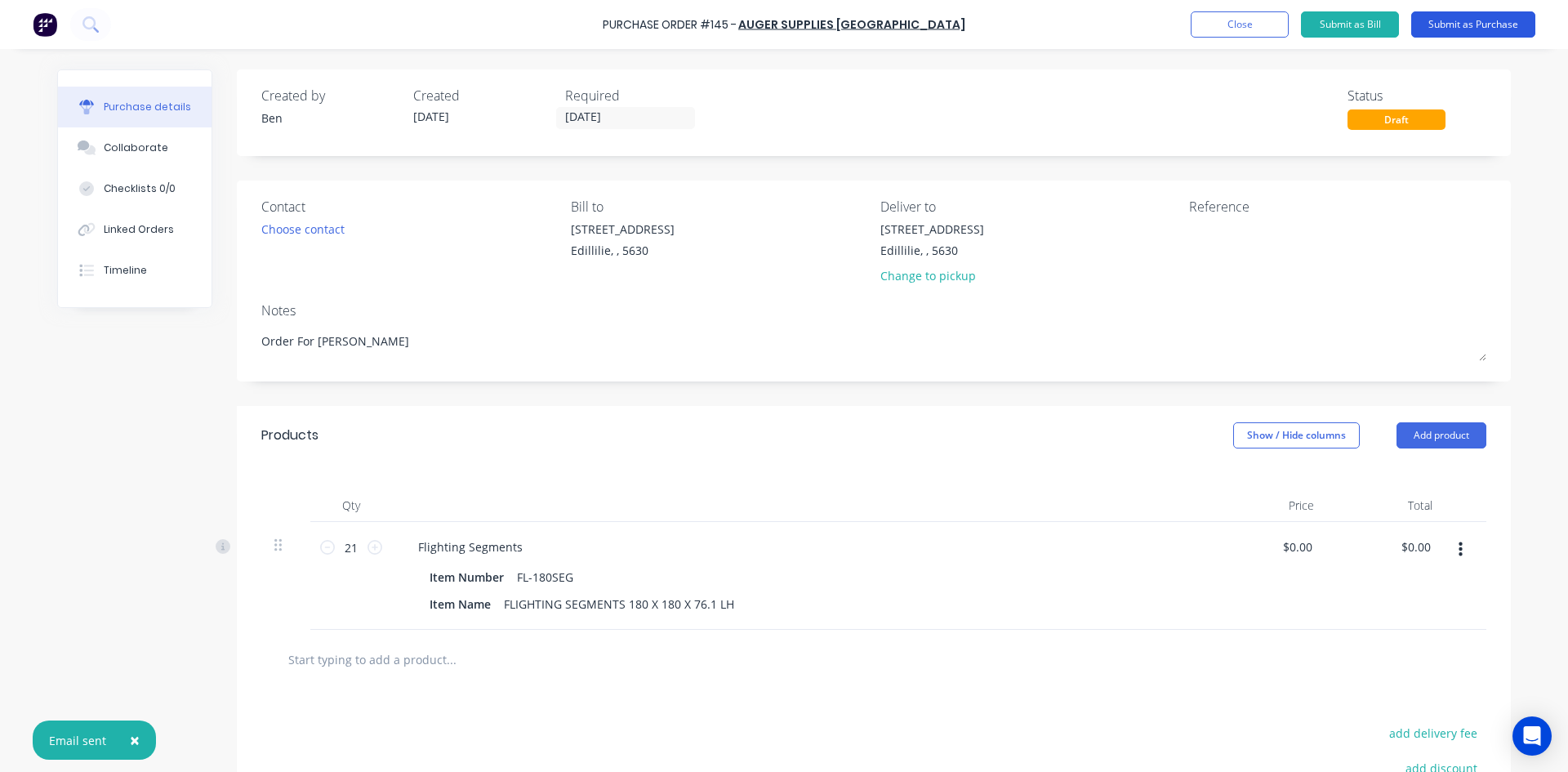
click at [1456, 28] on button "Submit as Purchase" at bounding box center [1473, 24] width 125 height 26
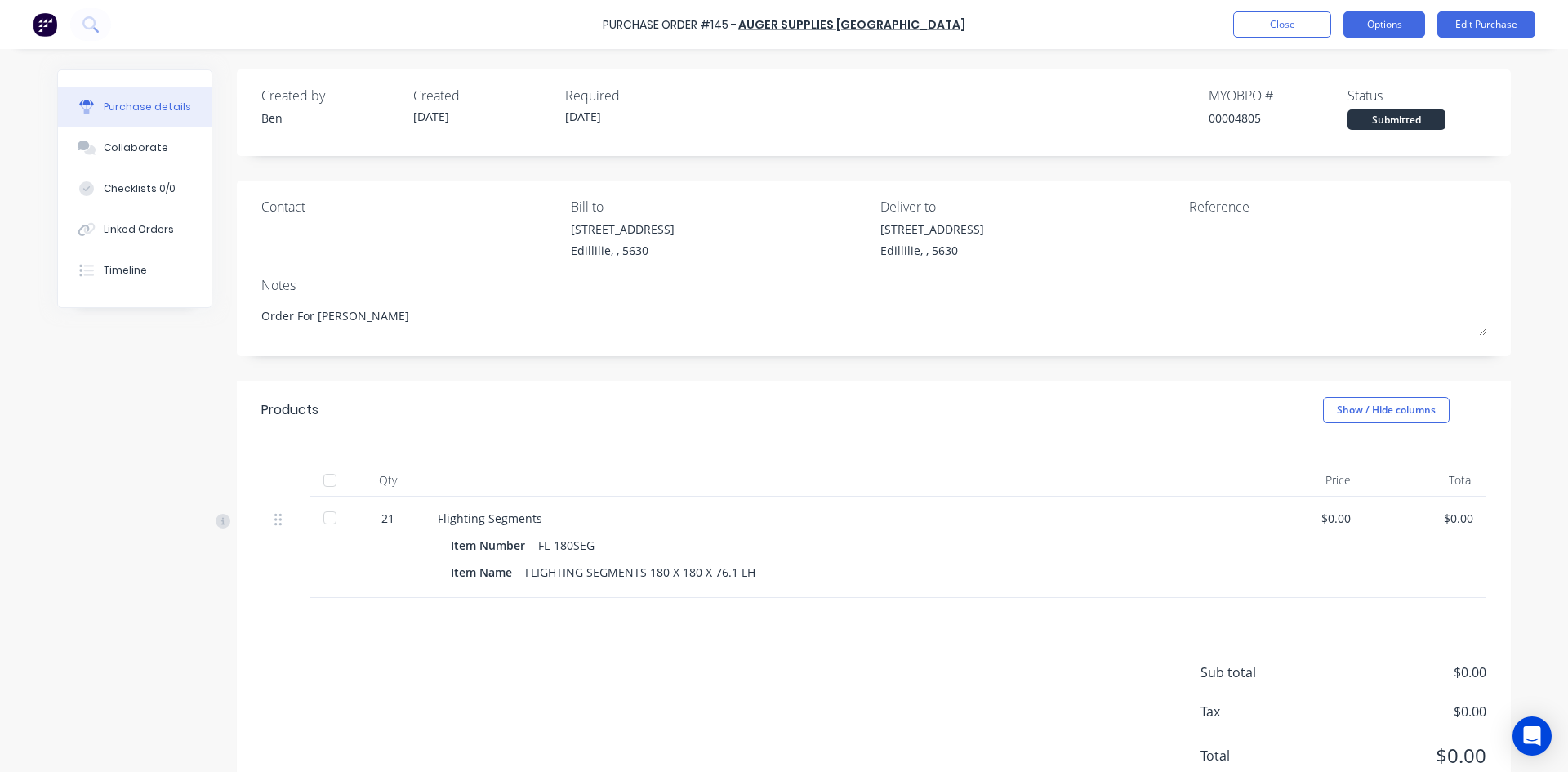
click at [1415, 34] on button "Options" at bounding box center [1384, 24] width 81 height 26
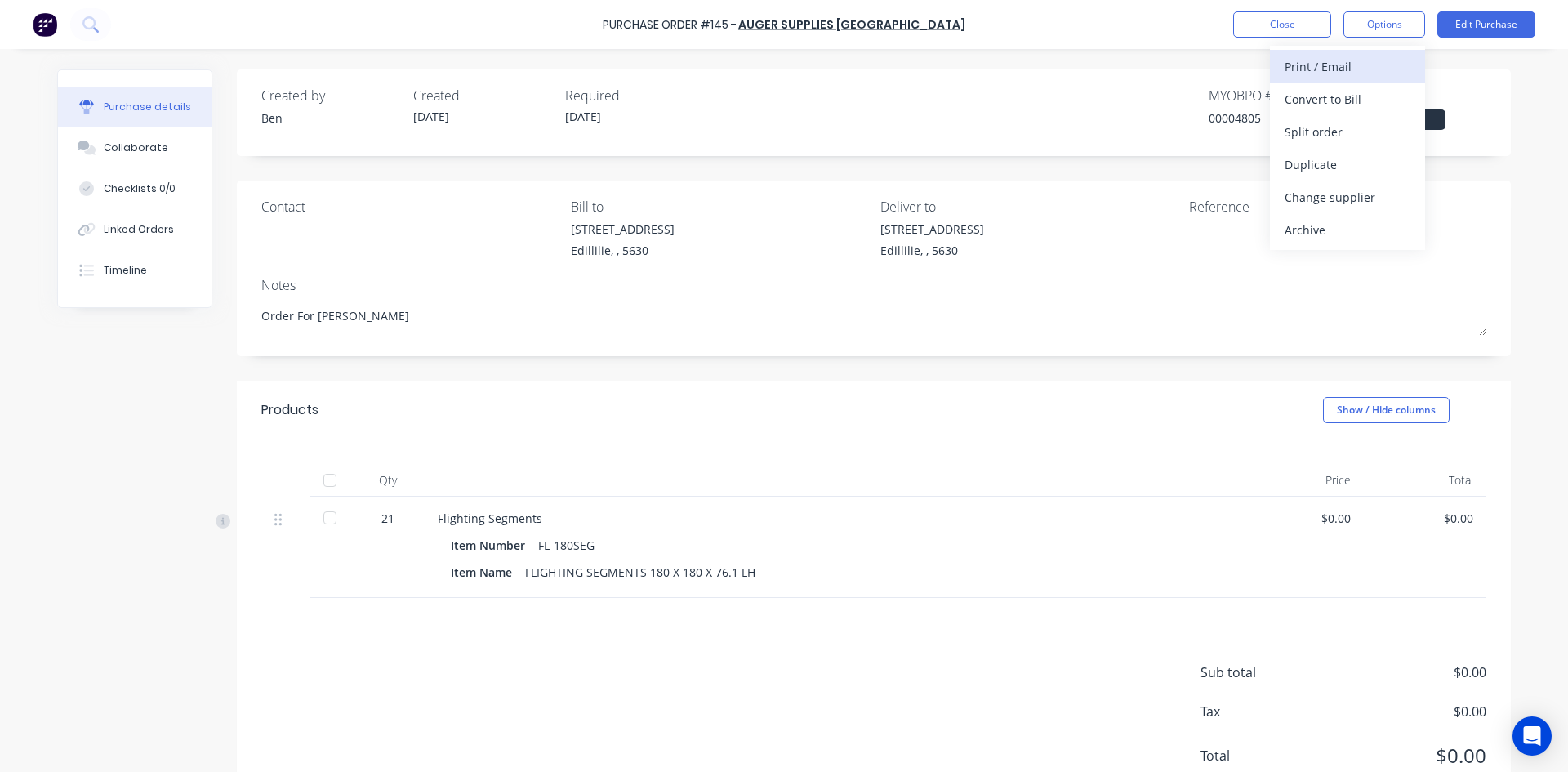
click at [1355, 71] on div "Print / Email" at bounding box center [1347, 67] width 125 height 24
click at [1333, 133] on div "Without pricing" at bounding box center [1347, 132] width 125 height 24
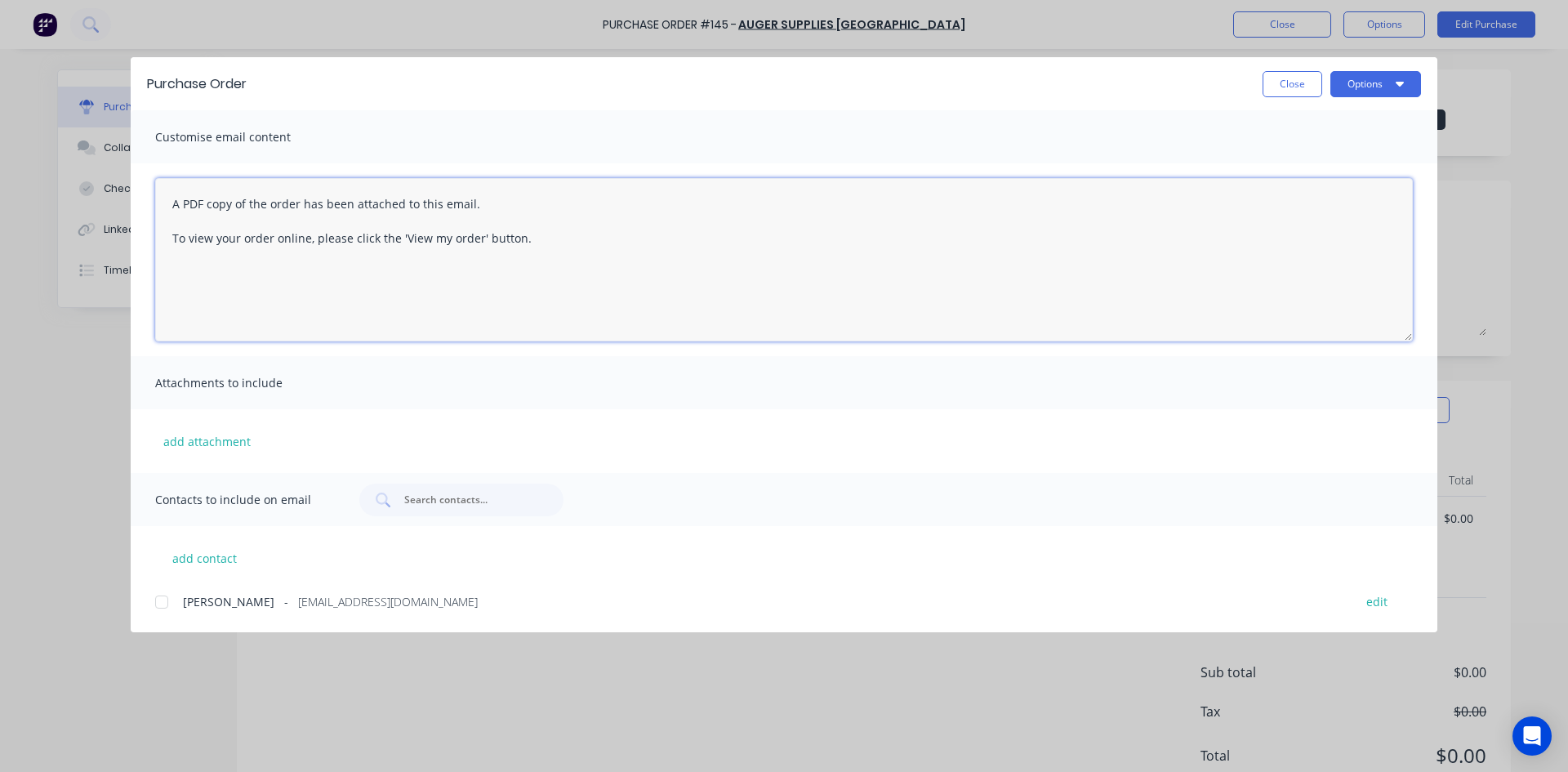
drag, startPoint x: 532, startPoint y: 245, endPoint x: 645, endPoint y: 249, distance: 113.1
click at [546, 242] on textarea "A PDF copy of the order has been attached to this email. To view your order onl…" at bounding box center [784, 259] width 1257 height 164
type textarea "x"
type textarea "A PDF copy of the order has been attached to this email. To view"
type textarea "x"
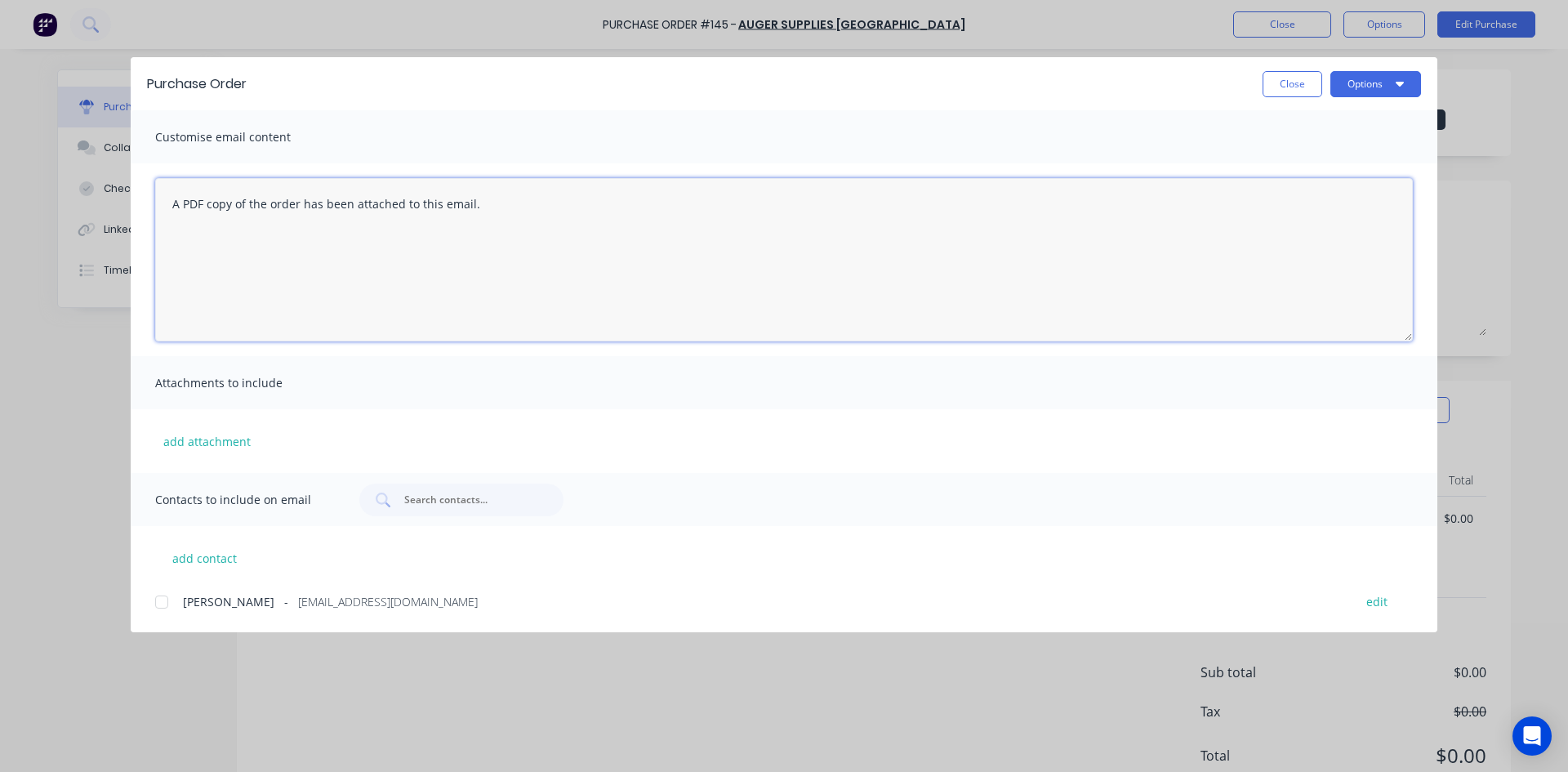
type textarea "A PDF copy of the order has been attached to this email."
type textarea "x"
type textarea "A"
drag, startPoint x: 162, startPoint y: 604, endPoint x: 177, endPoint y: 599, distance: 15.8
click at [163, 604] on div at bounding box center [162, 602] width 33 height 33
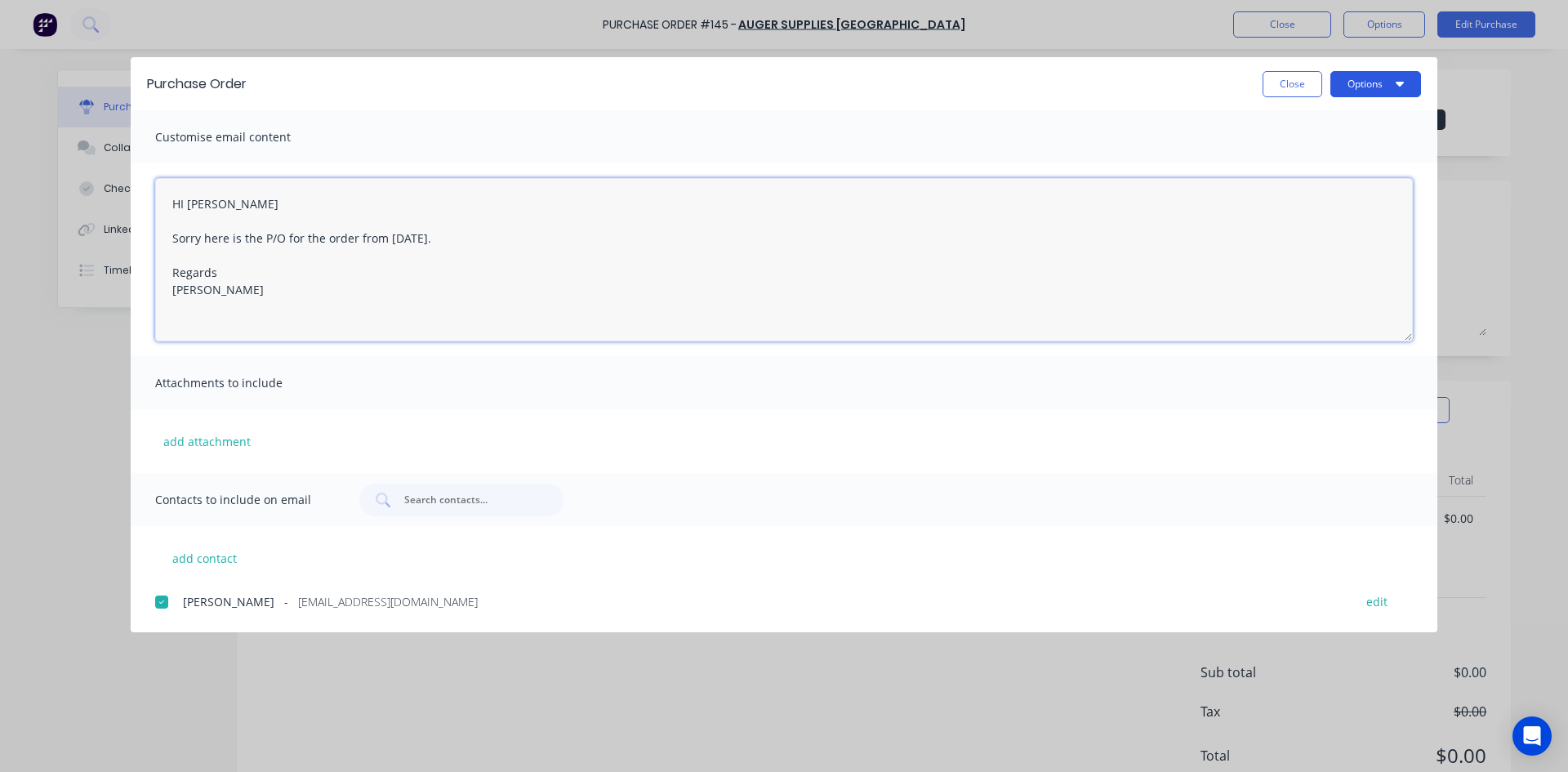
type textarea "HI Kirsty Sorry here is the P/O for the order from last Friday. Regards Ben Jou…"
click at [1366, 82] on button "Options" at bounding box center [1375, 84] width 91 height 26
click at [1311, 193] on div "Email" at bounding box center [1343, 191] width 125 height 24
click at [1294, 78] on button "Close" at bounding box center [1292, 84] width 59 height 26
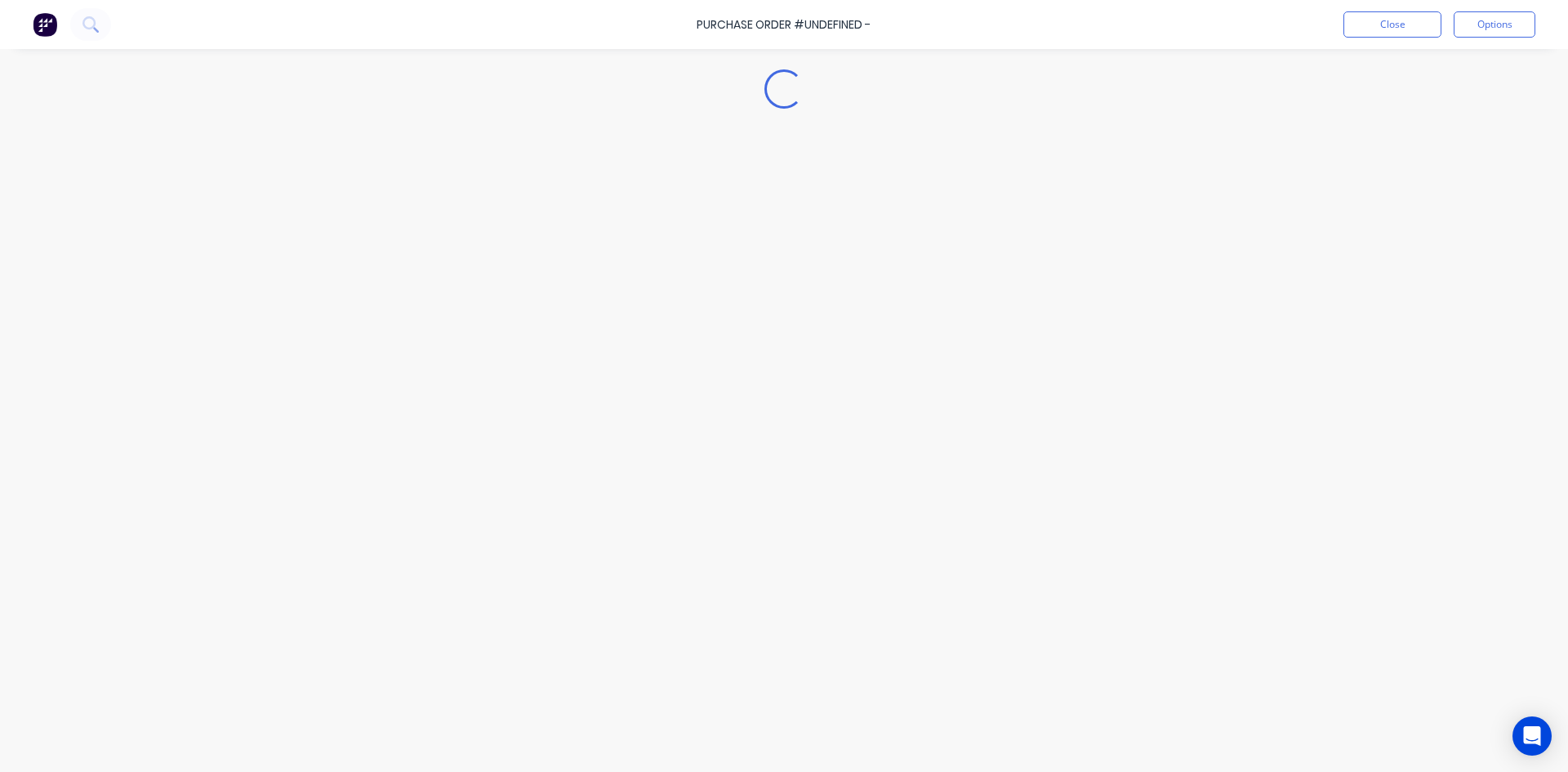
type textarea "x"
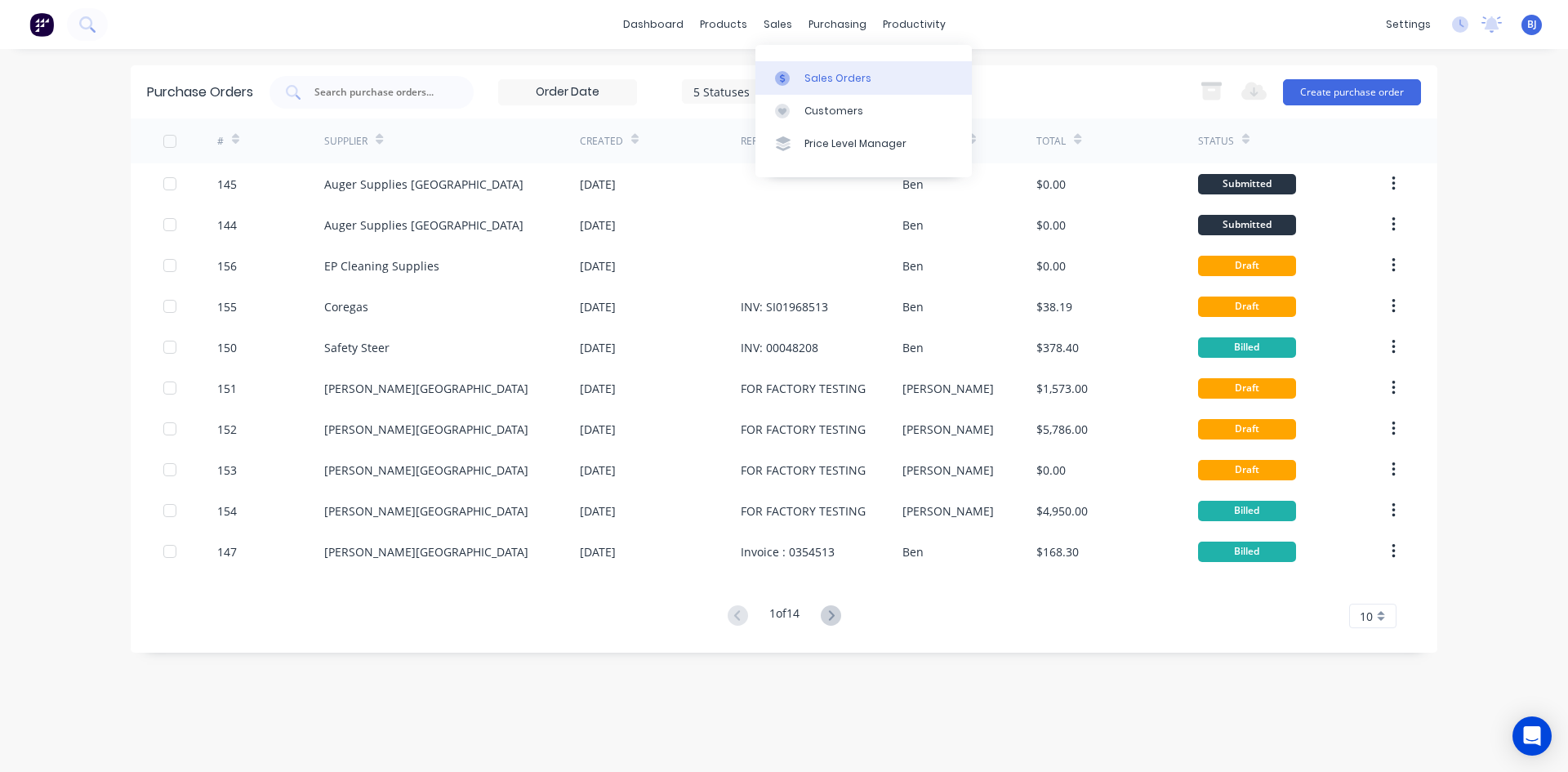
click at [790, 77] on div at bounding box center [787, 78] width 25 height 14
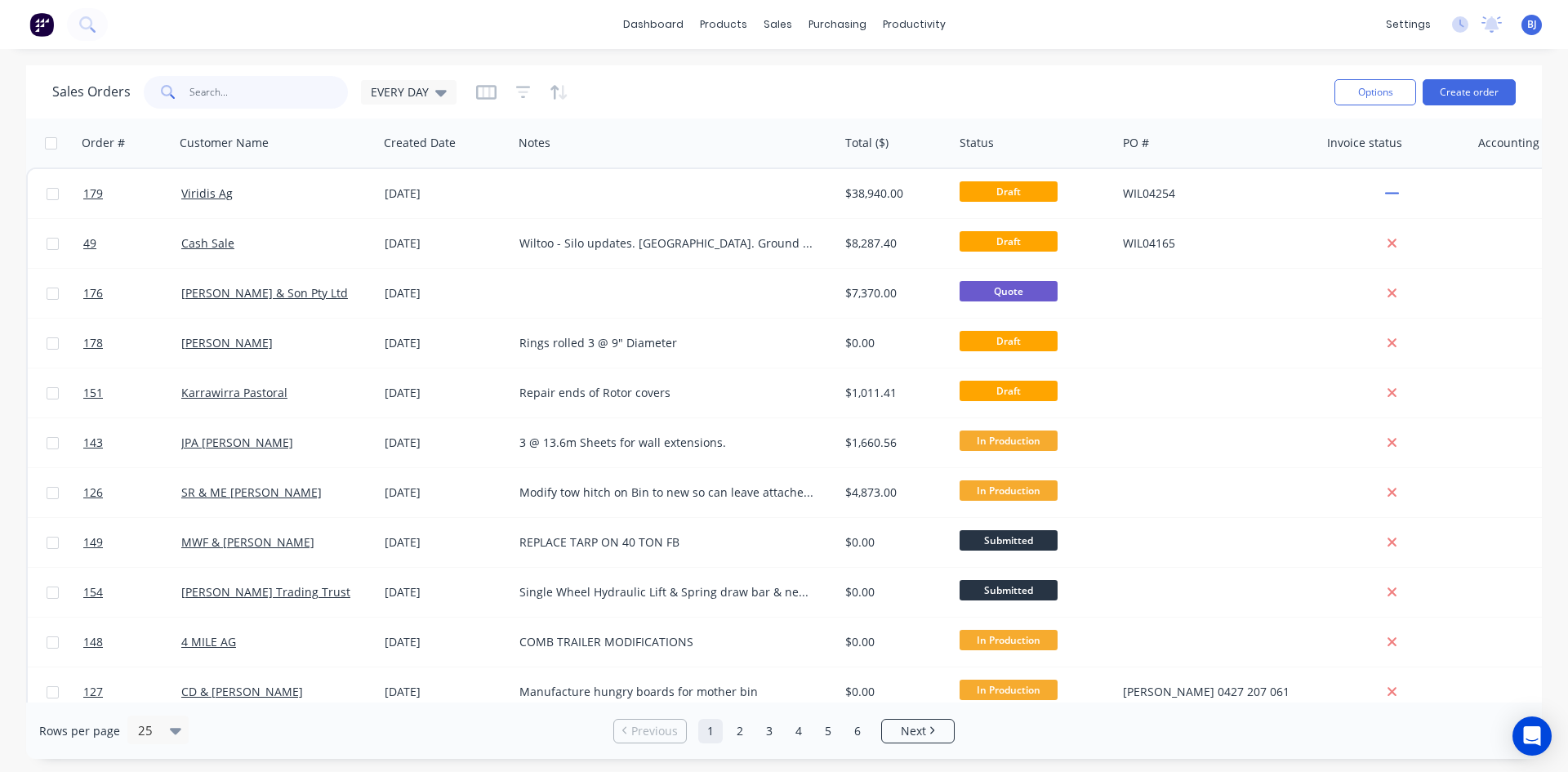
click at [218, 97] on input "text" at bounding box center [269, 92] width 159 height 33
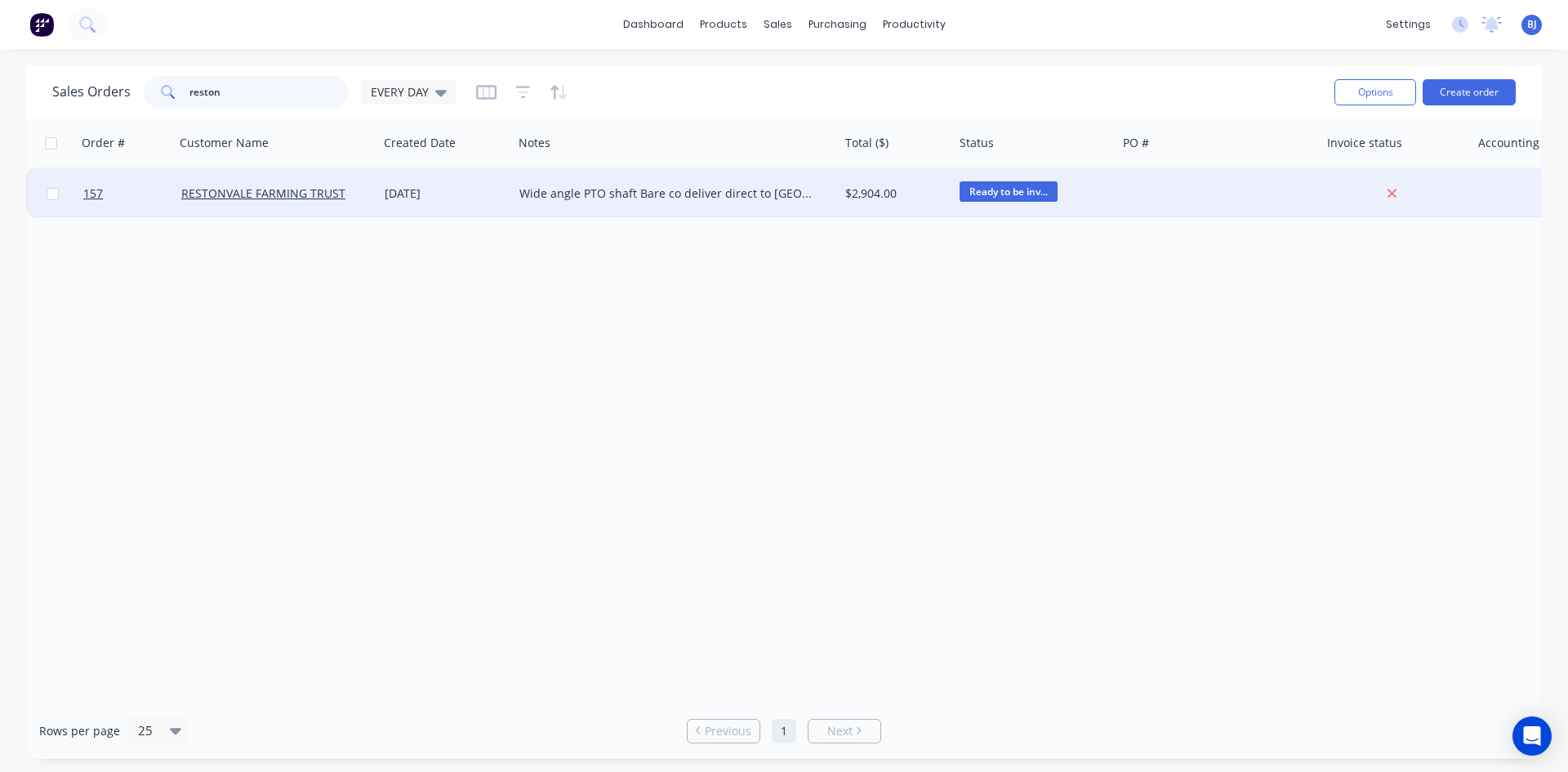
type input "reston"
click at [278, 203] on div "RESTONVALE FARMING TRUST" at bounding box center [276, 194] width 204 height 49
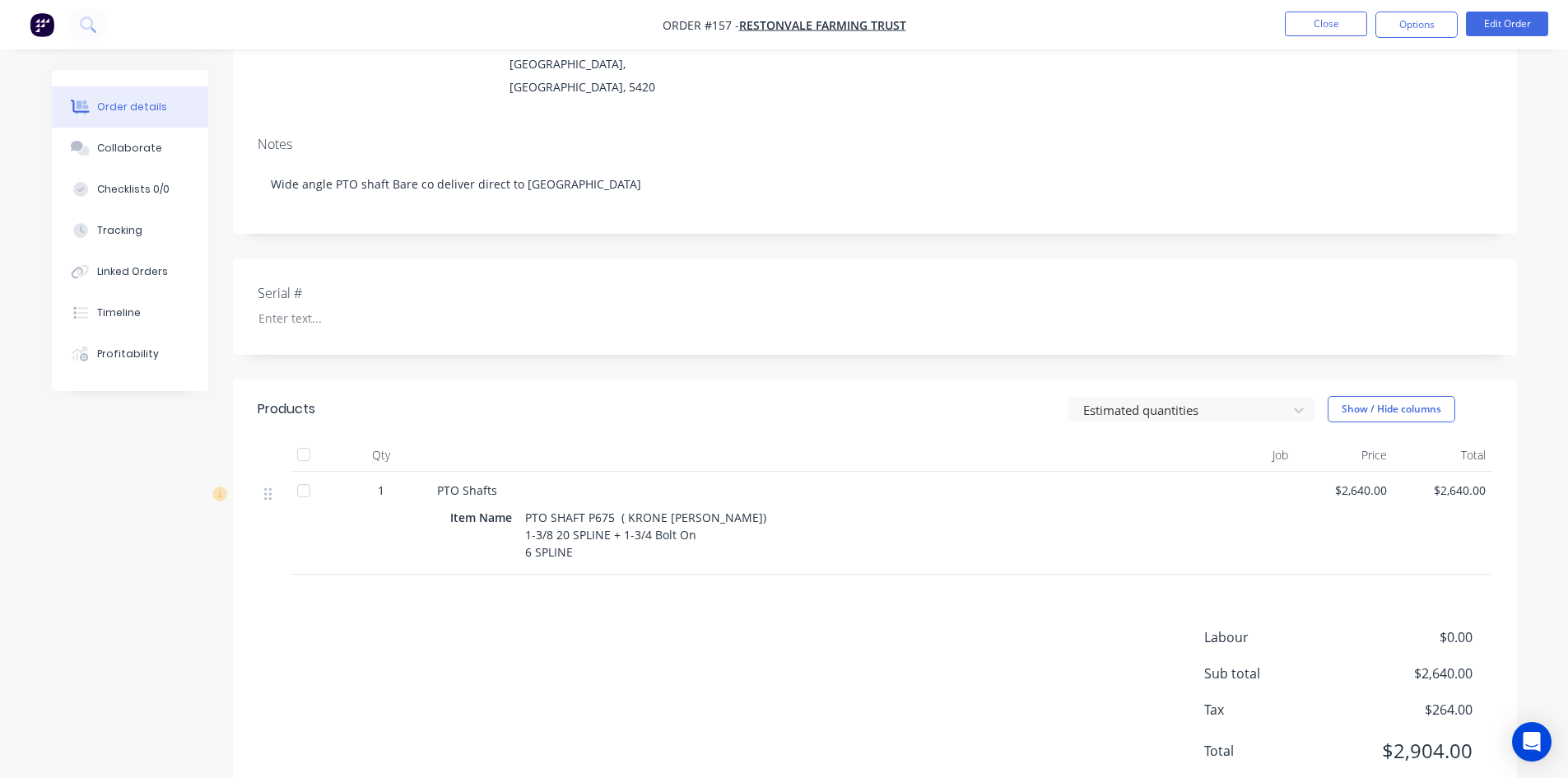
scroll to position [253, 0]
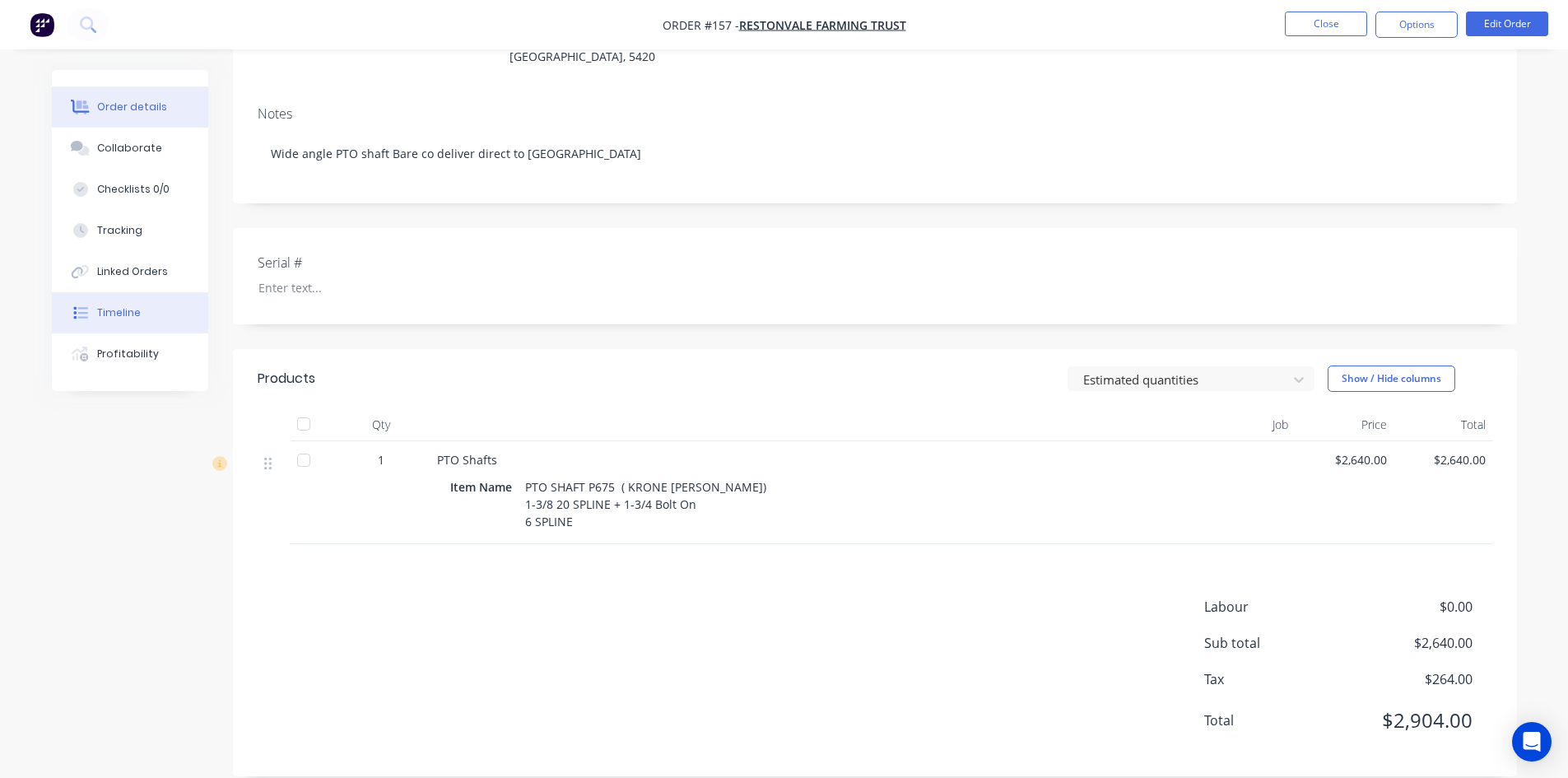
click at [138, 318] on button "Timeline" at bounding box center [130, 313] width 156 height 41
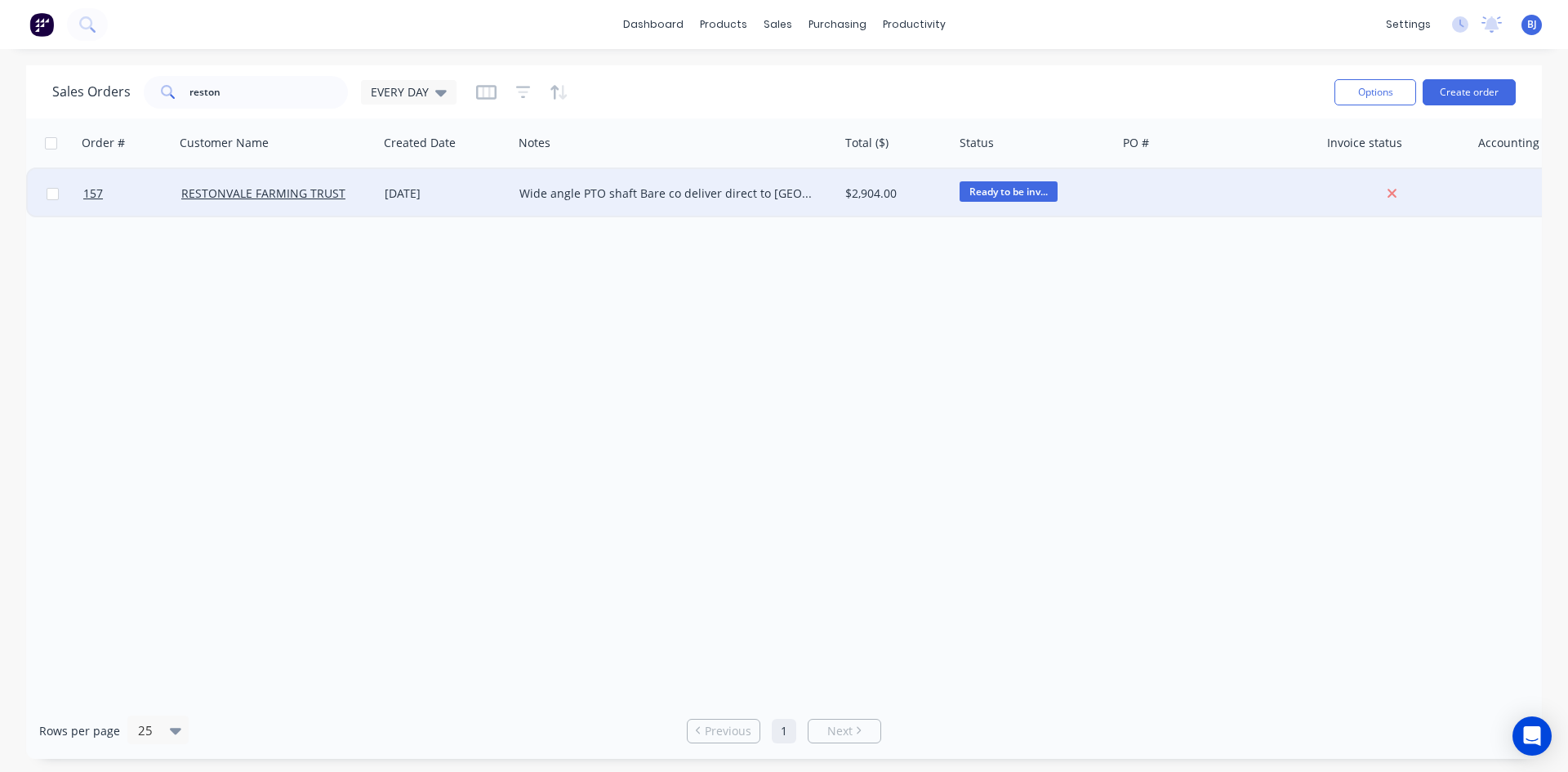
click at [420, 197] on div "11 Sep 2025" at bounding box center [446, 193] width 122 height 16
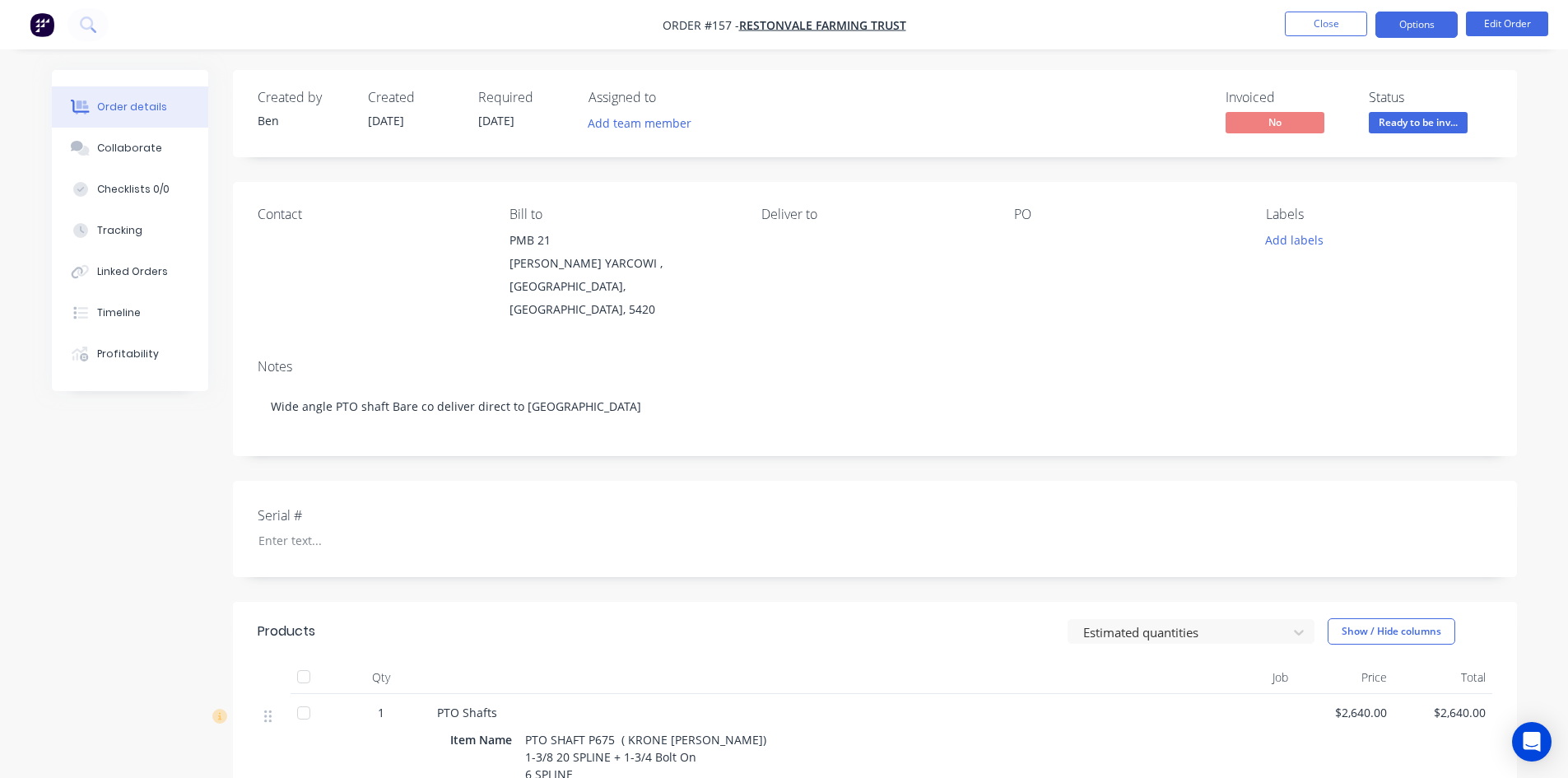
click at [1414, 28] on button "Options" at bounding box center [1417, 24] width 82 height 26
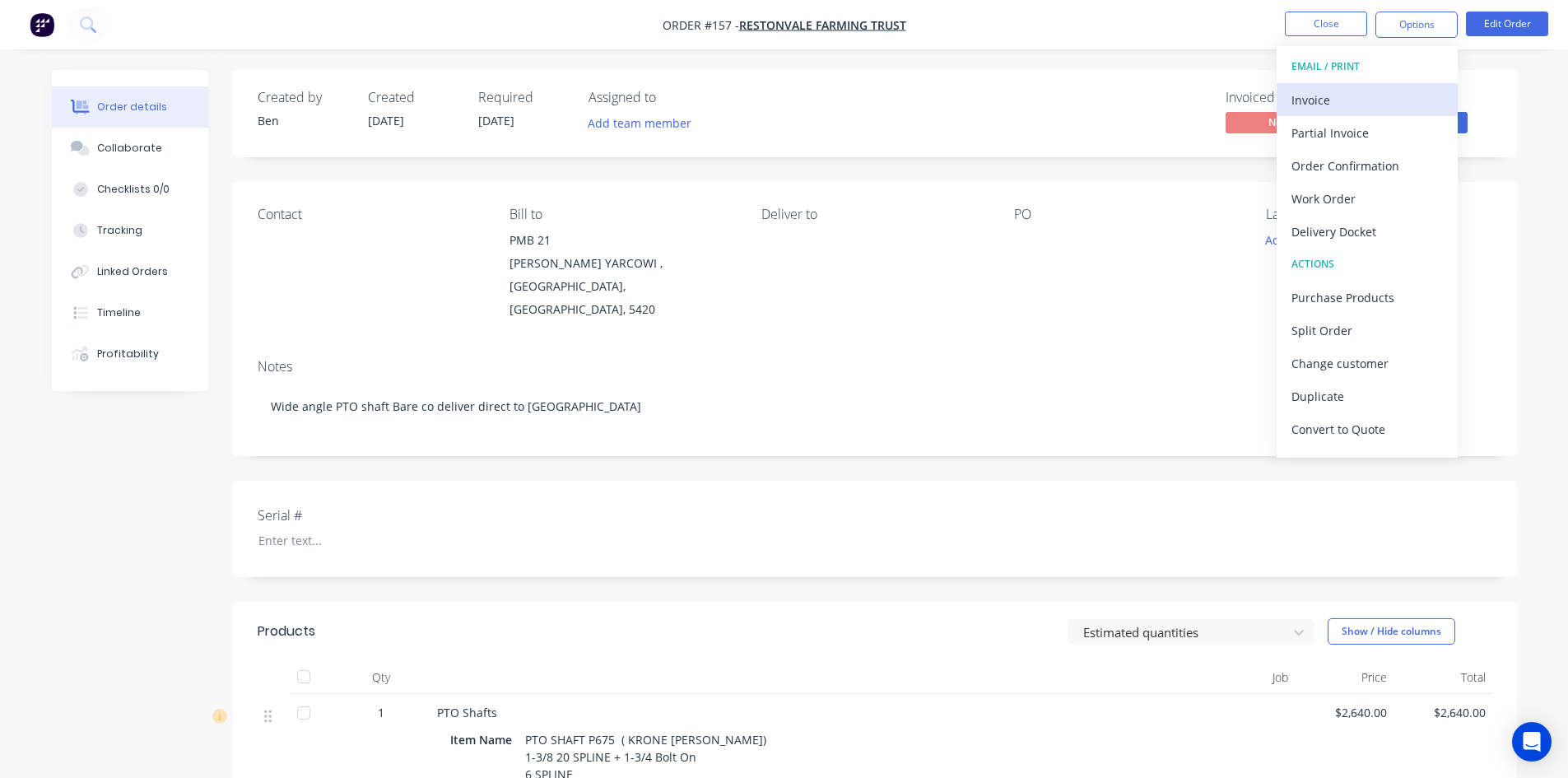
click at [1325, 102] on div "Invoice" at bounding box center [1366, 100] width 151 height 24
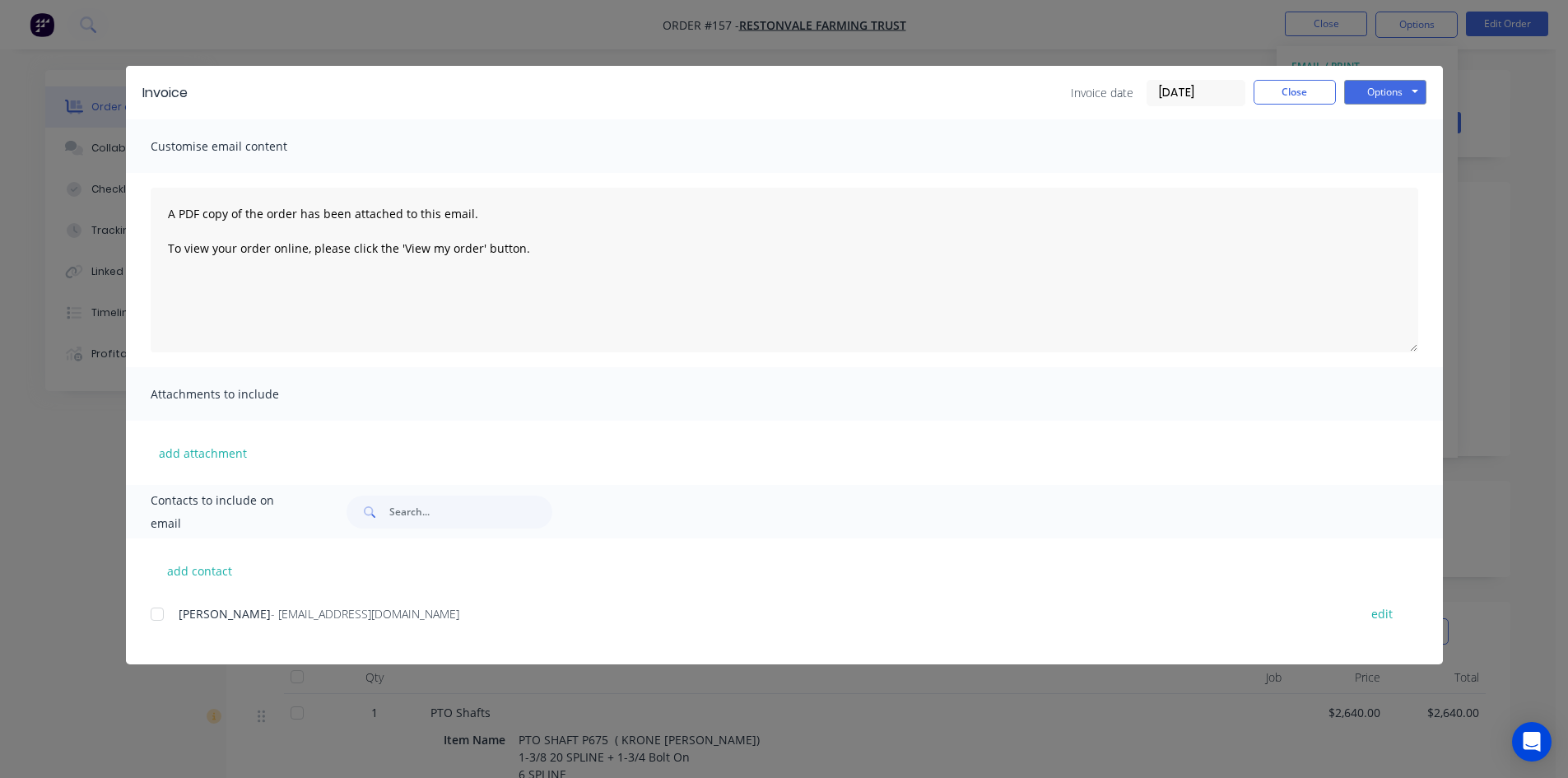
click at [156, 613] on div at bounding box center [157, 614] width 33 height 33
click at [1366, 89] on button "Options" at bounding box center [1385, 91] width 82 height 25
click at [1297, 92] on button "Close" at bounding box center [1295, 91] width 82 height 25
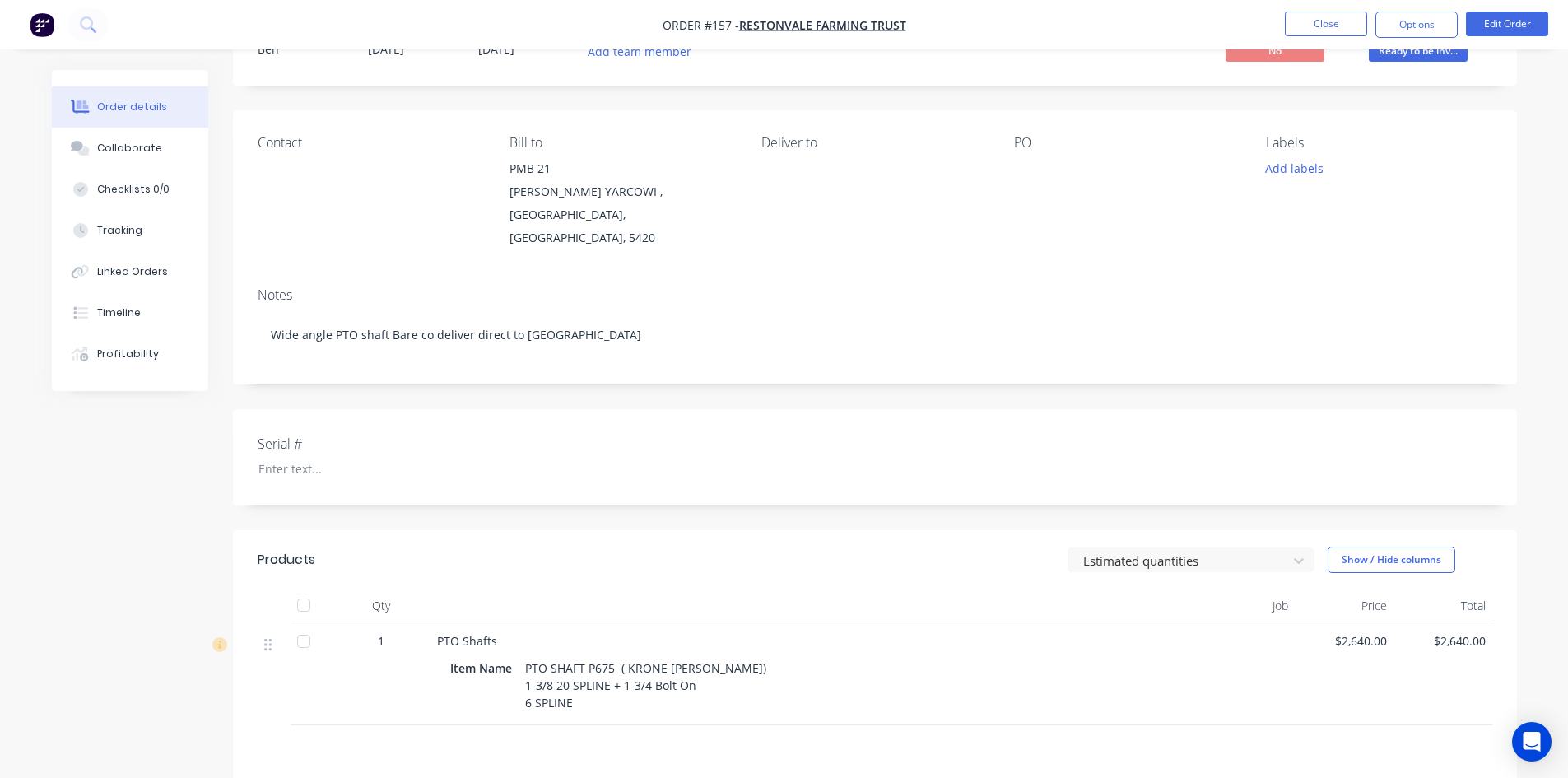
scroll to position [253, 0]
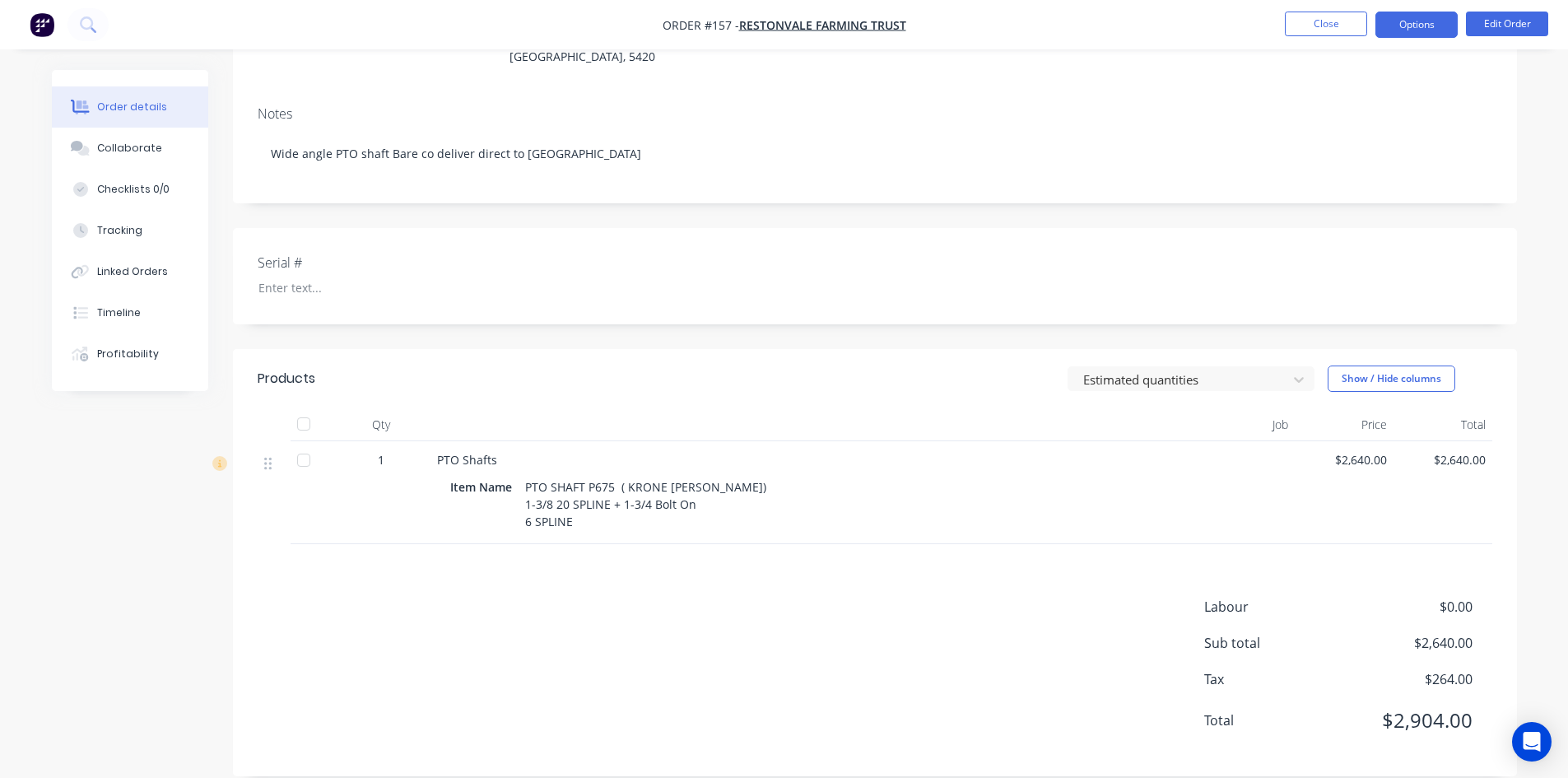
click at [1419, 23] on button "Options" at bounding box center [1417, 24] width 82 height 26
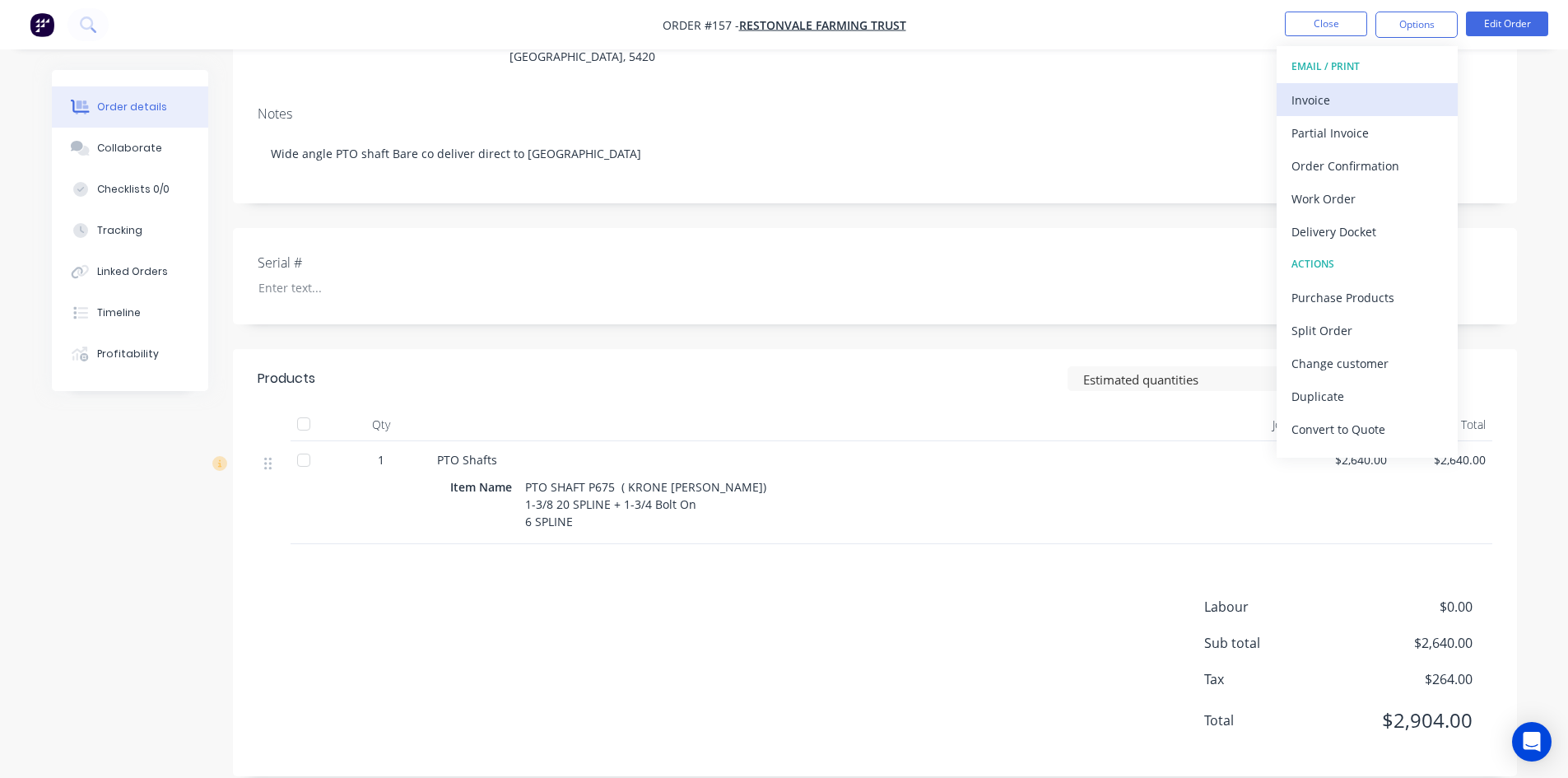
click at [1334, 102] on div "Invoice" at bounding box center [1366, 100] width 151 height 24
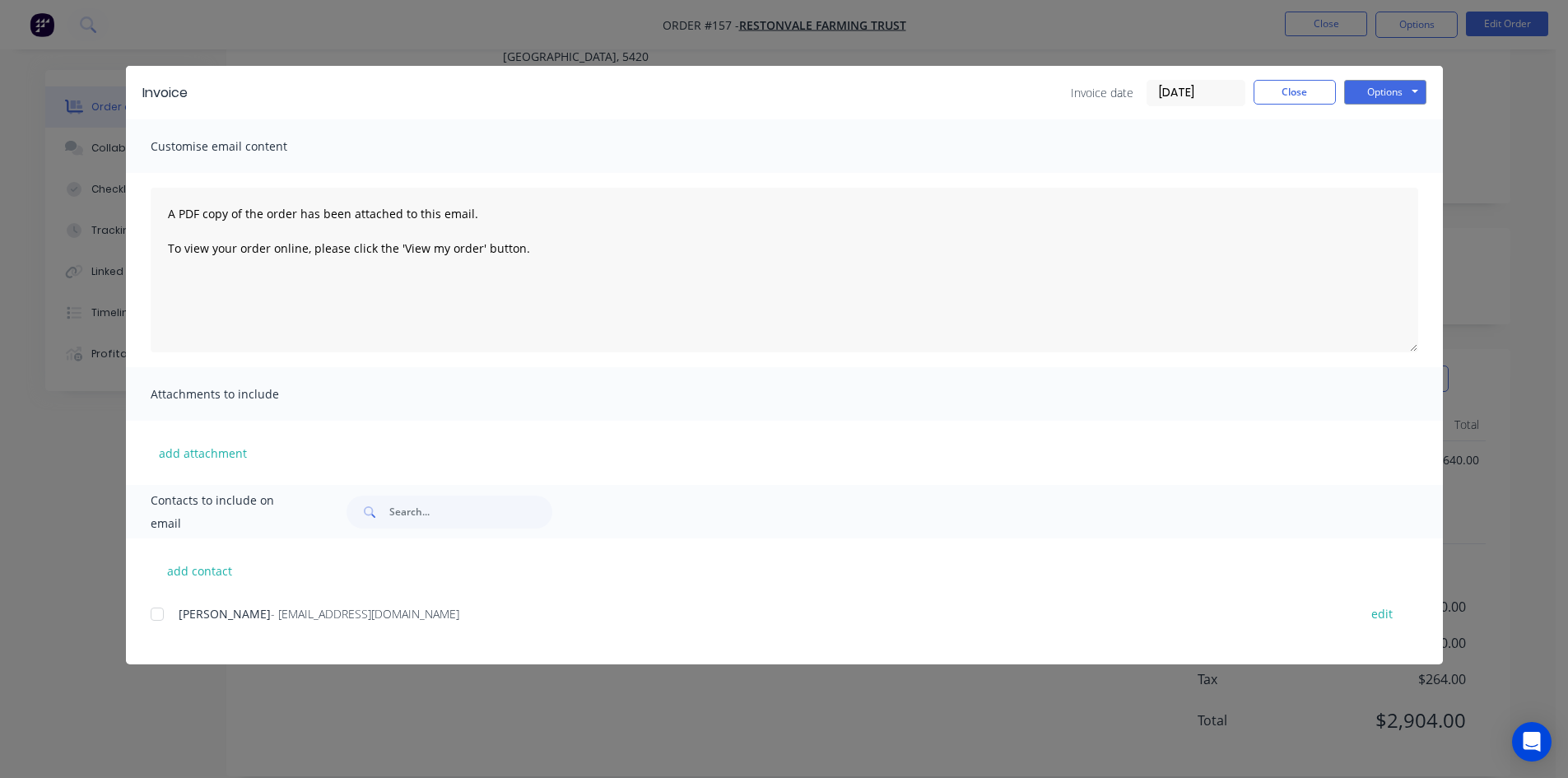
drag, startPoint x: 155, startPoint y: 611, endPoint x: 241, endPoint y: 607, distance: 86.1
click at [160, 611] on div at bounding box center [157, 614] width 33 height 33
click at [1390, 96] on button "Options" at bounding box center [1385, 91] width 82 height 25
click at [1389, 176] on button "Email" at bounding box center [1396, 176] width 105 height 27
click at [1309, 93] on button "Close" at bounding box center [1295, 91] width 82 height 25
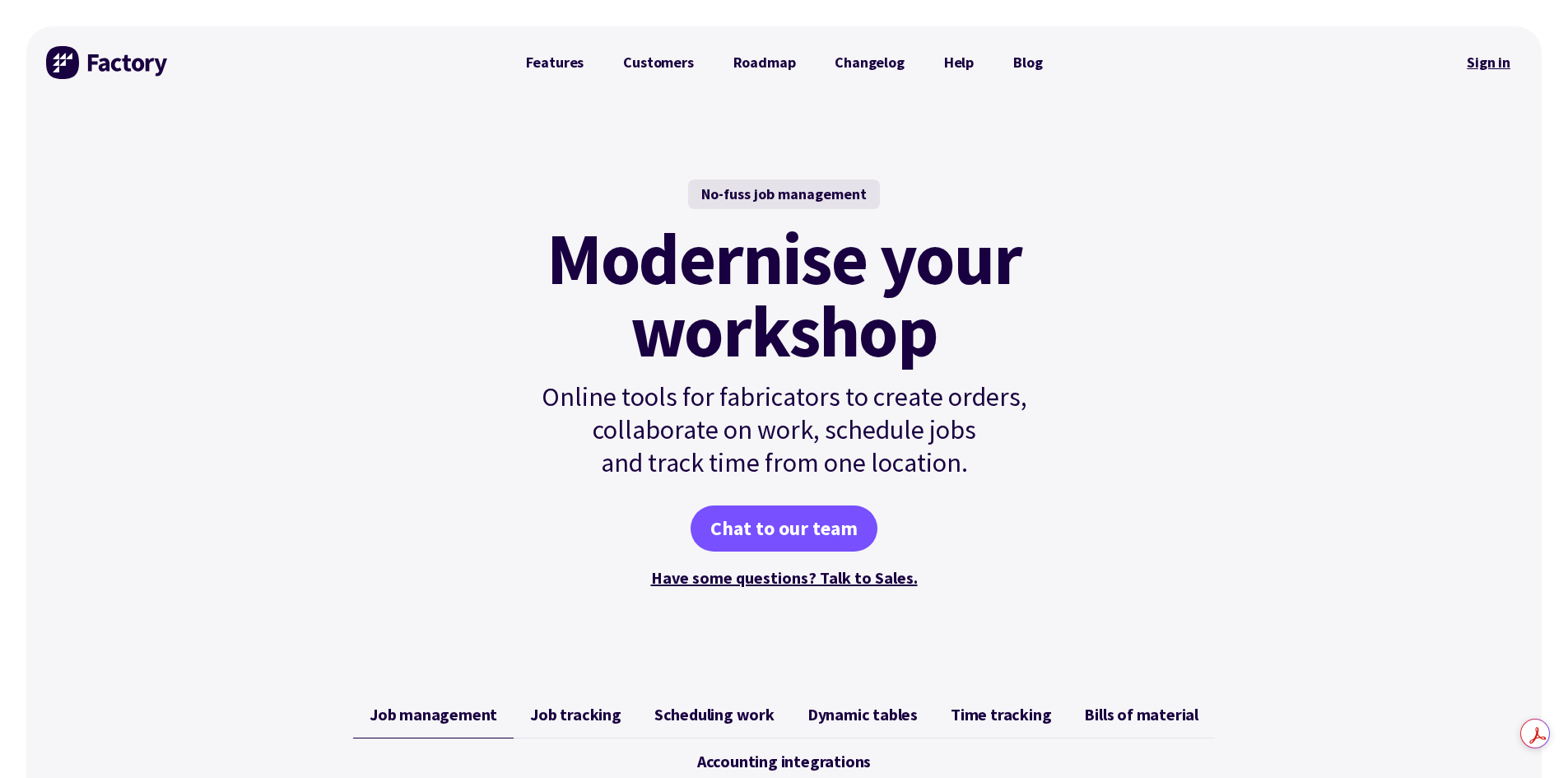
click at [1501, 62] on link "Sign in" at bounding box center [1489, 62] width 67 height 38
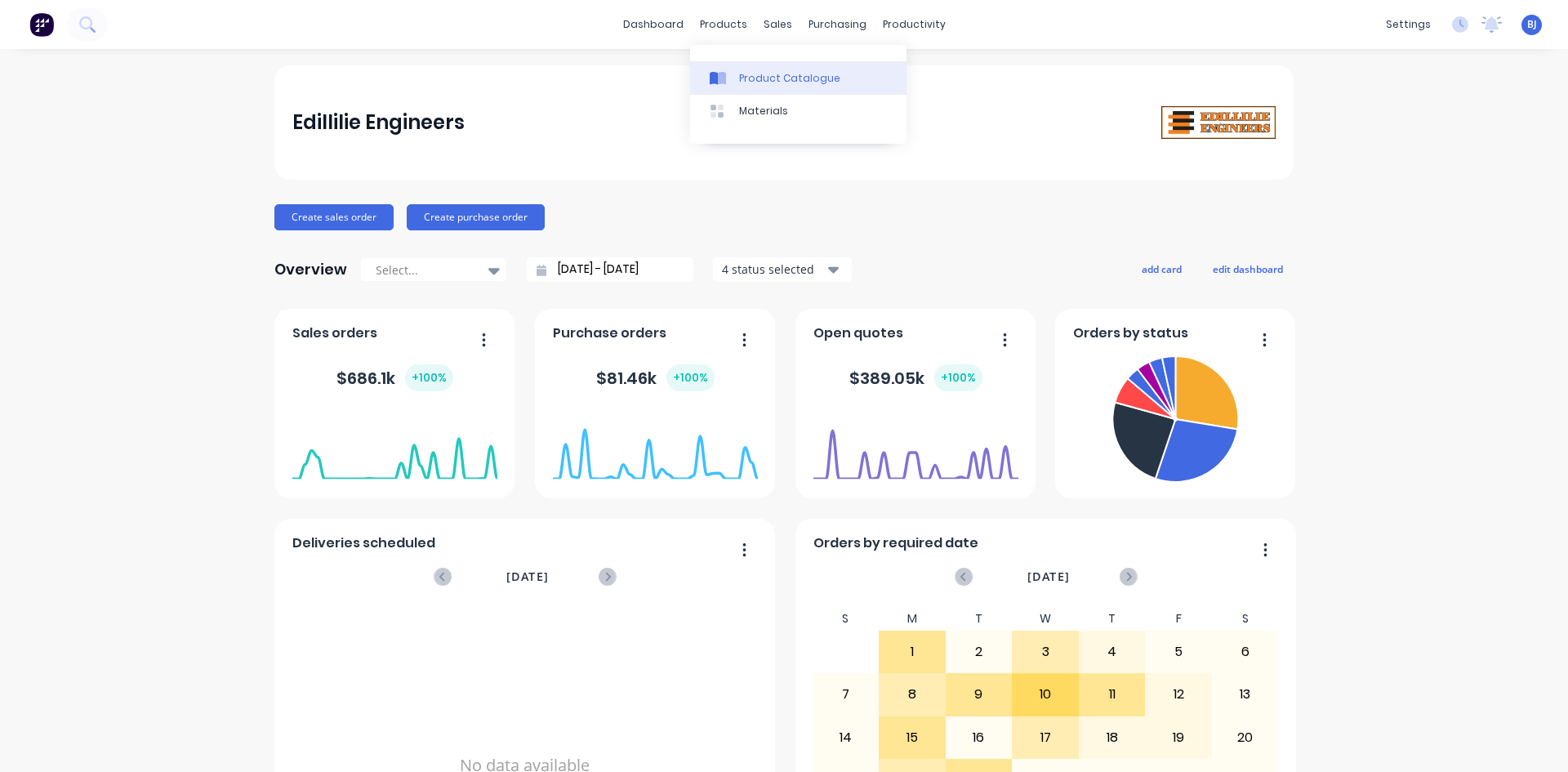
click at [718, 77] on icon at bounding box center [714, 78] width 8 height 13
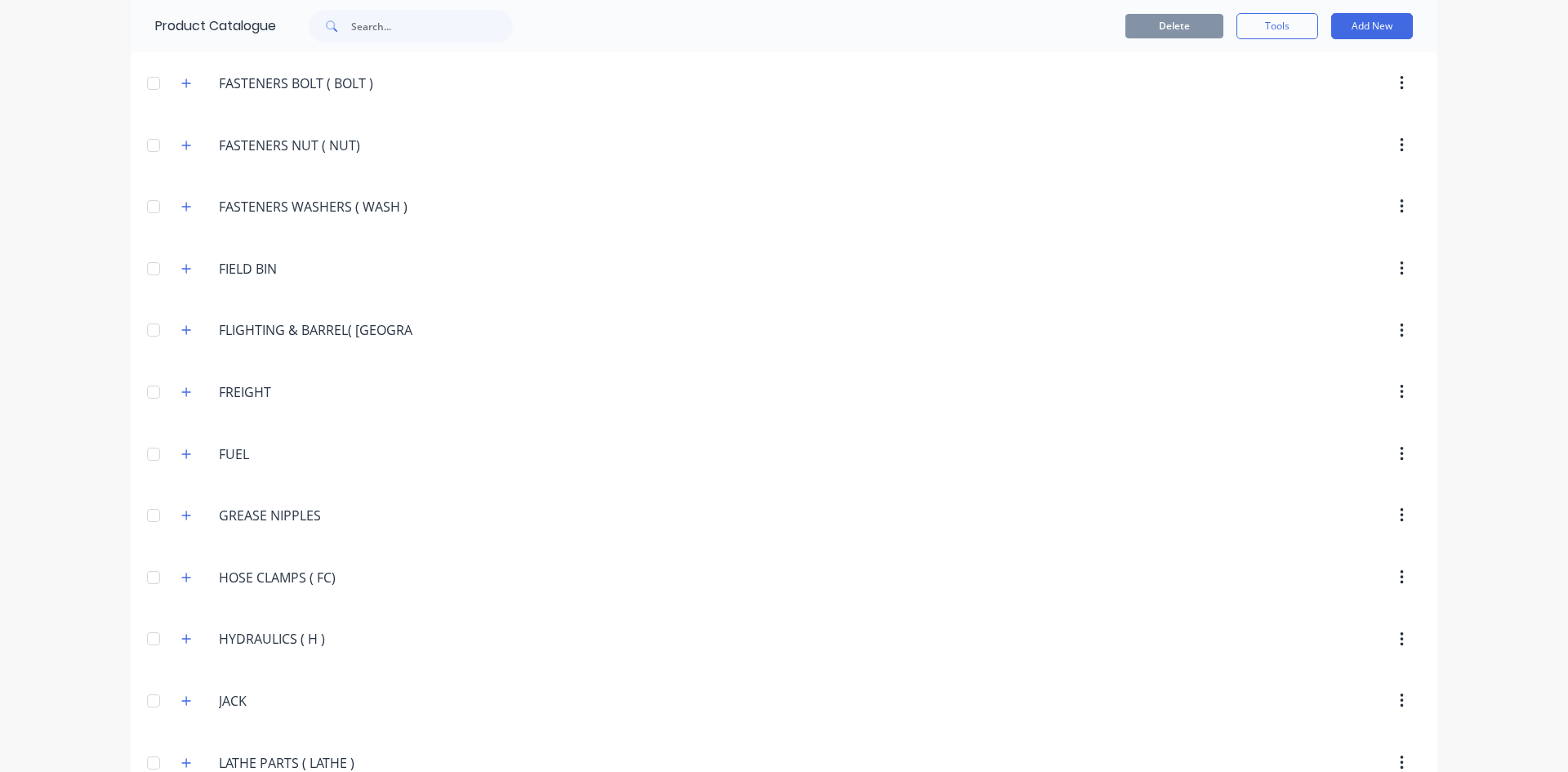
scroll to position [1960, 0]
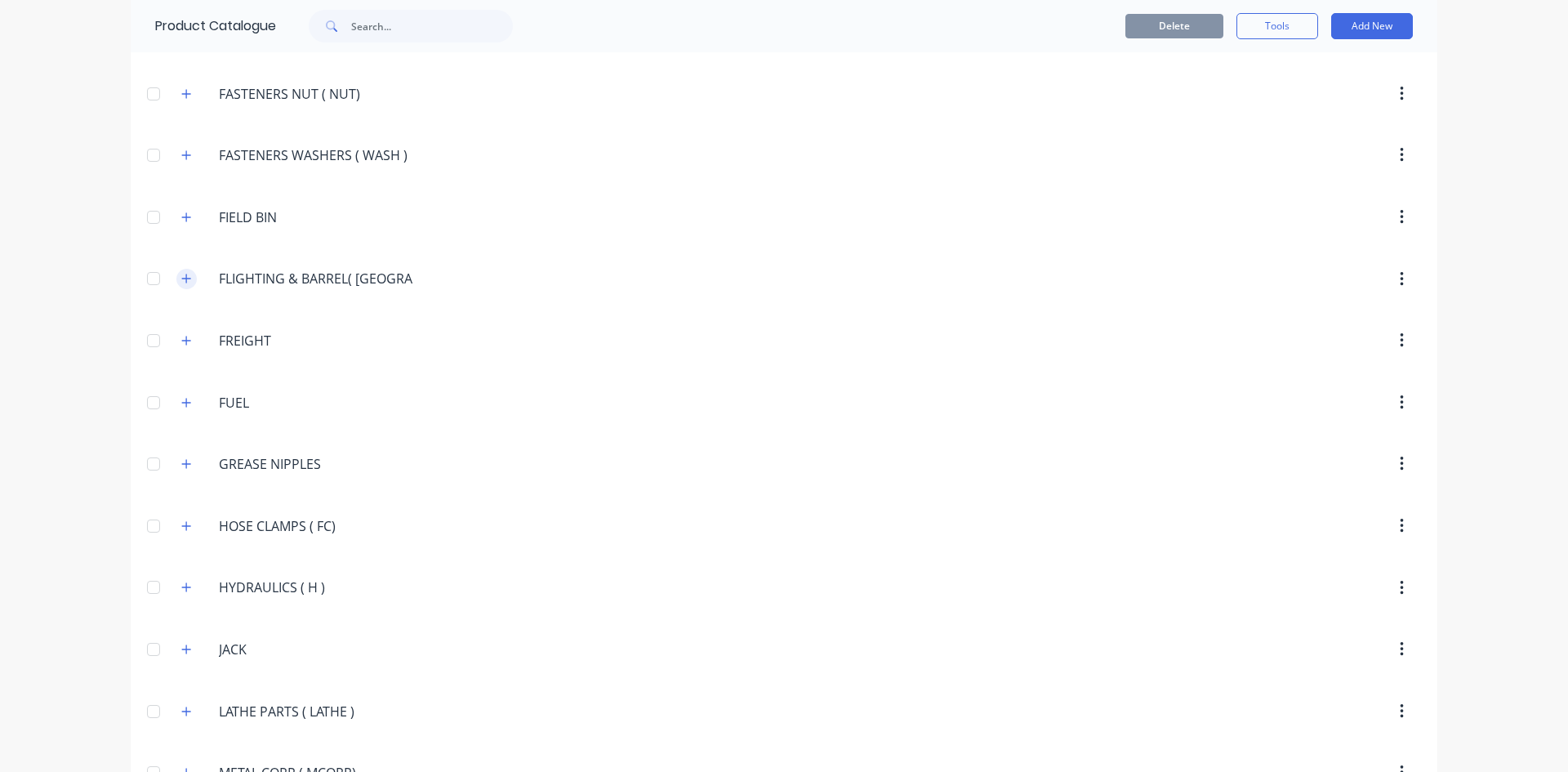
click at [182, 279] on icon "button" at bounding box center [186, 279] width 9 height 9
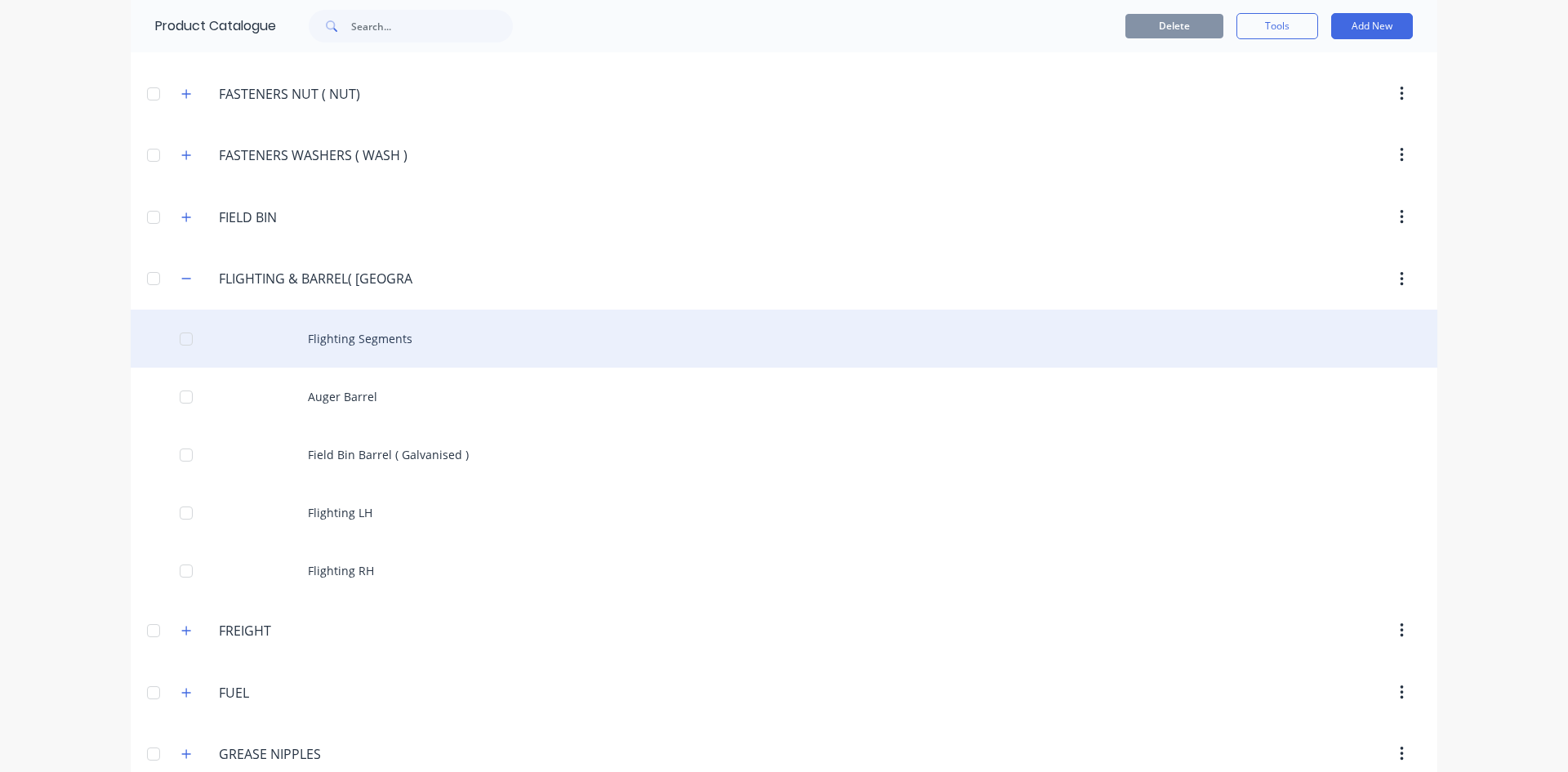
click at [300, 339] on div "Flighting Segments" at bounding box center [784, 338] width 1306 height 58
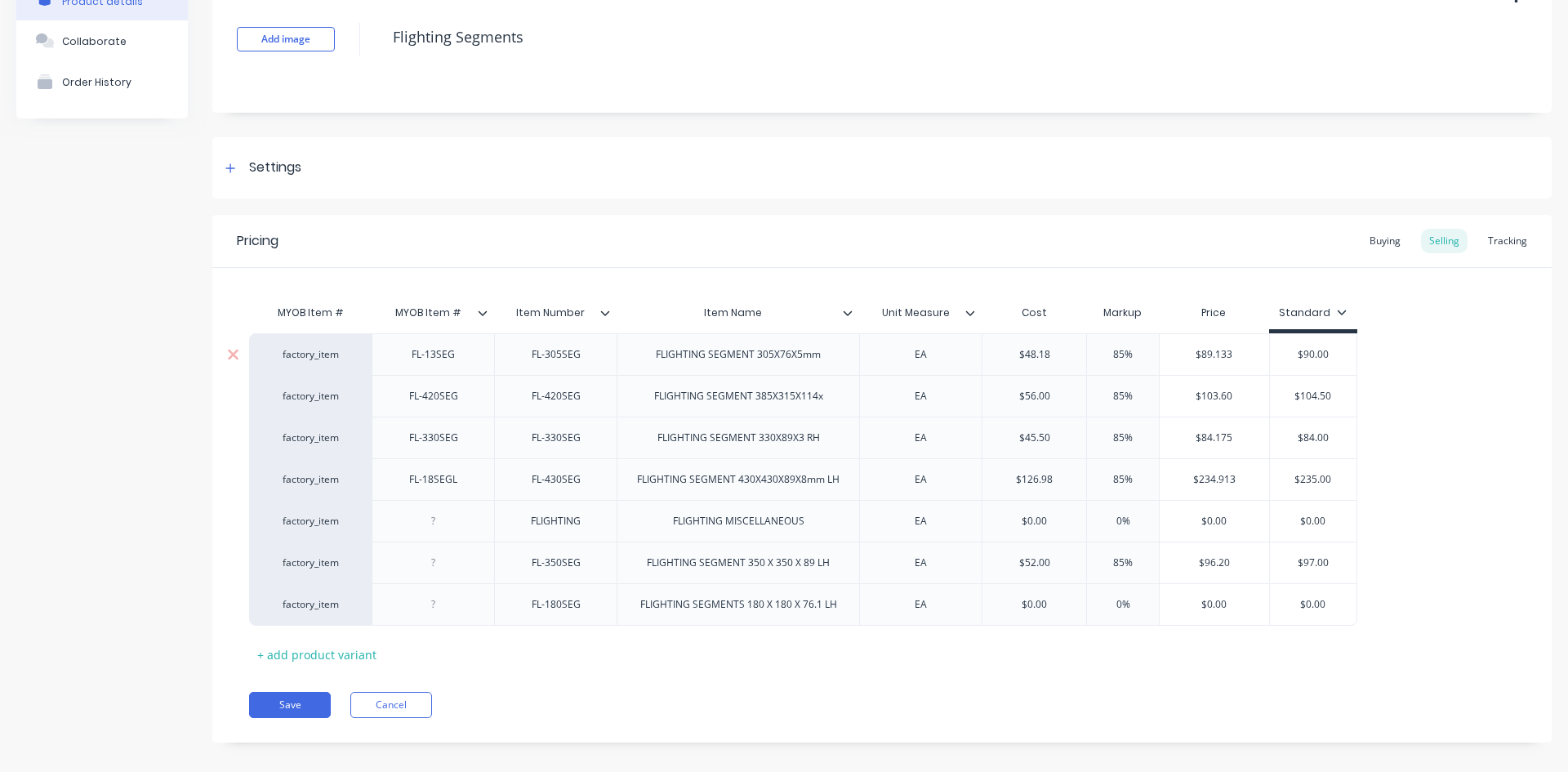
scroll to position [119, 0]
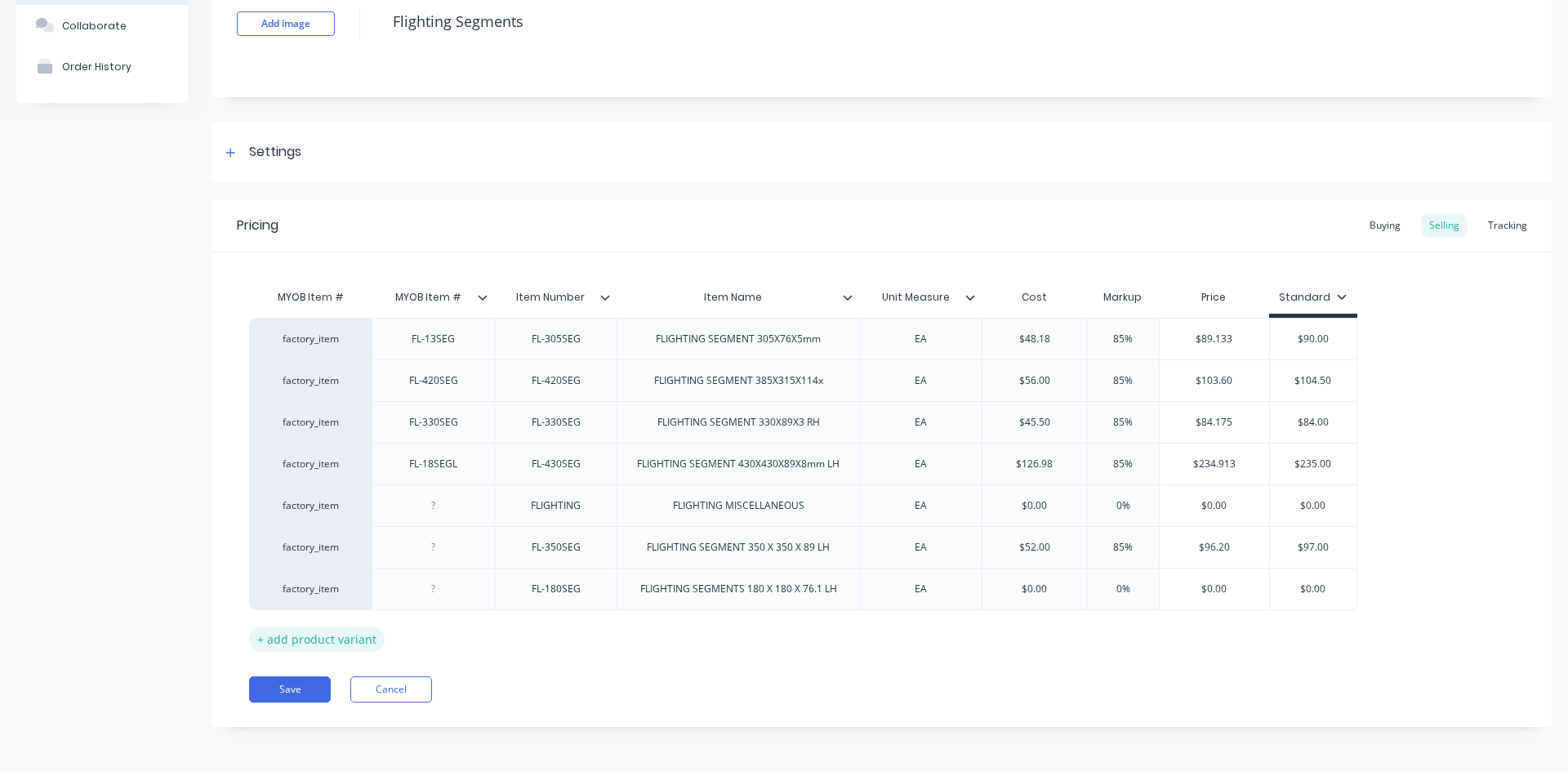
click at [307, 638] on div "+ add product variant" at bounding box center [317, 639] width 136 height 25
type textarea "x"
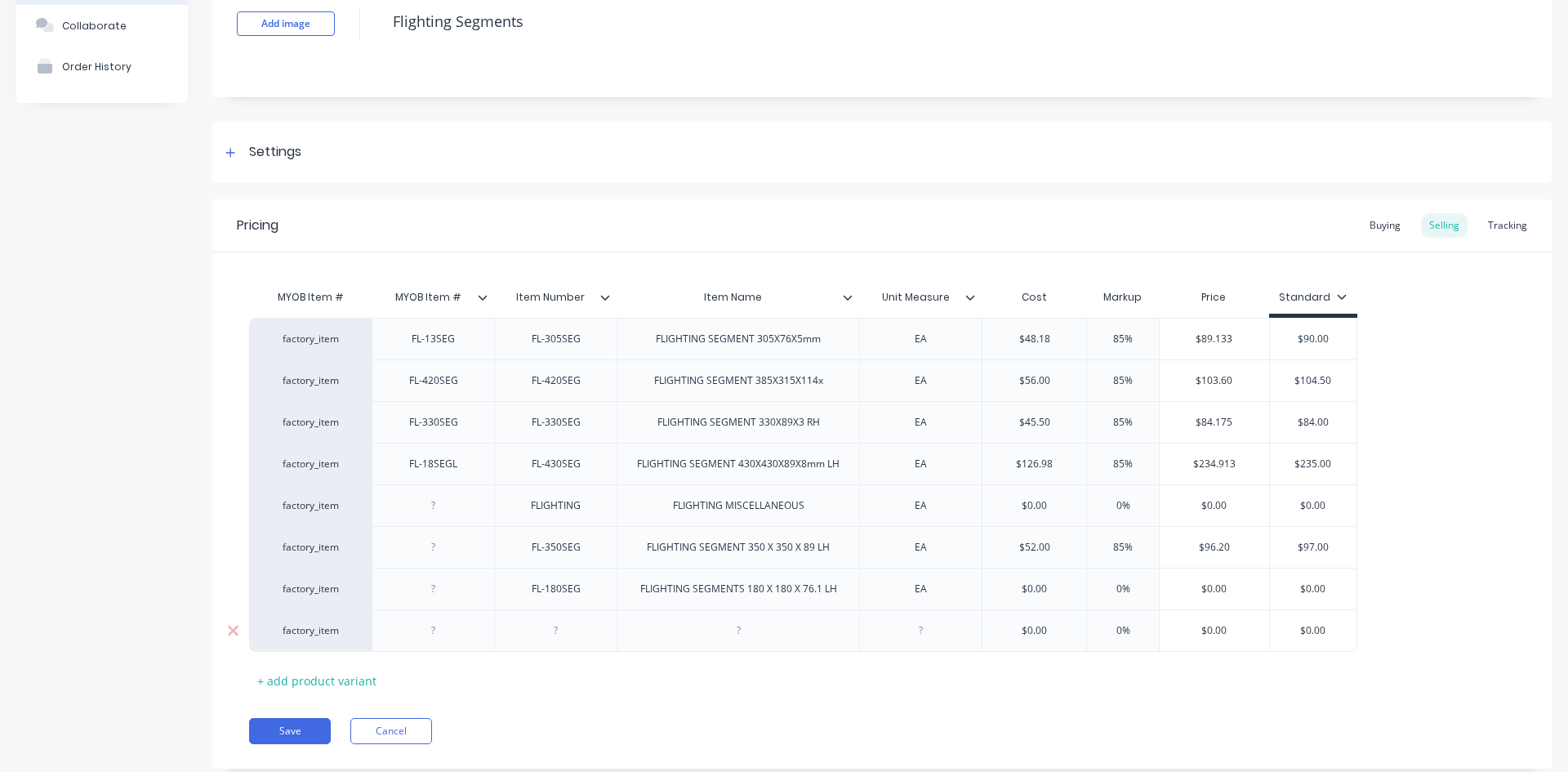
click at [548, 633] on div at bounding box center [556, 630] width 81 height 21
type textarea "x"
drag, startPoint x: 736, startPoint y: 629, endPoint x: 969, endPoint y: 746, distance: 260.7
click at [740, 631] on div at bounding box center [738, 630] width 81 height 21
type textarea "x"
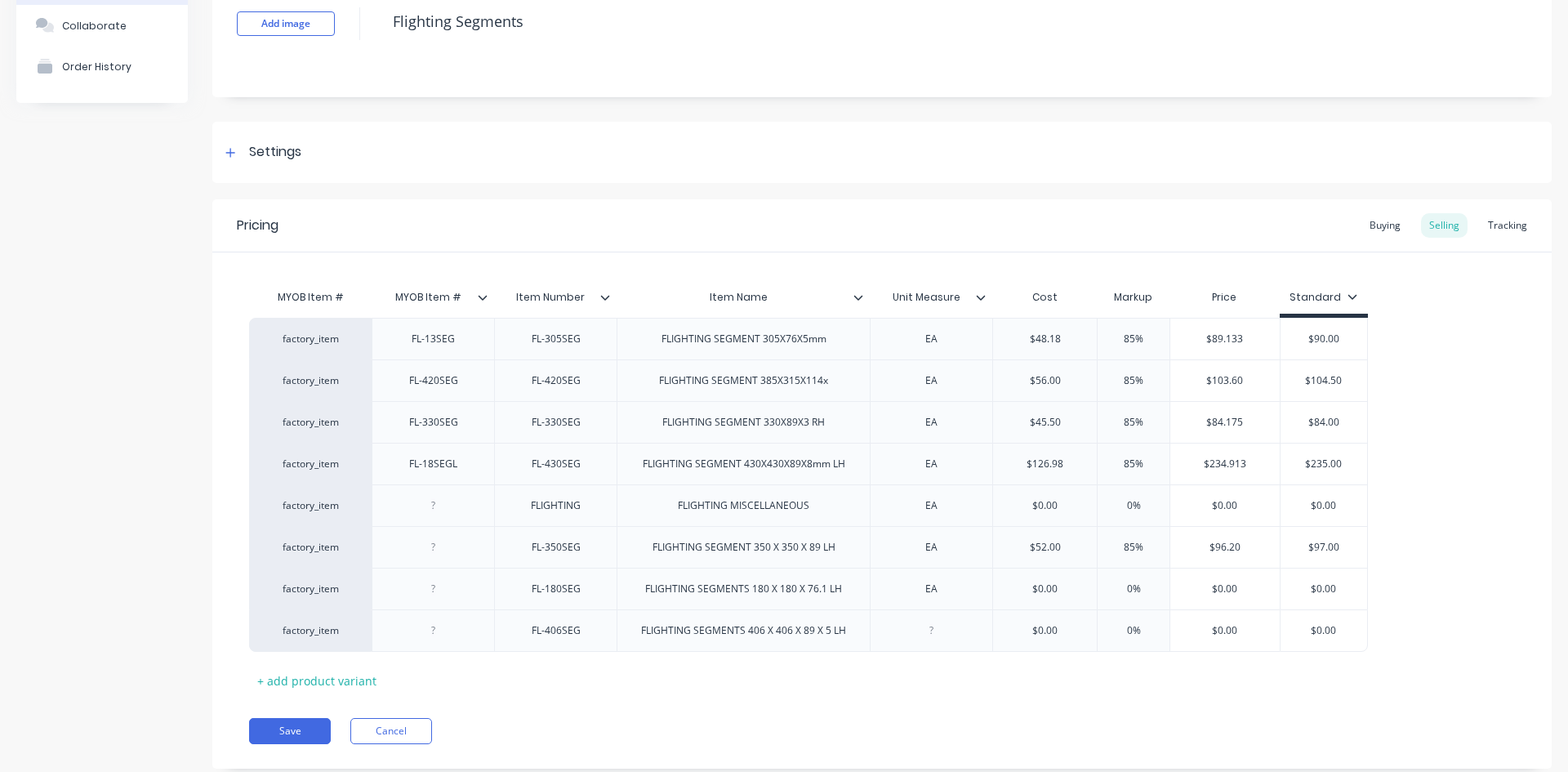
drag, startPoint x: 926, startPoint y: 643, endPoint x: 936, endPoint y: 671, distance: 29.7
click at [928, 652] on div "MYOB Item # MYOB Item # Item Number Item Name Unit Measure Cost Markup Price St…" at bounding box center [882, 487] width 1266 height 413
click at [295, 727] on button "Save" at bounding box center [290, 730] width 81 height 26
type textarea "x"
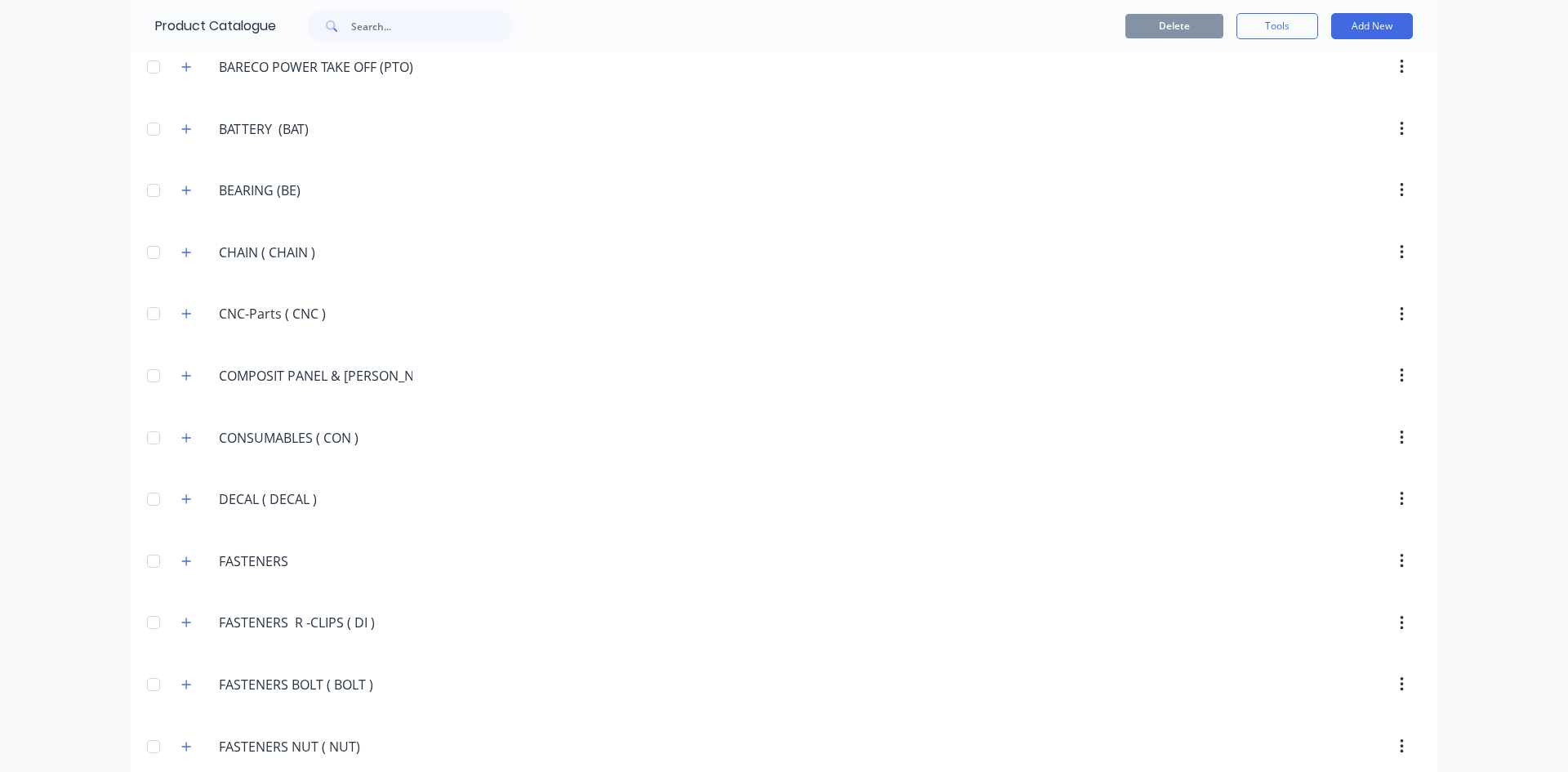
scroll to position [1143, 0]
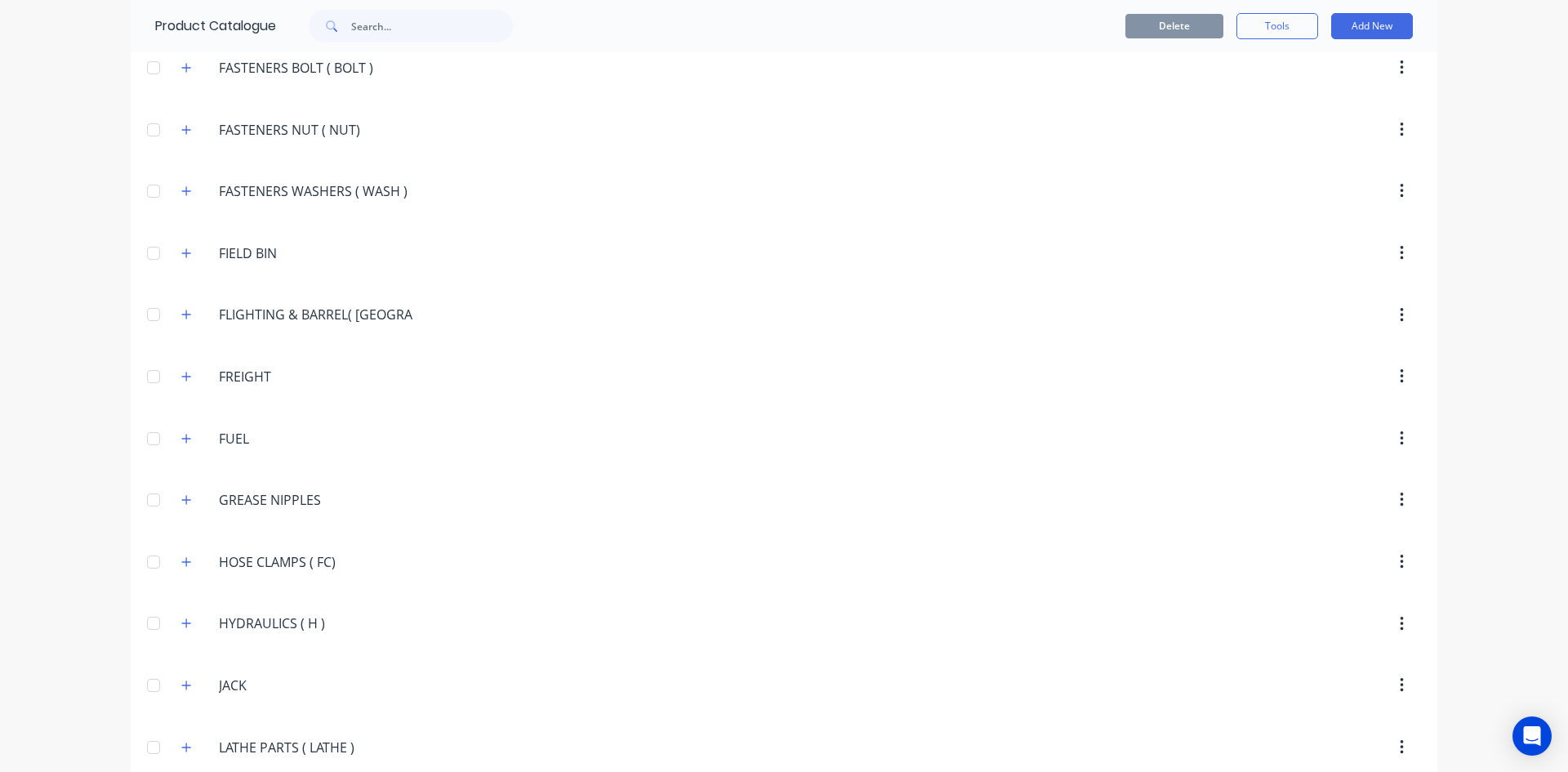
scroll to position [1715, 0]
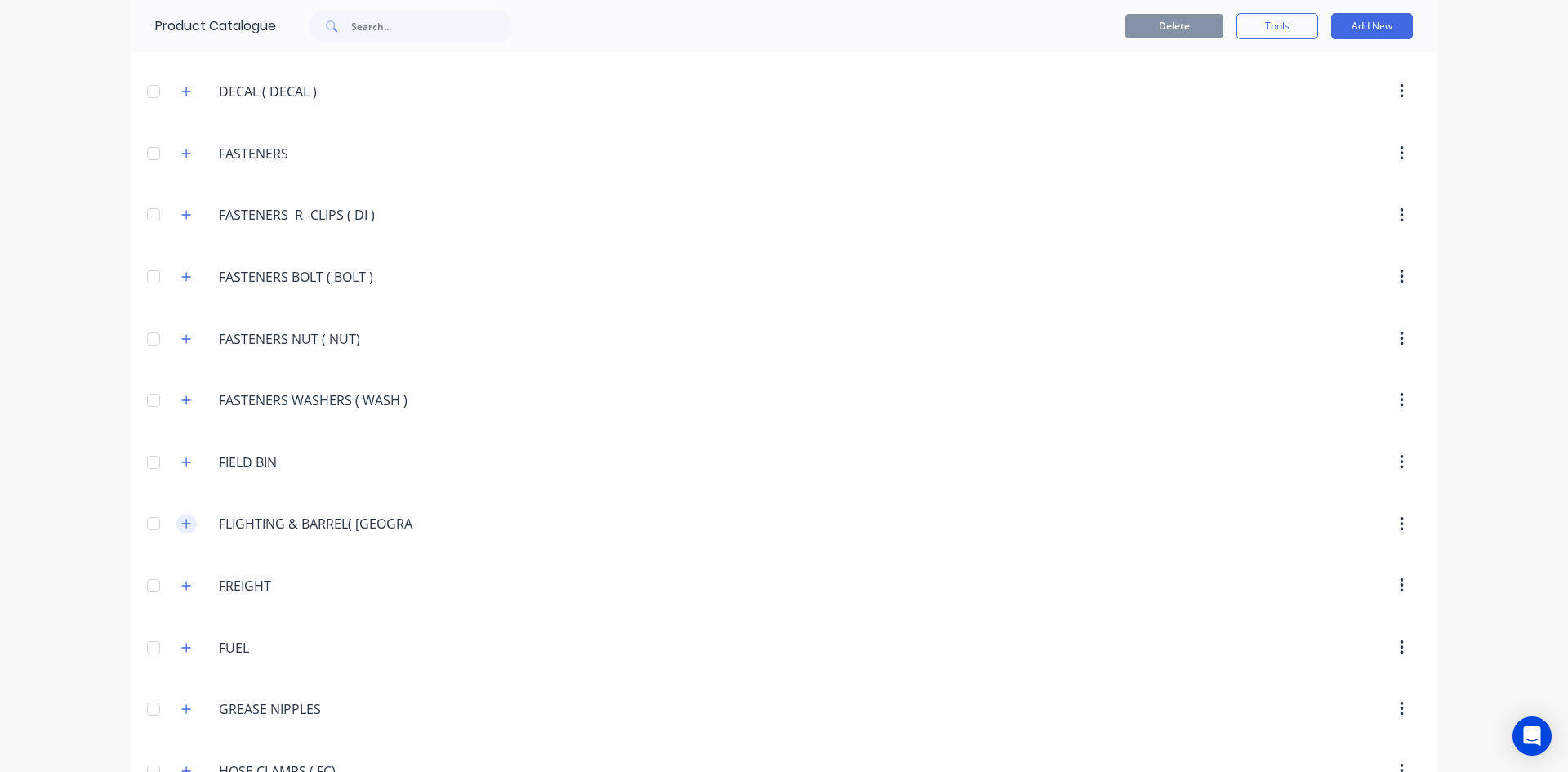
click at [181, 525] on icon "button" at bounding box center [186, 523] width 10 height 11
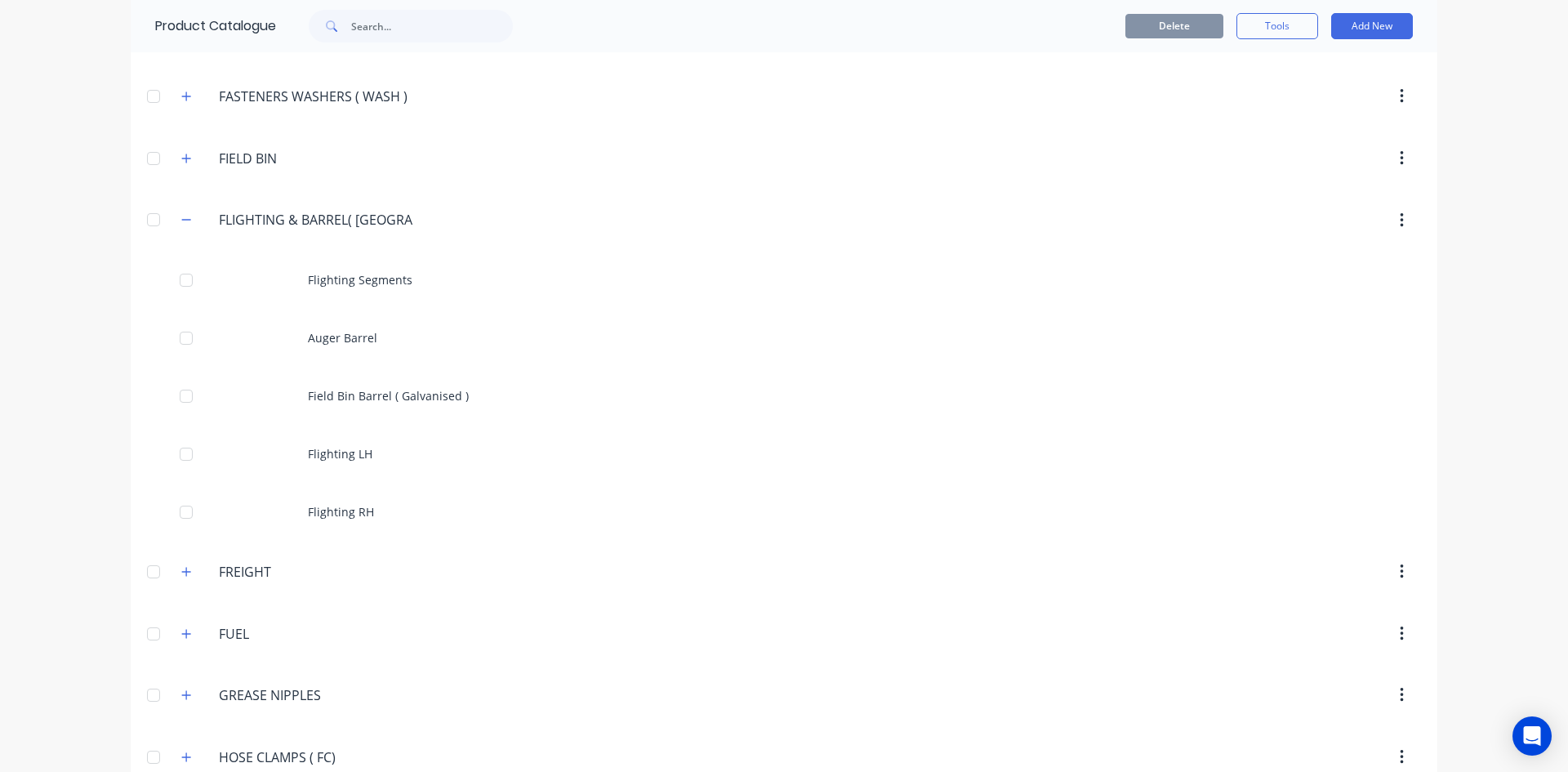
scroll to position [2042, 0]
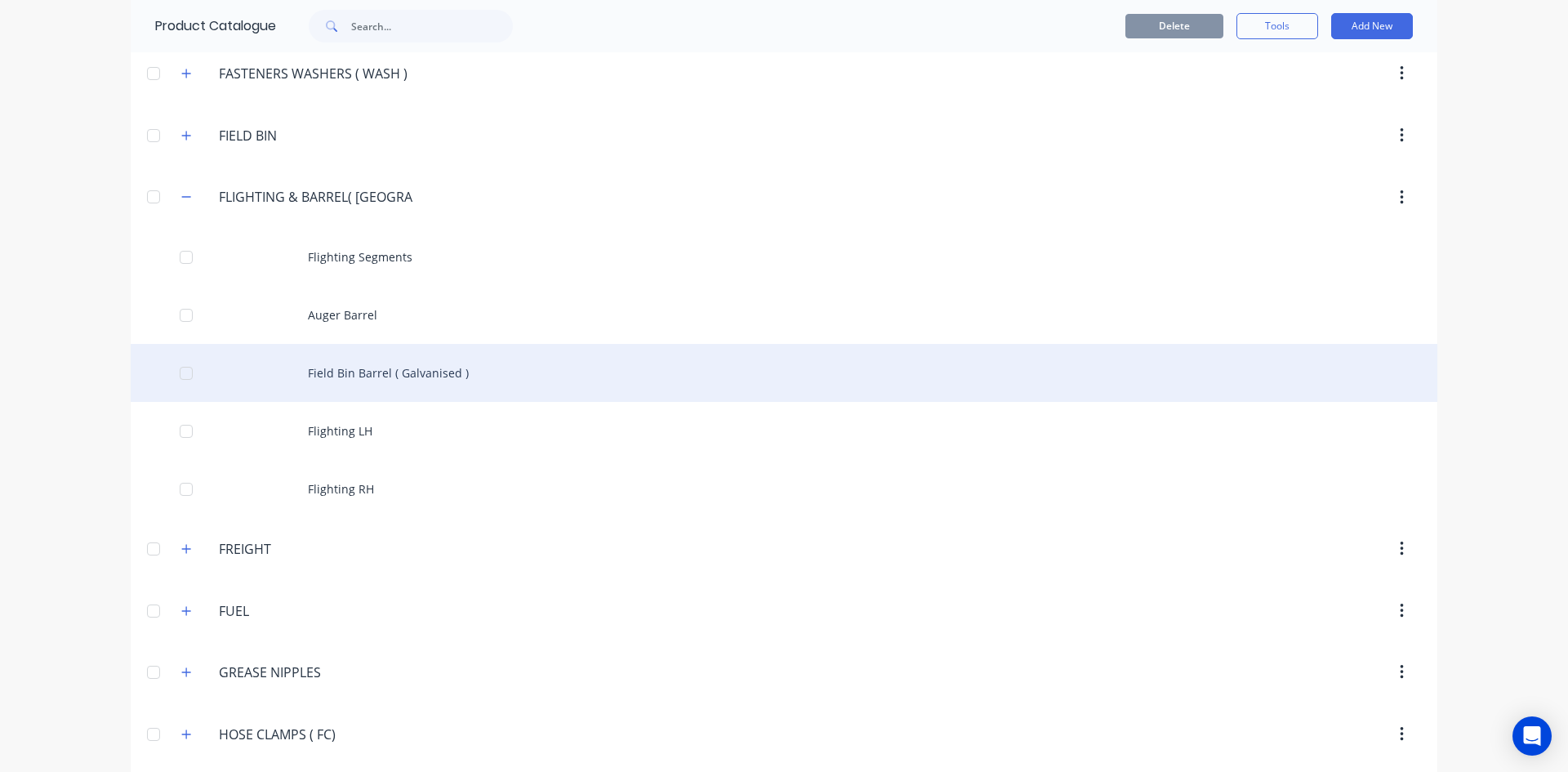
click at [386, 374] on div "Field Bin Barrel ( Galvanised )" at bounding box center [784, 373] width 1306 height 58
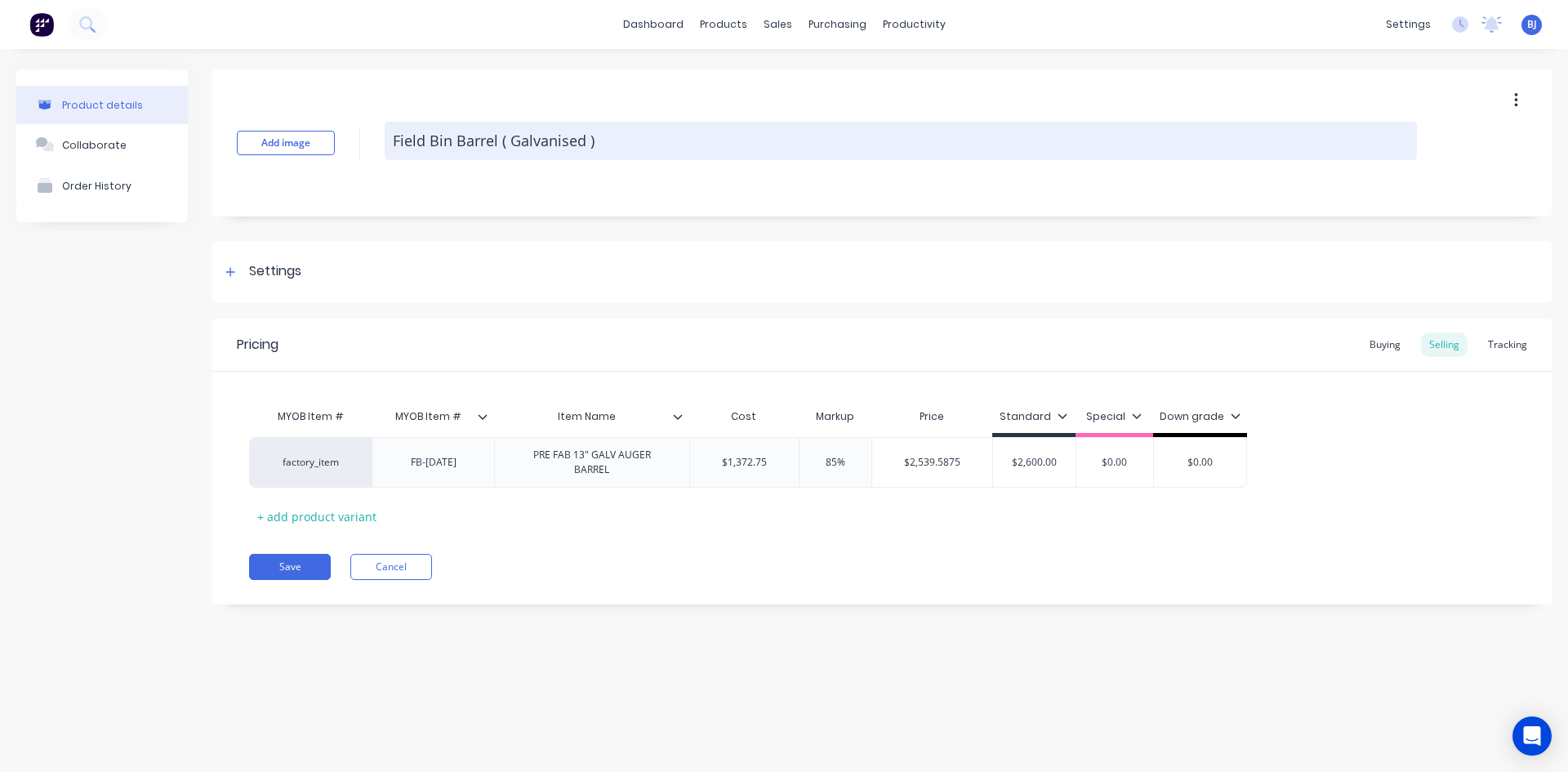
click at [601, 144] on textarea "Field Bin Barrel ( Galvanised )" at bounding box center [900, 141] width 1032 height 38
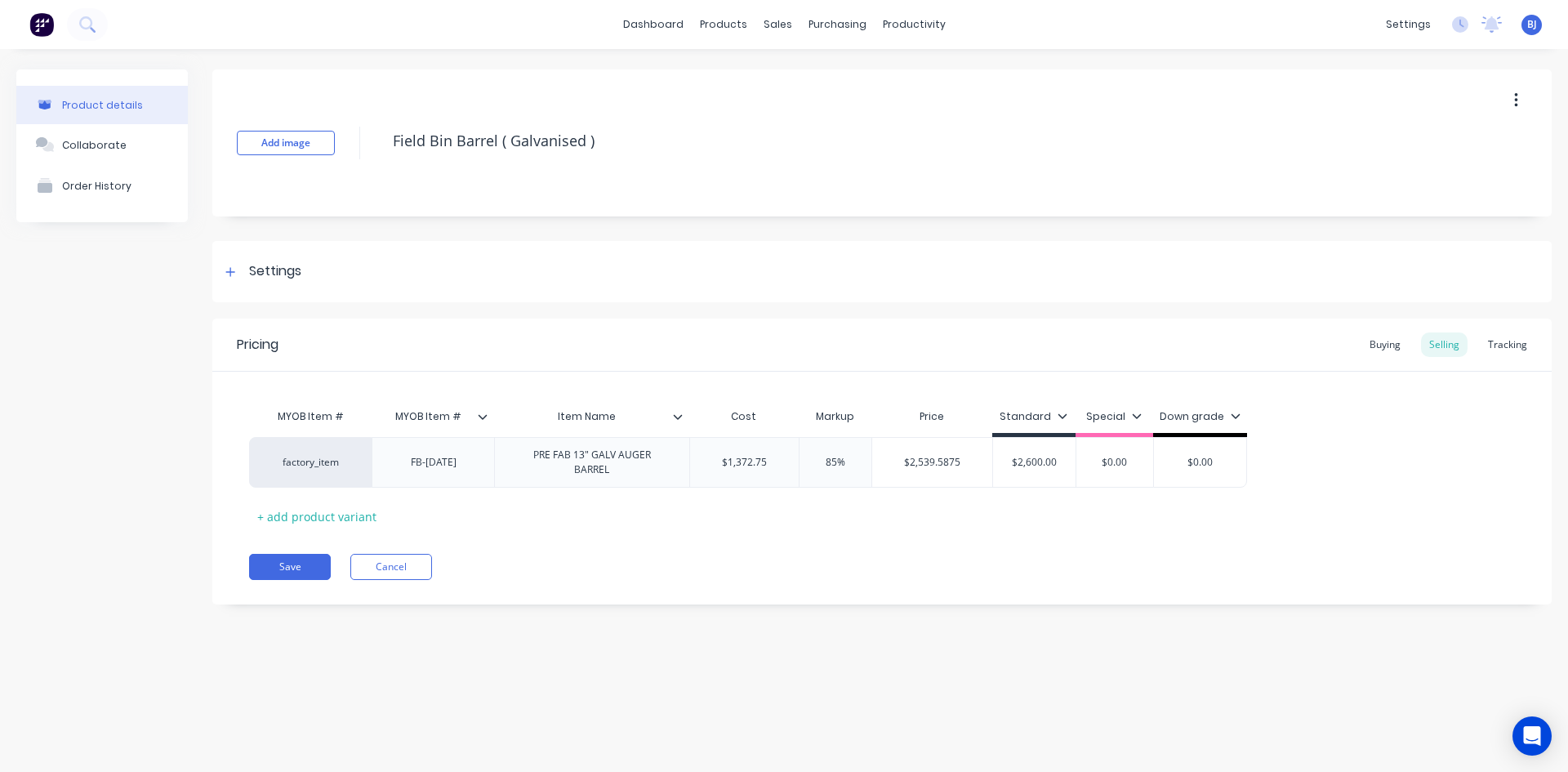
type textarea "x"
type textarea "Field Bin Barrel ( Galvanised )"
type textarea "x"
type textarea "Field Bin Barrel ( Galvanised ) C"
type textarea "x"
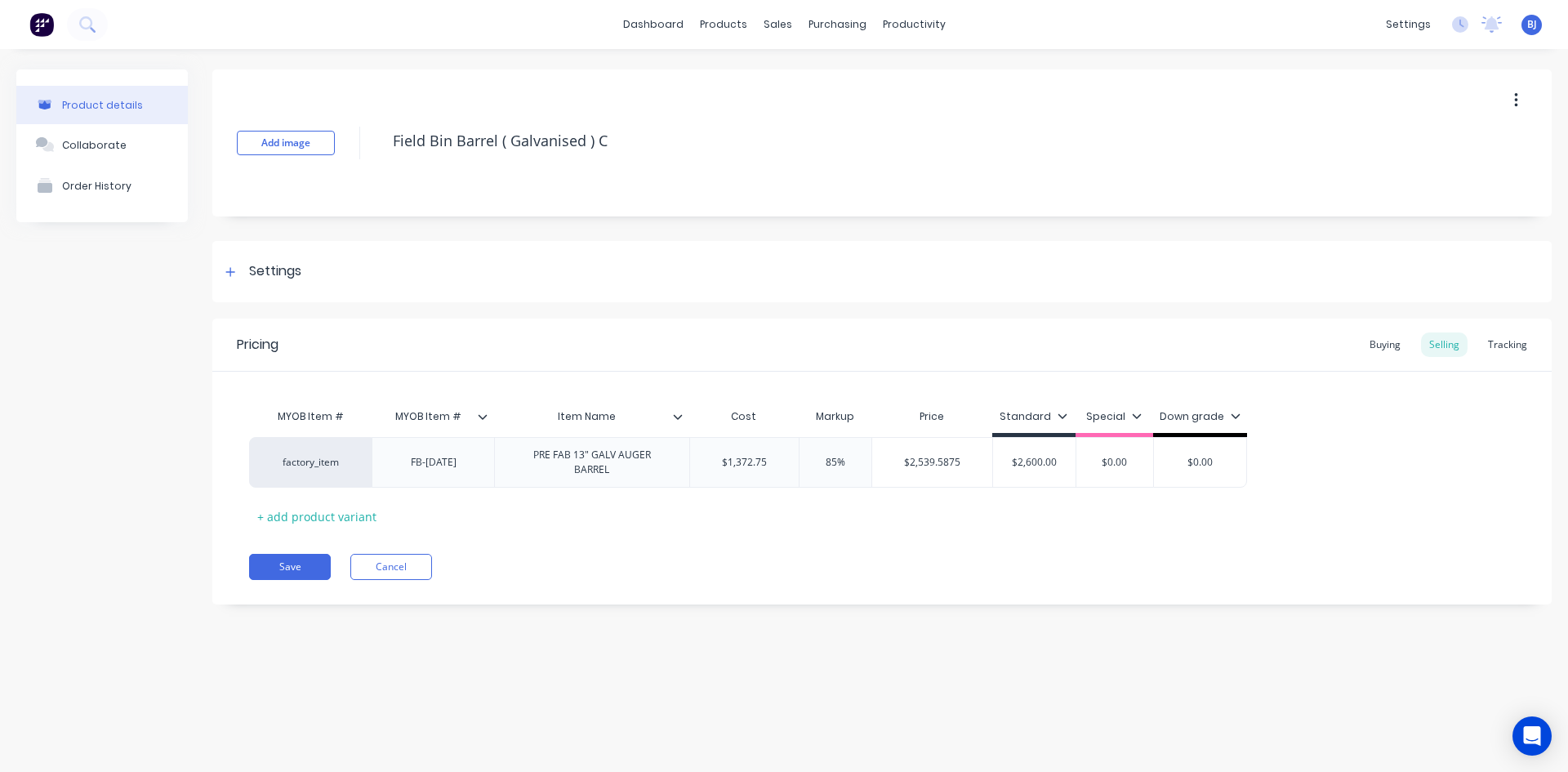
type textarea "Field Bin Barrel ( Galvanised ) Ch"
type textarea "x"
type textarea "Field Bin Barrel ( Galvanised ) Cha"
type textarea "x"
type textarea "Field Bin Barrel ( Galvanised ) Chas"
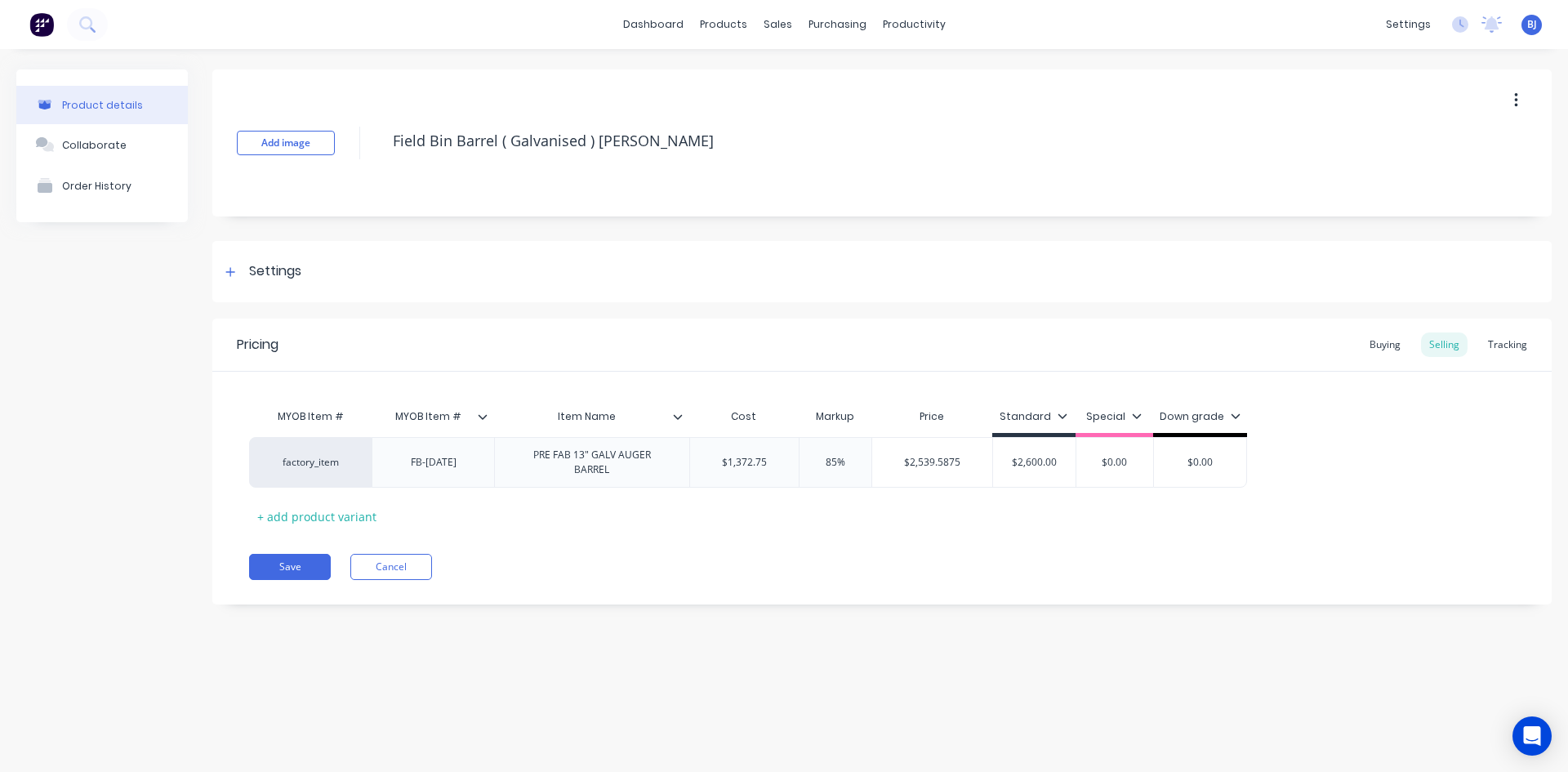
type textarea "x"
type textarea "Field Bin Barrel ( Galvanised ) Chase"
type textarea "x"
type textarea "Field Bin Barrel ( Galvanised ) Chaser"
type textarea "x"
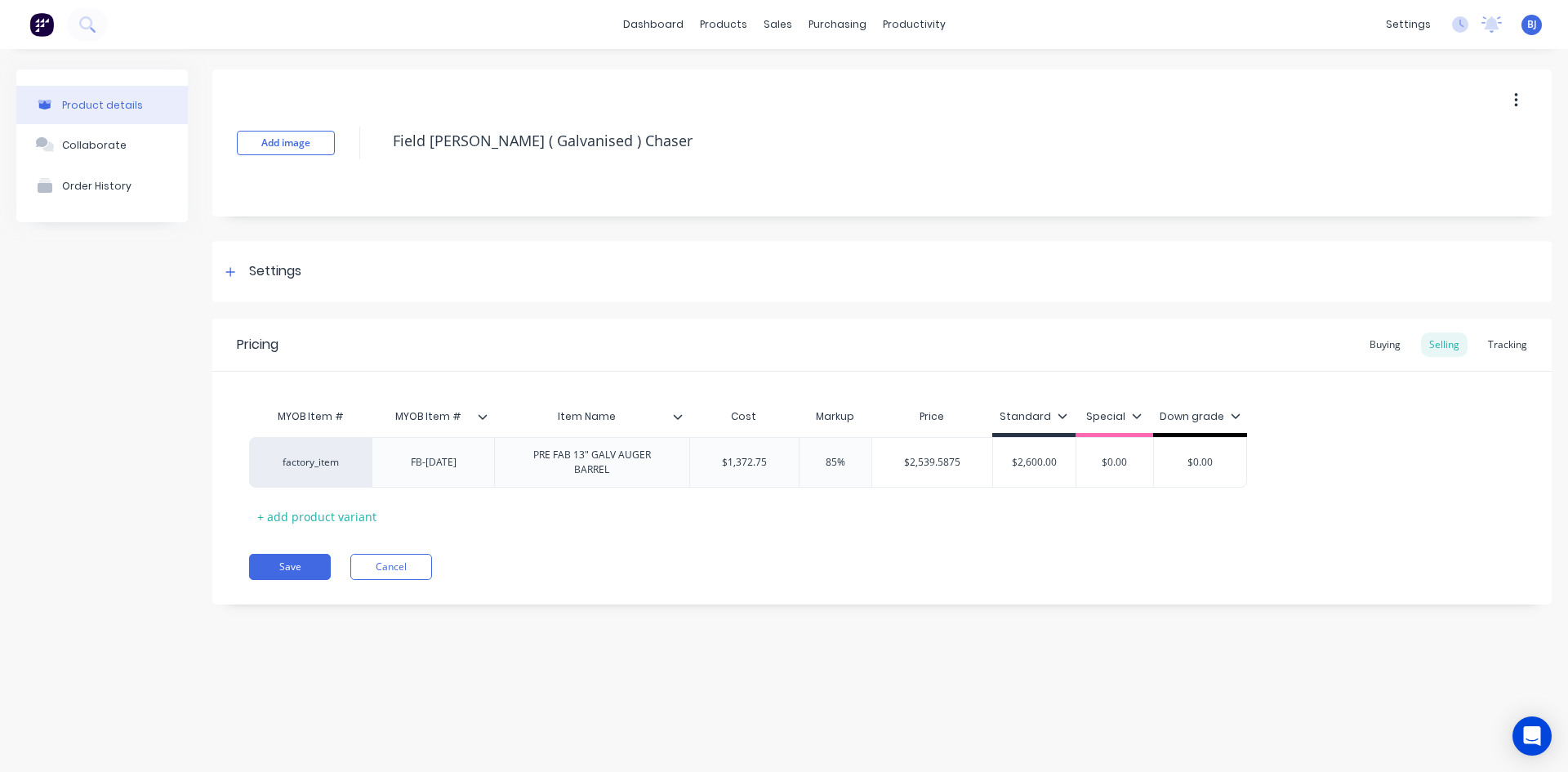
type textarea "Field Bin Barrel ( Galvanised ) Chaser"
type textarea "x"
type textarea "Field Bin Barrel ( Galvanised ) Chaser B"
type textarea "x"
type textarea "Field Bin Barrel ( Galvanised ) Chaser Bi"
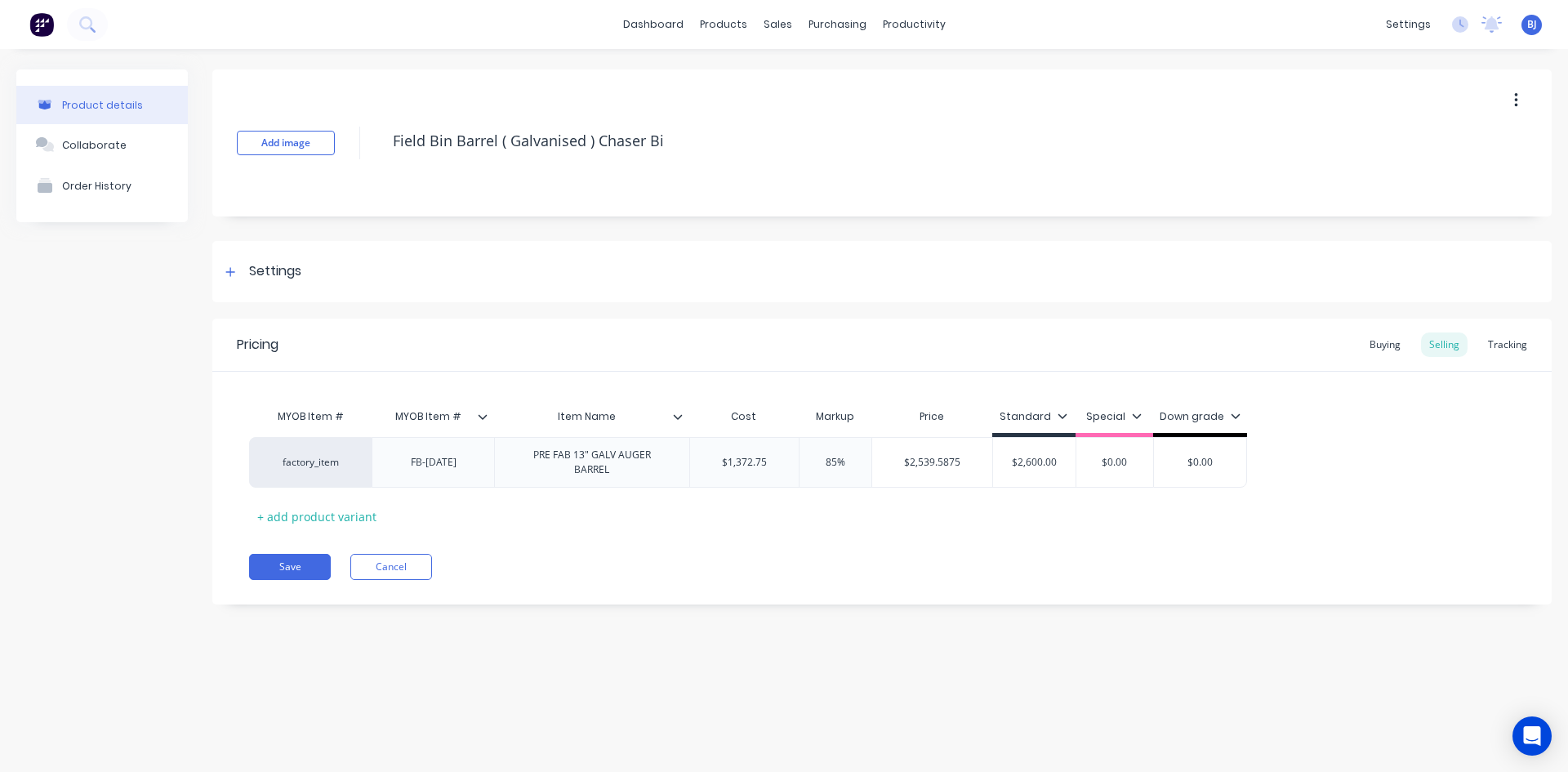
type textarea "x"
type textarea "Field Bin Barrel ( Galvanised ) Chaser Bin"
type textarea "x"
type textarea "Field Bin Barrel ( Galvanised ) Chaser Bin"
type textarea "x"
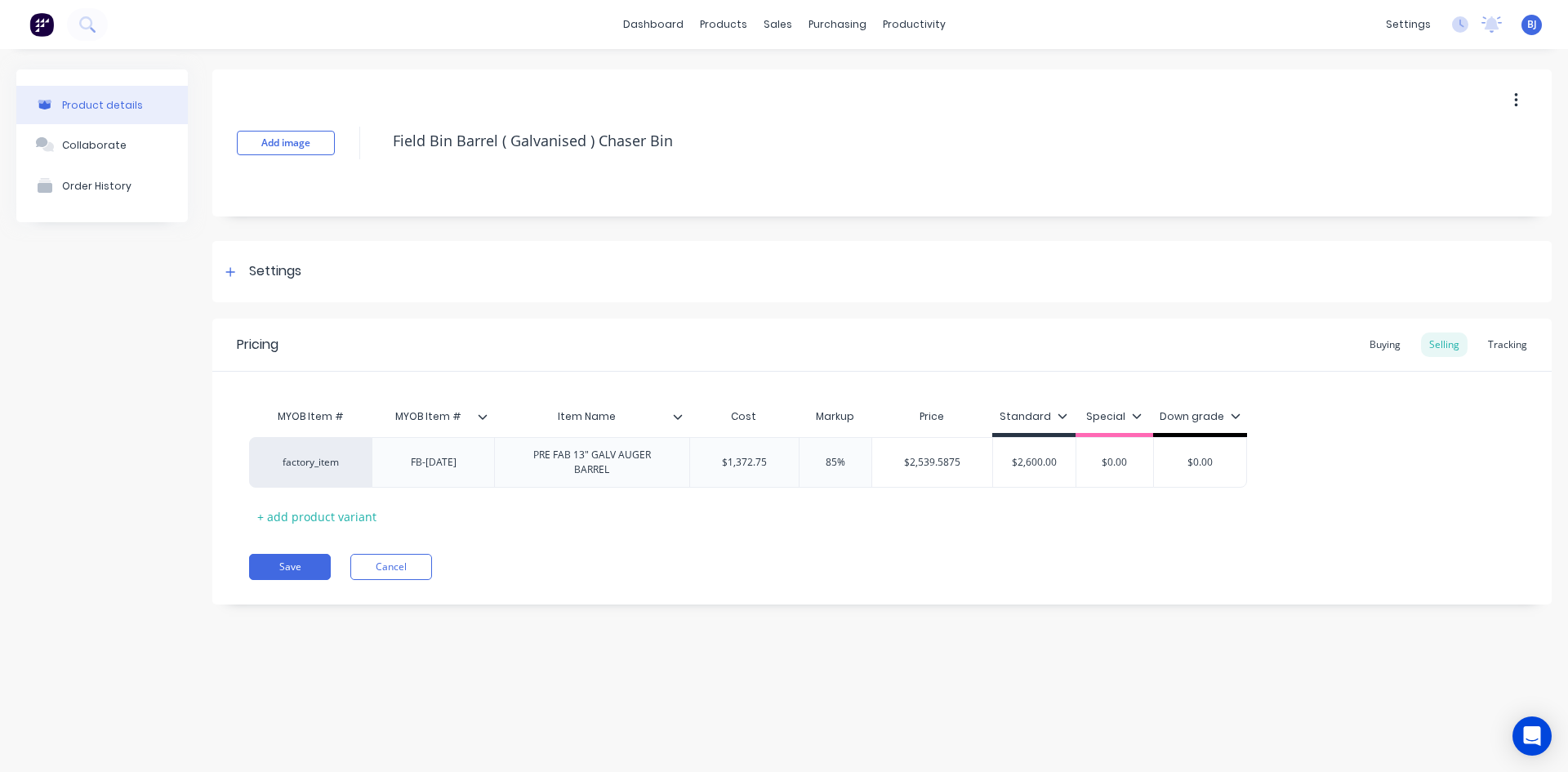
type textarea "Field Bin Barrel ( Galvanised ) Chaser Bin D"
type textarea "x"
type textarea "Field Bin Barrel ( Galvanised ) Chaser Bin Dr"
type textarea "x"
type textarea "Field Bin Barrel ( Galvanised ) Chaser Bin Dri"
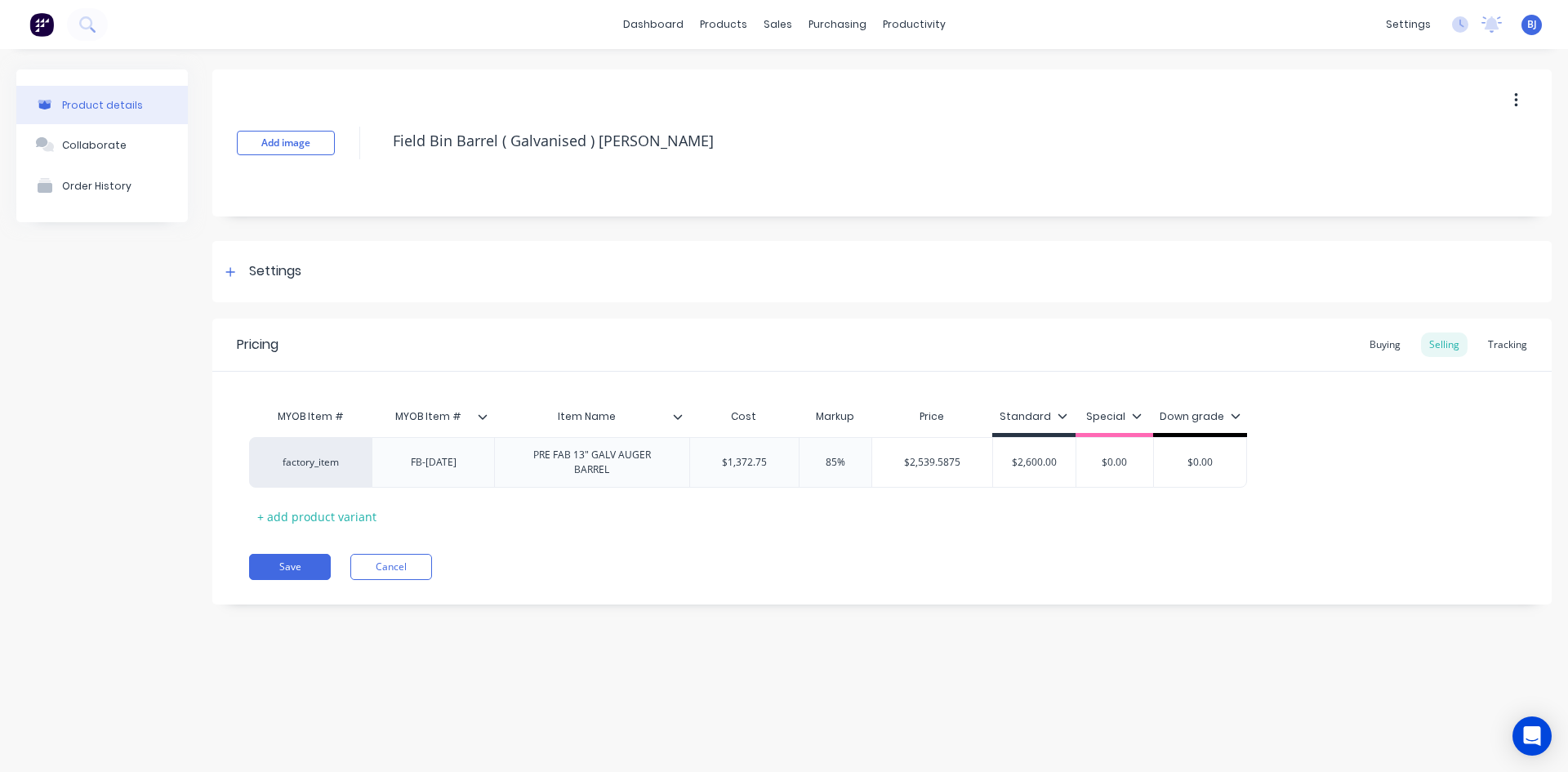
type textarea "x"
type textarea "Field Bin Barrel ( Galvanised ) Chaser Bin Driv"
type textarea "x"
type textarea "Field Bin Barrel ( Galvanised ) Chaser Bin Drive"
type textarea "x"
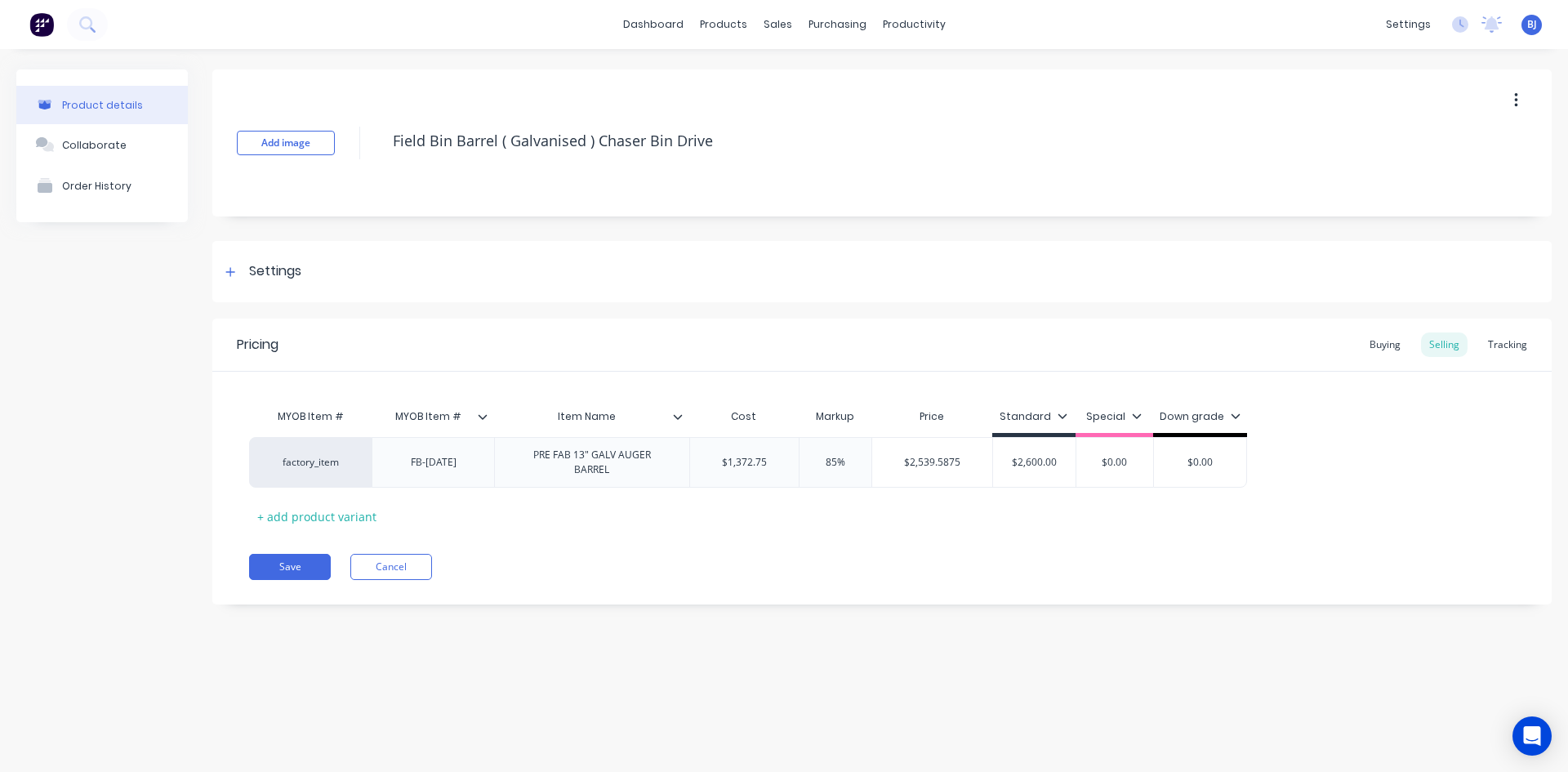
type textarea "Field Bin Barrel ( Galvanised ) Chaser Bin Drive"
type textarea "x"
type textarea "Field Bin Barrel ( Galvanised ) Chaser Bin Drive A"
type textarea "x"
type textarea "Field Bin Barrel ( Galvanised ) Chaser Bin Drive As"
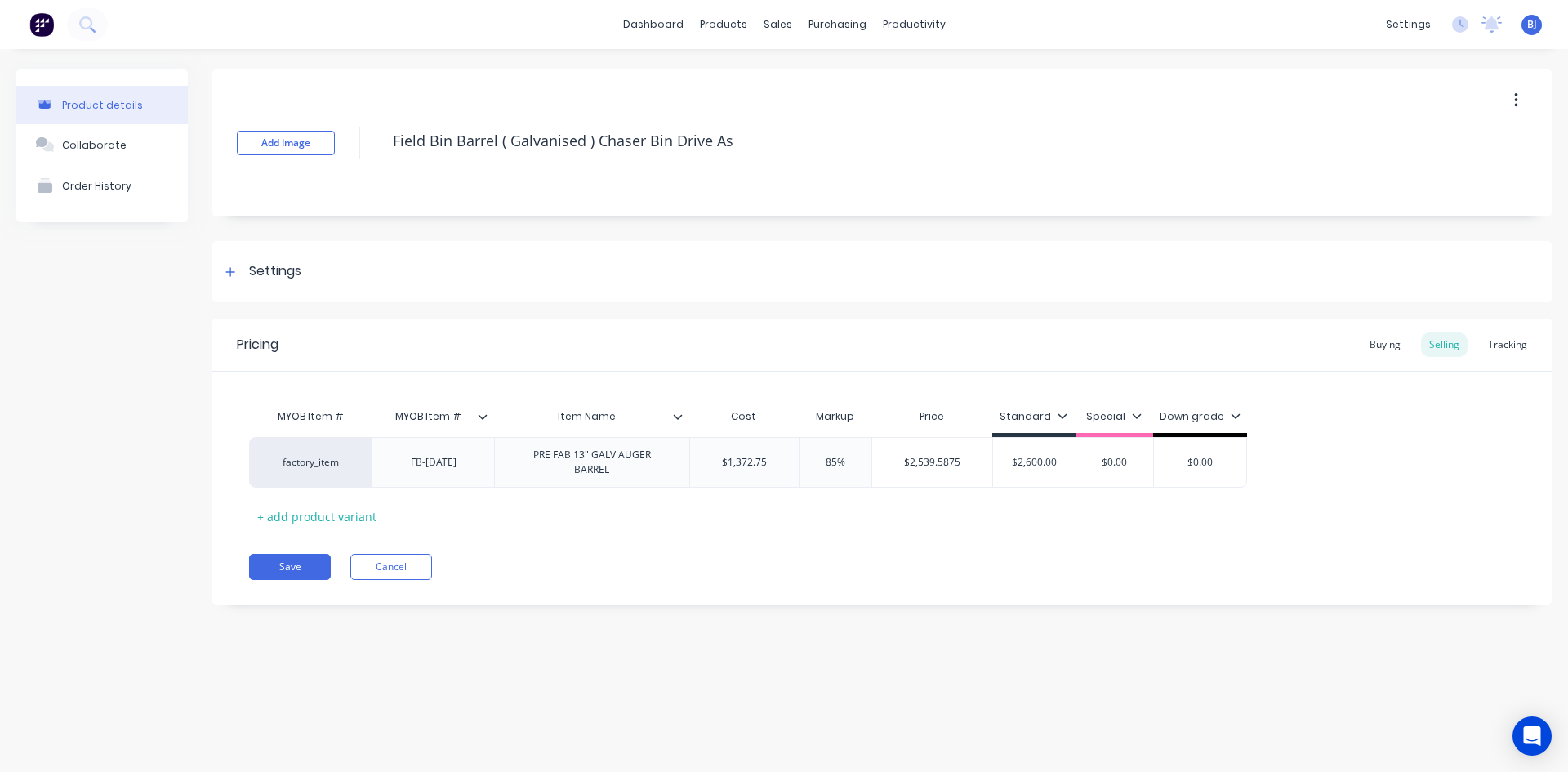
type textarea "x"
type textarea "Field Bin Barrel ( Galvanised ) Chaser Bin Drive Ass"
type textarea "x"
type textarea "Field Bin Barrel ( Galvanised ) Chaser Bin Drive Asse"
type textarea "x"
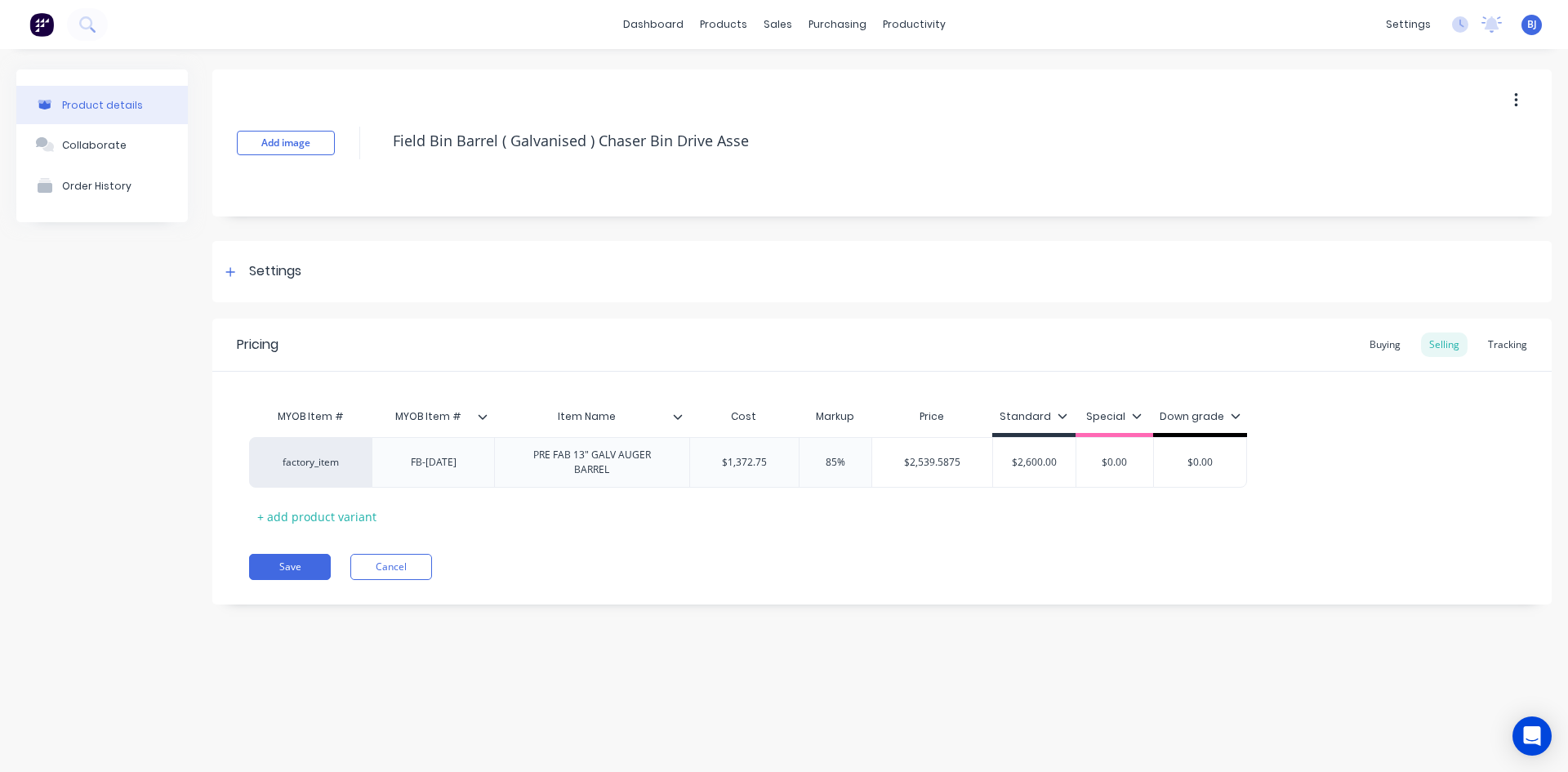
type textarea "Field Bin Barrel ( Galvanised ) Chaser Bin Drive Assem"
type textarea "x"
type textarea "Field Bin Barrel ( Galvanised ) Chaser Bin Drive Assemb"
type textarea "x"
type textarea "Field Bin Barrel ( Galvanised ) Chaser Bin Drive Assembl"
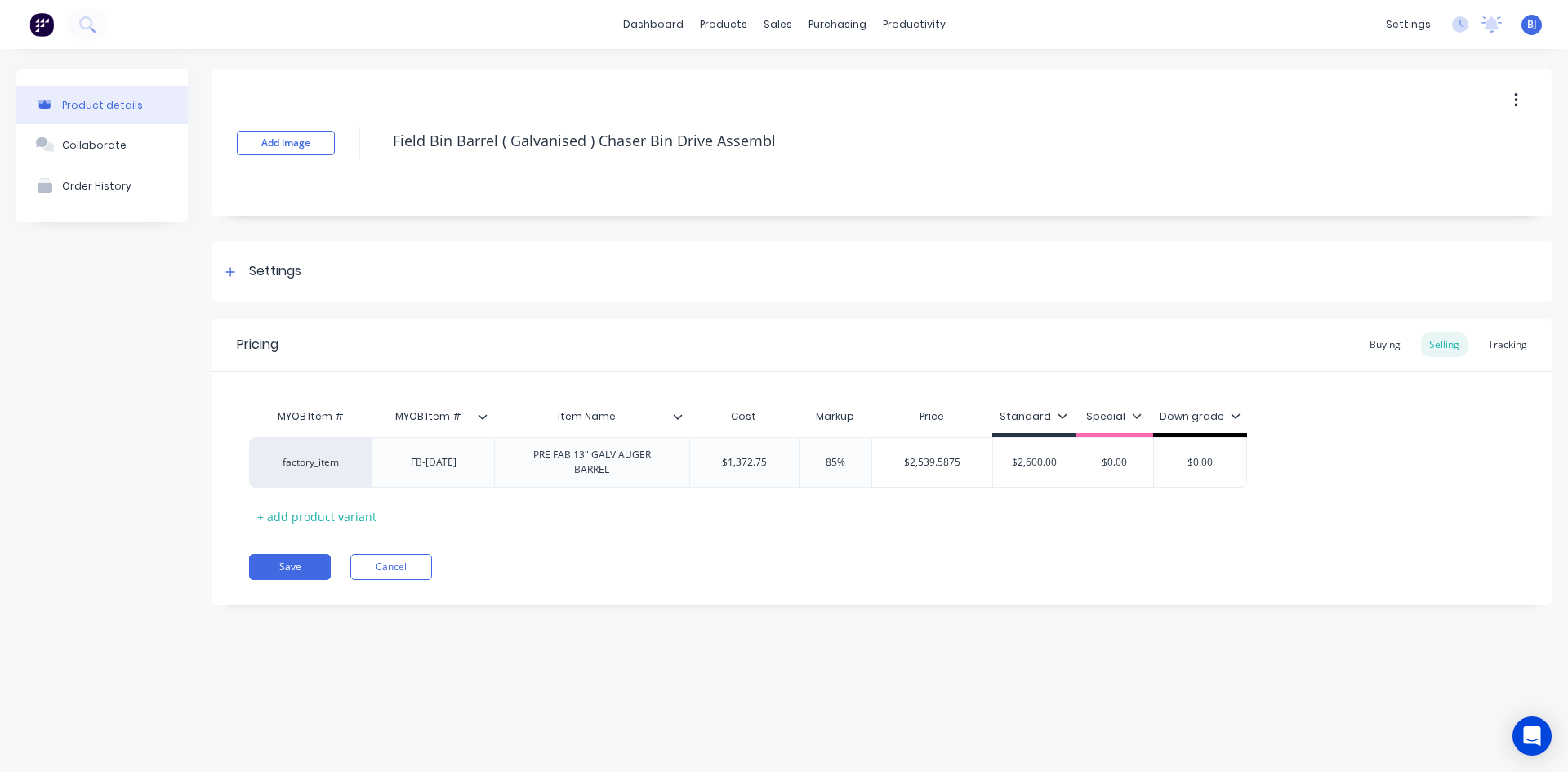
type textarea "x"
type textarea "Field Bin Barrel ( Galvanised ) Chaser Bin Drive Assembly"
type textarea "x"
type textarea "Field Bin Barrel ( Galvanised ) Chaser Bin Drive Assembly"
click at [297, 508] on div "+ add product variant" at bounding box center [317, 517] width 136 height 25
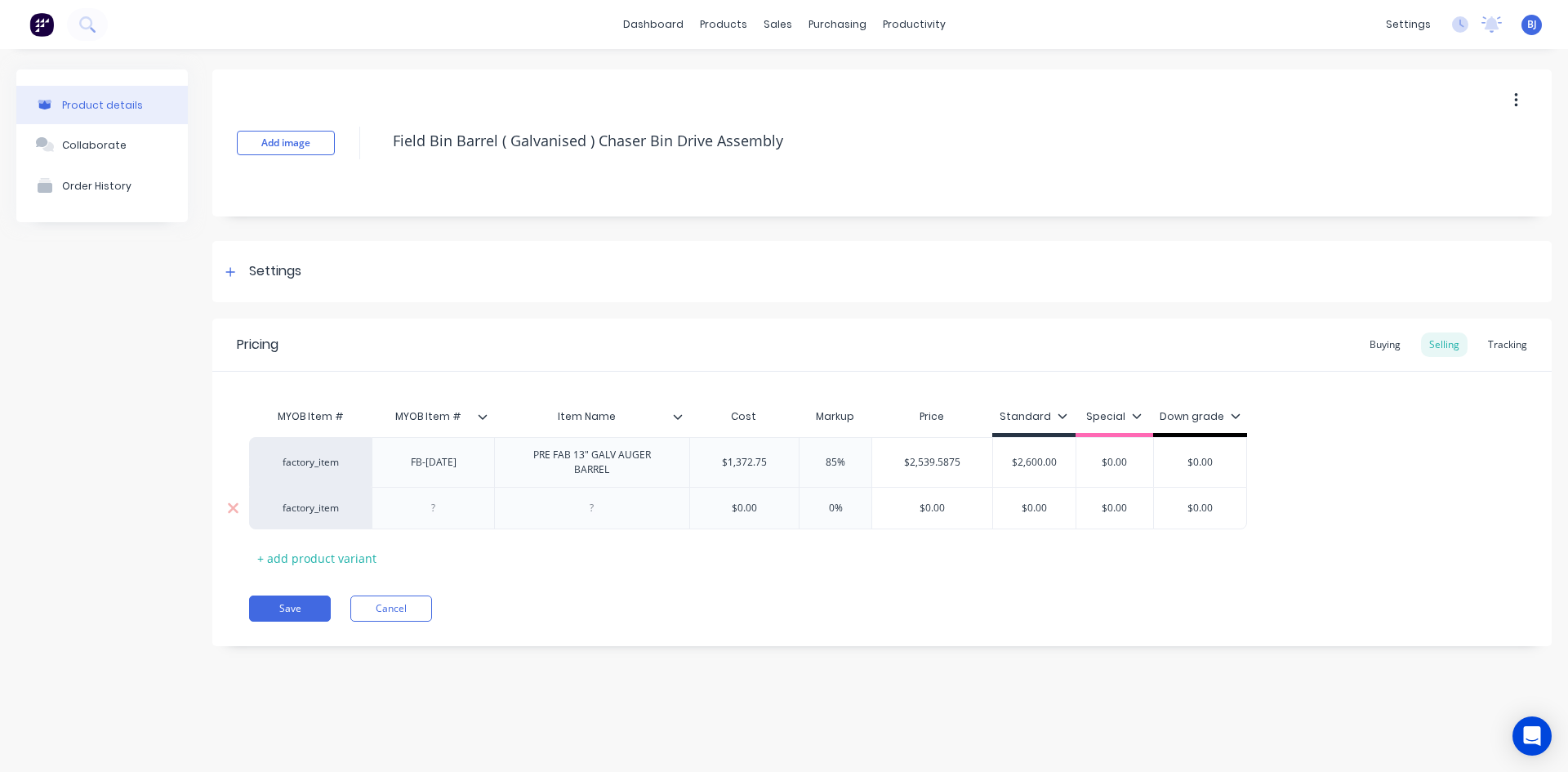
click at [429, 503] on div at bounding box center [434, 508] width 81 height 21
type textarea "x"
drag, startPoint x: 591, startPoint y: 503, endPoint x: 637, endPoint y: 556, distance: 70.2
click at [603, 522] on div "MYOB Item # MYOB Item # Item Name Cost Markup Price Standard Special Down grade…" at bounding box center [882, 485] width 1266 height 170
drag, startPoint x: 544, startPoint y: 514, endPoint x: 557, endPoint y: 522, distance: 15.3
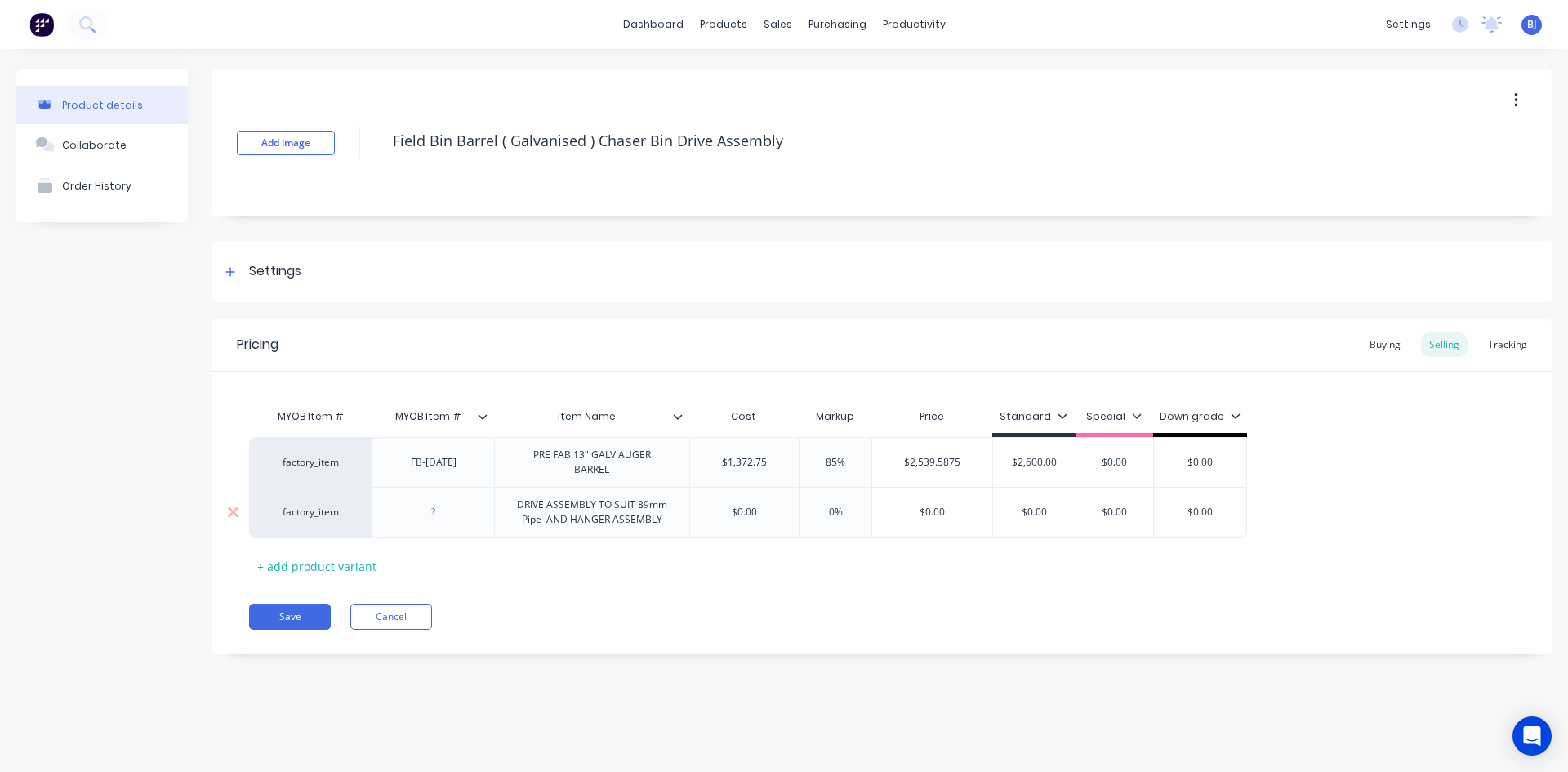
click at [544, 516] on div "DRIVE ASSEMBLY TO SUIT 89mm Pipe AND HANGER ASSEMBLY" at bounding box center [592, 512] width 181 height 36
click at [295, 609] on button "Save" at bounding box center [290, 616] width 81 height 26
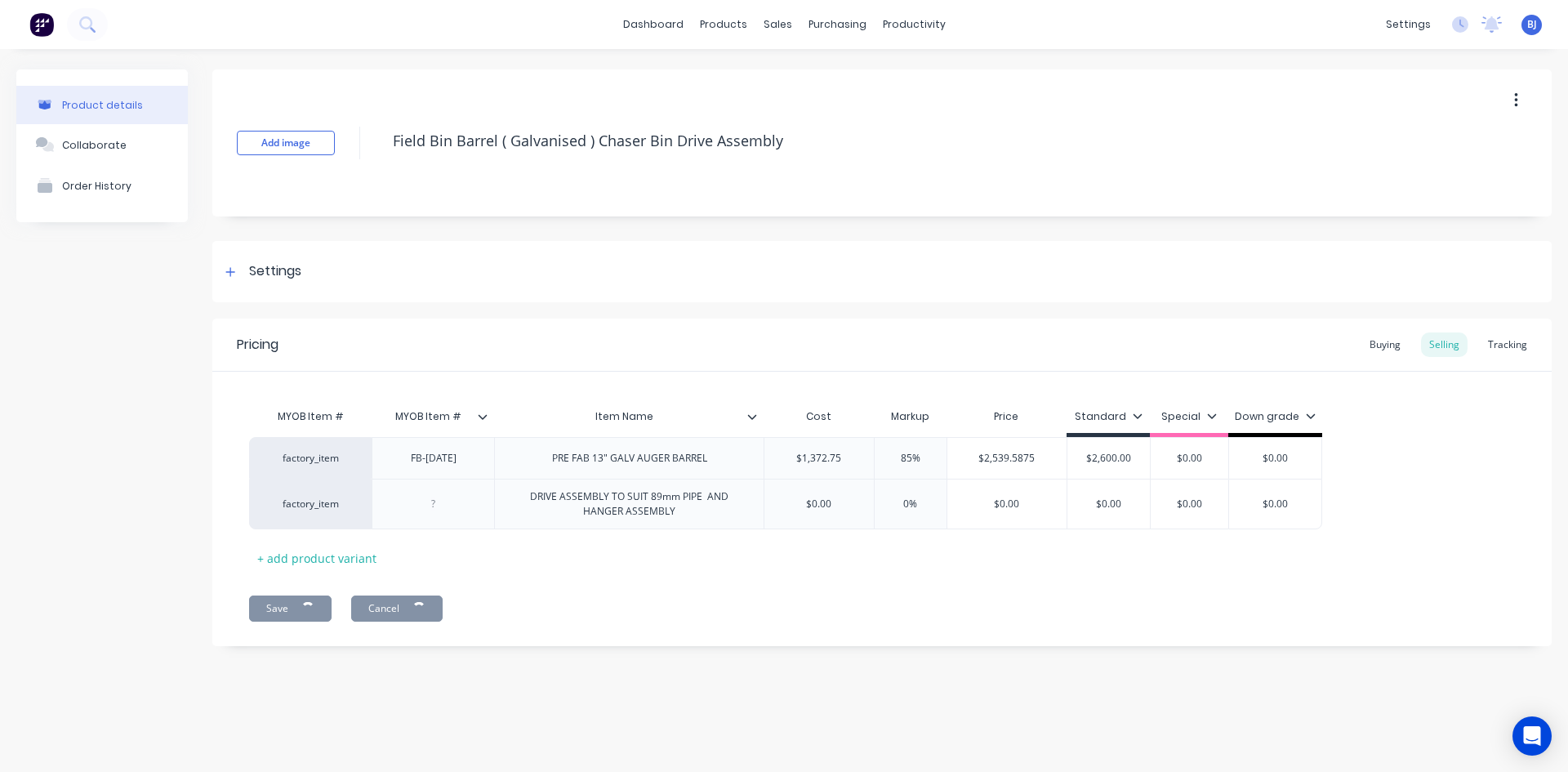
type textarea "x"
